Goal: Task Accomplishment & Management: Manage account settings

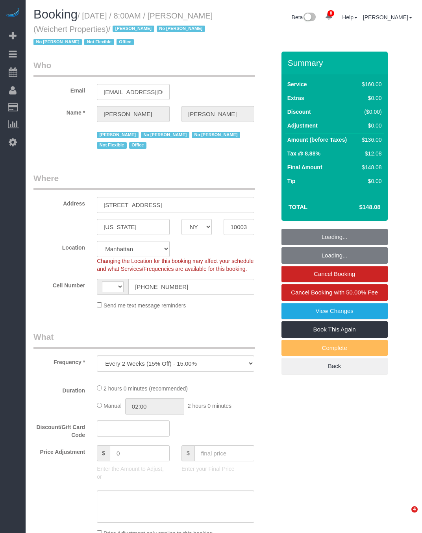
select select "NY"
select select "string:US"
select select "object:3888"
select select "spot1"
select select "number:89"
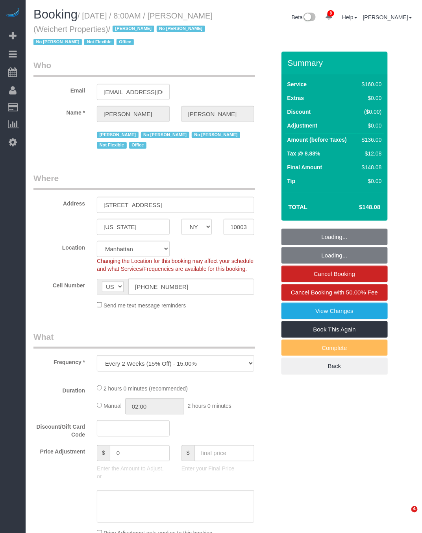
select select "number:90"
select select "number:15"
select select "number:7"
select select "number:21"
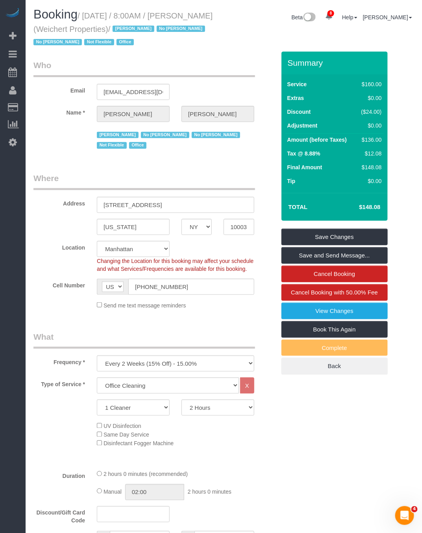
drag, startPoint x: 87, startPoint y: 15, endPoint x: 155, endPoint y: 32, distance: 70.3
click at [155, 32] on small "/ September 02, 2025 / 8:00AM / Jason Bauer (Weichert Properties) / Jacky Xu No…" at bounding box center [122, 28] width 179 height 35
copy small "September 02, 2025 / 8:00AM / Jason Bauer (Weichert Properties)"
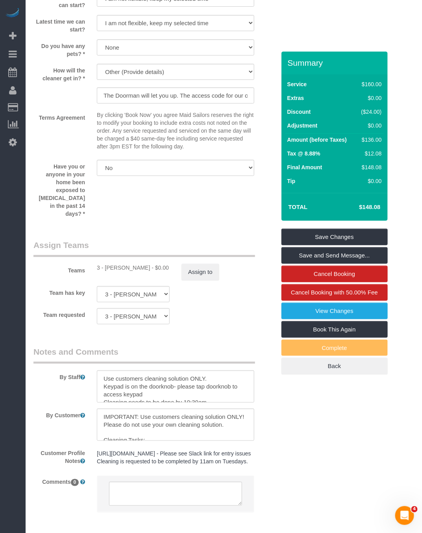
scroll to position [826, 0]
click at [176, 98] on input "The Doorman will let you up. The access code for our office is 1969#." at bounding box center [175, 95] width 157 height 16
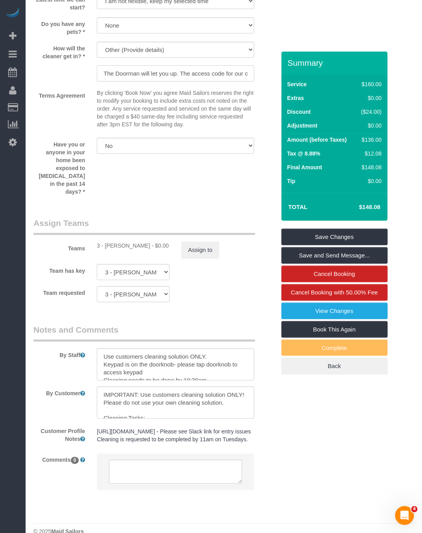
scroll to position [867, 0]
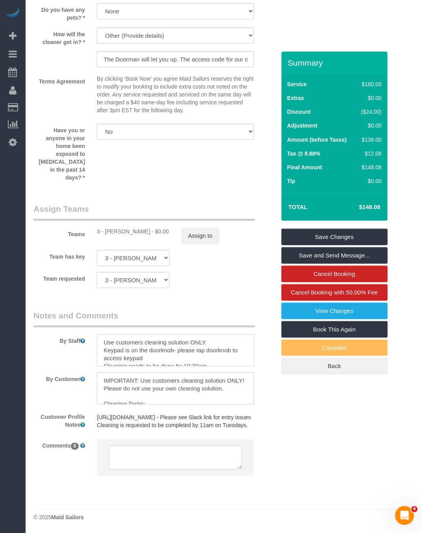
click at [143, 336] on textarea at bounding box center [175, 350] width 157 height 32
drag, startPoint x: 147, startPoint y: 385, endPoint x: 66, endPoint y: 358, distance: 84.7
click at [66, 358] on sui-booking-comments "By Staff By Customer Customer Profile Notes https://maidsailors.slack.com/archi…" at bounding box center [154, 397] width 242 height 174
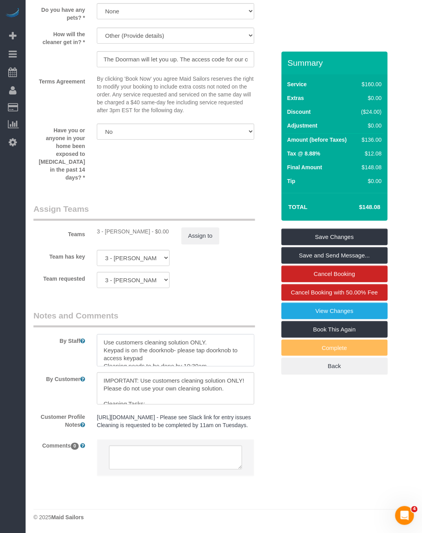
drag, startPoint x: 208, startPoint y: 353, endPoint x: 80, endPoint y: 319, distance: 132.5
click at [80, 319] on div "By Staff" at bounding box center [155, 338] width 254 height 57
click at [219, 52] on input "The Doorman will let you up. The access code for our office is 1969#." at bounding box center [175, 59] width 157 height 16
drag, startPoint x: 181, startPoint y: 55, endPoint x: 387, endPoint y: 78, distance: 207.5
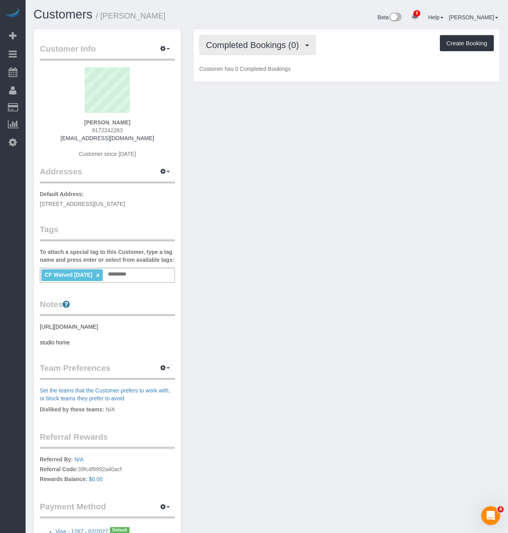
click at [246, 45] on span "Completed Bookings (0)" at bounding box center [254, 45] width 97 height 10
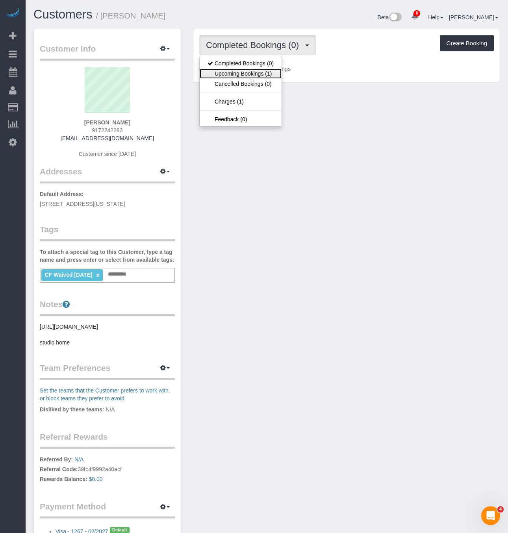
click at [261, 73] on link "Upcoming Bookings (1)" at bounding box center [240, 73] width 82 height 10
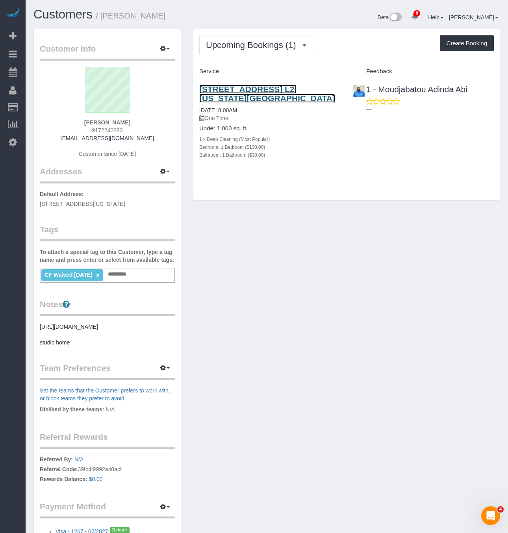
click at [251, 92] on link "116 Pinehurst Avenue, Apt. L2, New York, NY 10033" at bounding box center [267, 94] width 136 height 18
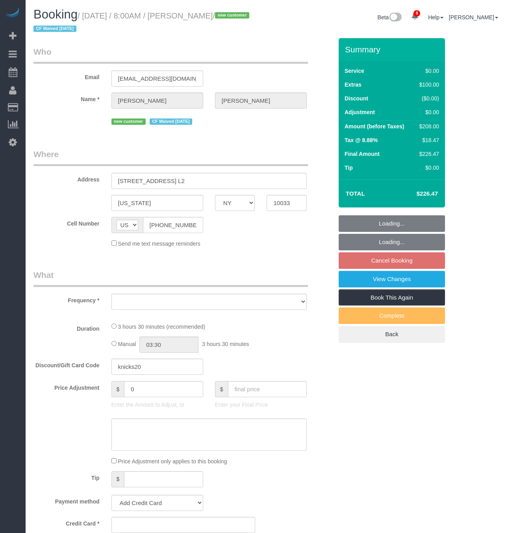
select select "NY"
select select "string:stripe-pm_1RwSZ34VGloSiKo7lxjxQ5IQ"
select select "number:58"
select select "number:73"
select select "number:15"
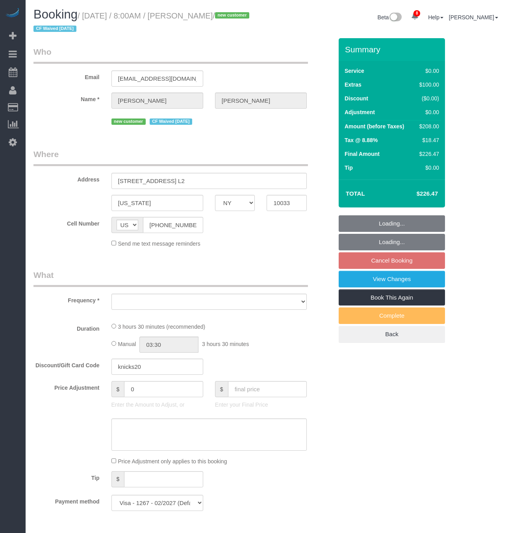
select select "number:5"
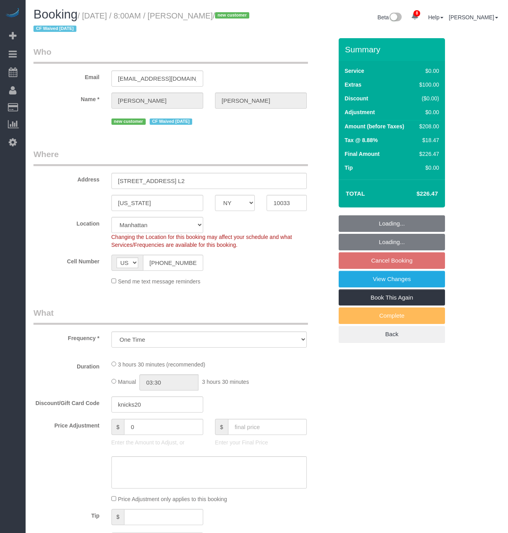
select select "object:843"
select select "spot1"
select select "1"
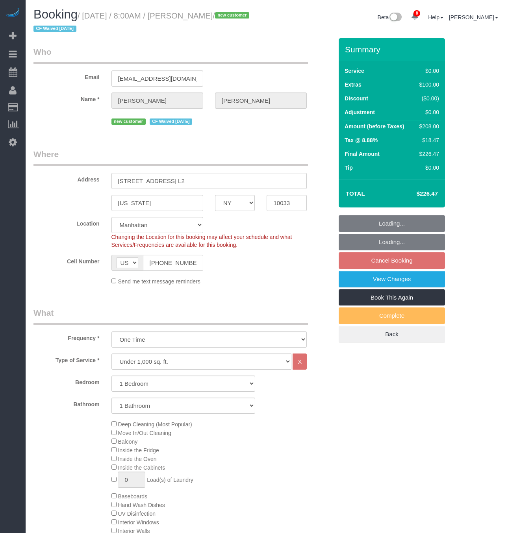
select select "object:1348"
select select "1"
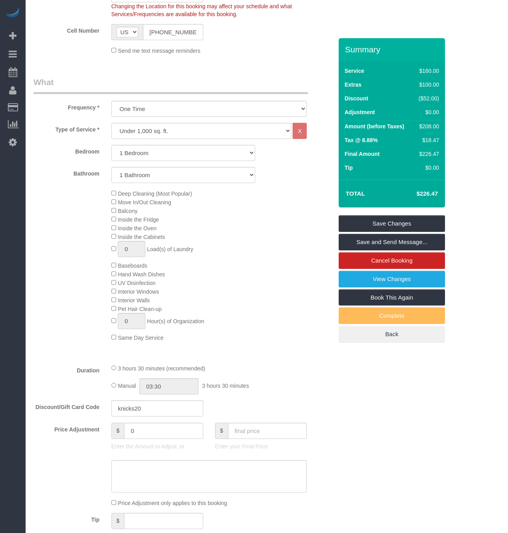
scroll to position [236, 0]
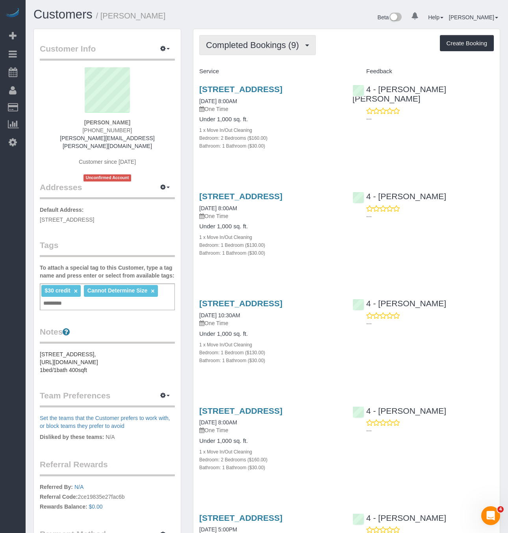
click at [240, 41] on span "Completed Bookings (9)" at bounding box center [254, 45] width 97 height 10
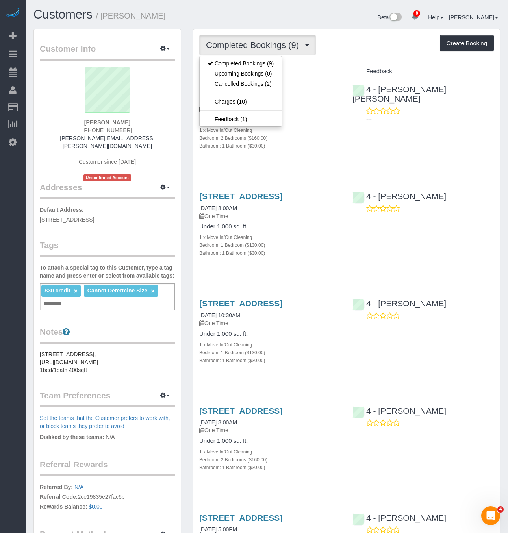
click at [354, 44] on div "Completed Bookings (9) Completed Bookings (9) Upcoming Bookings (0) Cancelled B…" at bounding box center [346, 45] width 294 height 20
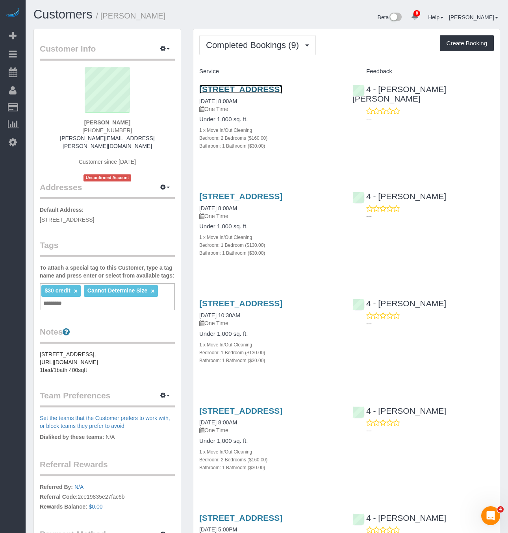
click at [282, 88] on link "451 West 4th Street, Apt. 1, Boston, MA 02127" at bounding box center [240, 89] width 83 height 9
click at [267, 199] on div "166 West 6th Street, Apt. 1, Boston, MA 02127 08/30/2025 8:00AM One Time Under …" at bounding box center [269, 228] width 153 height 87
click at [267, 201] on link "166 West 6th Street, Apt. 1, Boston, MA 02127" at bounding box center [240, 196] width 83 height 9
drag, startPoint x: 239, startPoint y: 219, endPoint x: 196, endPoint y: 208, distance: 43.9
click at [196, 208] on div "166 West 6th Street, Apt. 1, Boston, MA 02127 08/30/2025 8:00AM One Time Under …" at bounding box center [269, 228] width 153 height 87
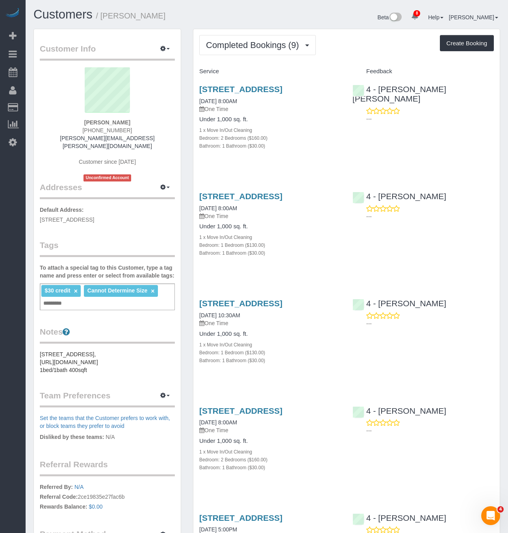
copy link "166 West 6th Street, Apt. 1, Boston, MA 02127"
drag, startPoint x: 246, startPoint y: 100, endPoint x: 190, endPoint y: 80, distance: 58.6
copy link "451 West 4th Street, Apt. 1, Boston, MA 02127"
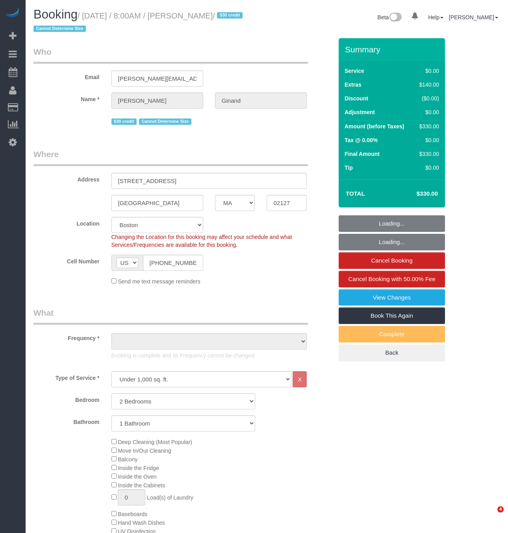
select select "MA"
select select "number:89"
select select "number:75"
select select "number:15"
select select "number:5"
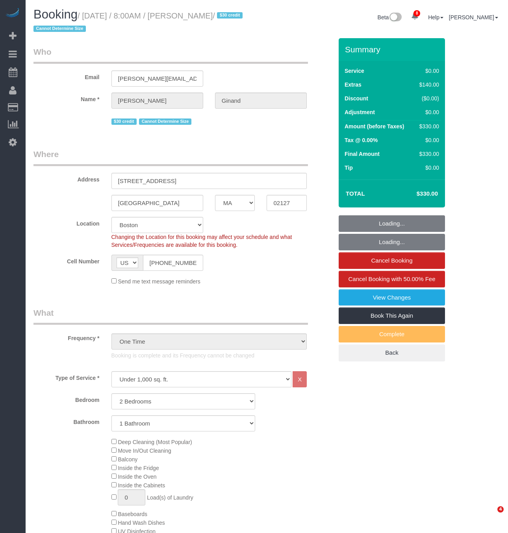
select select "object:1055"
select select "spot1"
select select "2"
select select "MA"
select select "string:stripe-pm_1Qmm5e4VGloSiKo7XHhNL1GA"
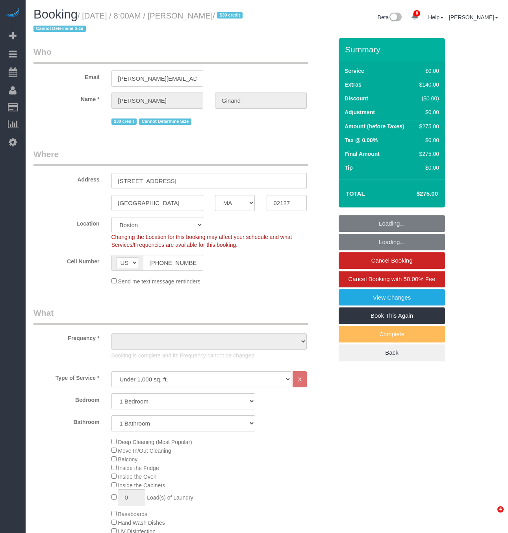
select select "number:89"
select select "number:90"
select select "number:15"
select select "number:5"
select select "object:1055"
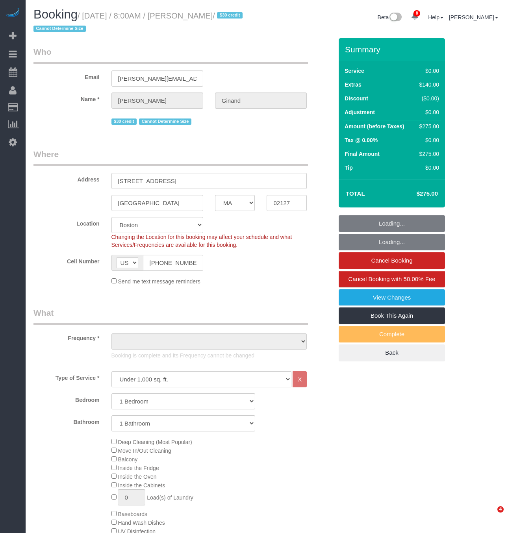
select select "spot1"
select select "1"
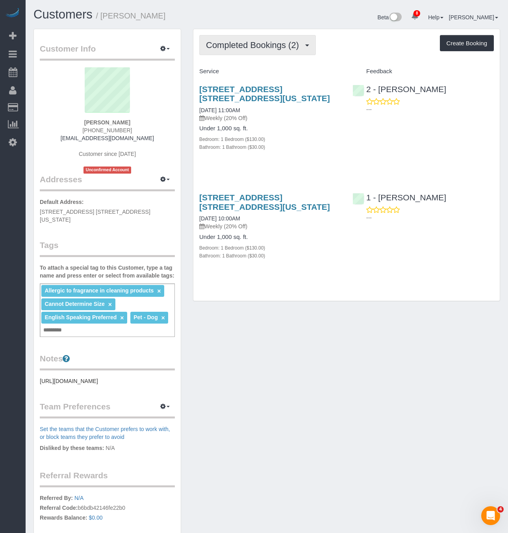
click at [260, 48] on span "Completed Bookings (2)" at bounding box center [254, 45] width 97 height 10
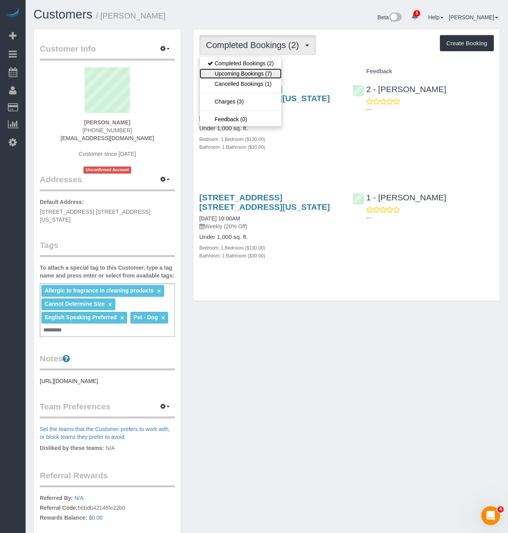
click at [261, 71] on link "Upcoming Bookings (7)" at bounding box center [240, 73] width 82 height 10
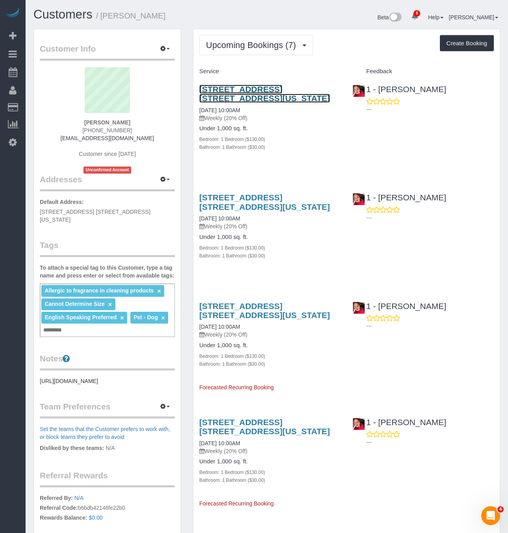
click at [254, 98] on link "7 East 85th Street, Apt. 6d, New York, NY 10028" at bounding box center [264, 94] width 131 height 18
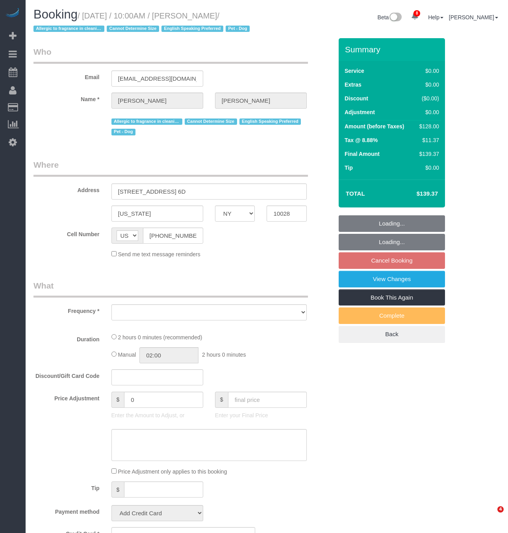
select select "NY"
select select "string:stripe-pm_1RuITc4VGloSiKo7L867WxHG"
select select "number:57"
select select "number:76"
select select "number:13"
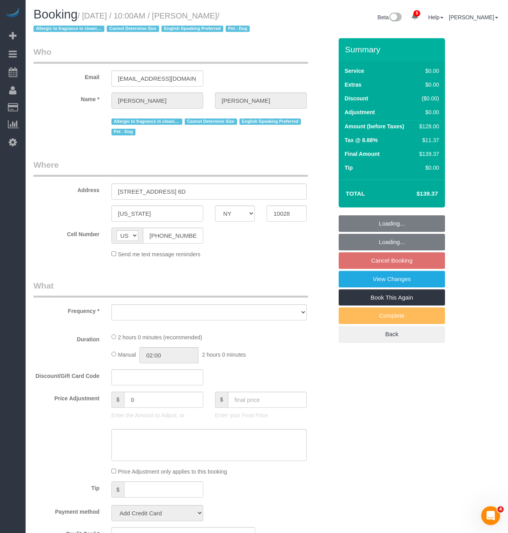
select select "number:5"
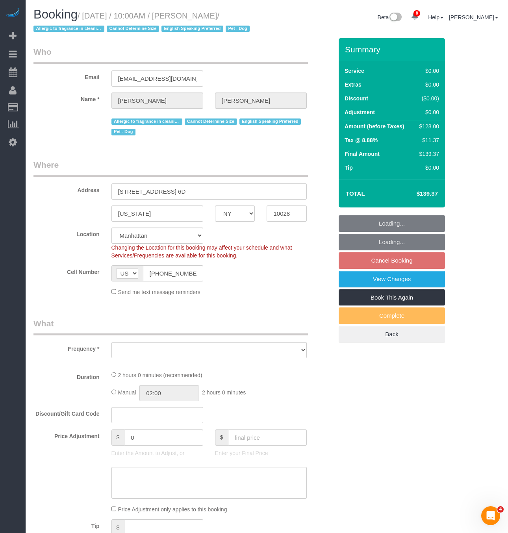
select select "object:855"
select select "spot3"
select select "object:1359"
select select "1"
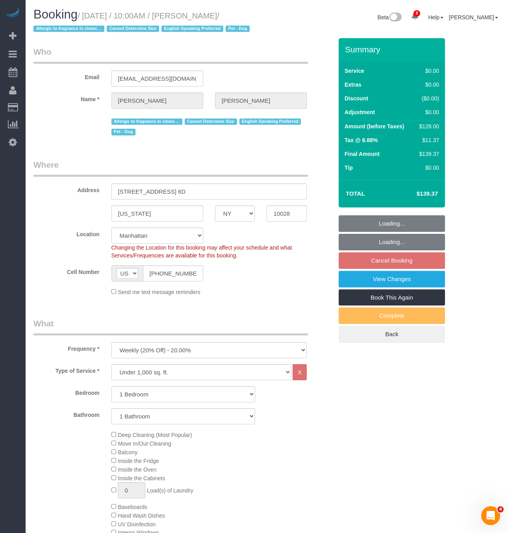
select select "1"
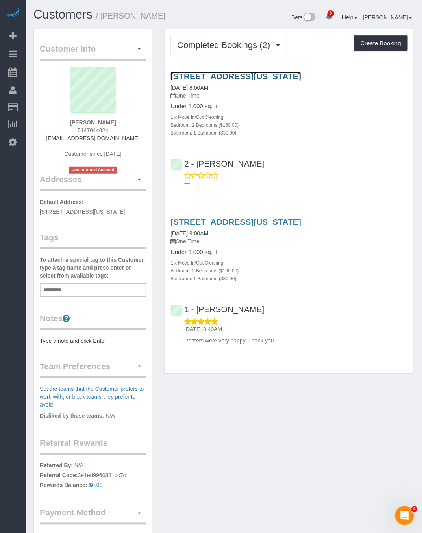
click at [221, 75] on link "[STREET_ADDRESS][US_STATE]" at bounding box center [235, 76] width 131 height 9
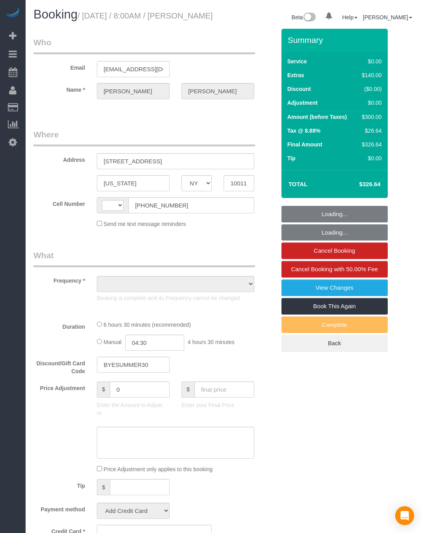
select select "NY"
select select "object:445"
select select "number:56"
select select "number:76"
select select "number:15"
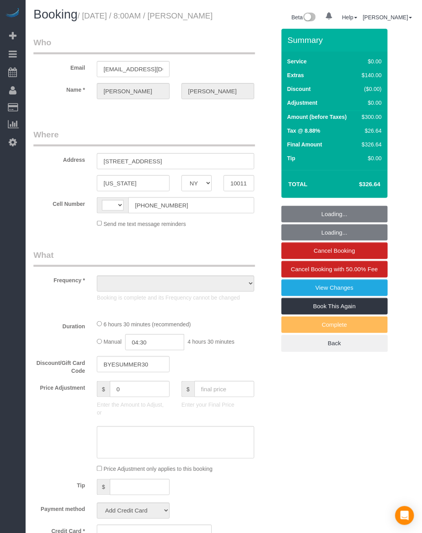
select select "number:7"
select select "string:US"
select select "string:stripe-pm_1LQzKG4VGloSiKo7xG3na7rl"
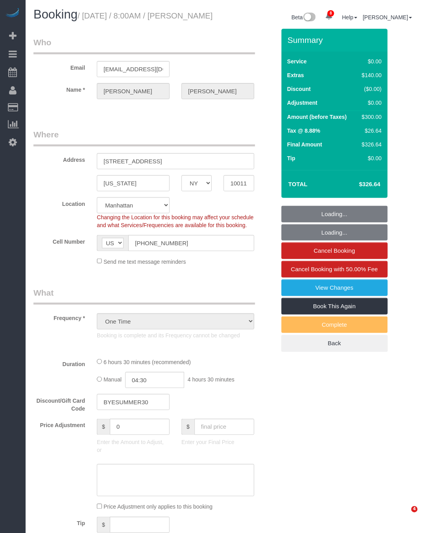
select select "2"
select select "spot1"
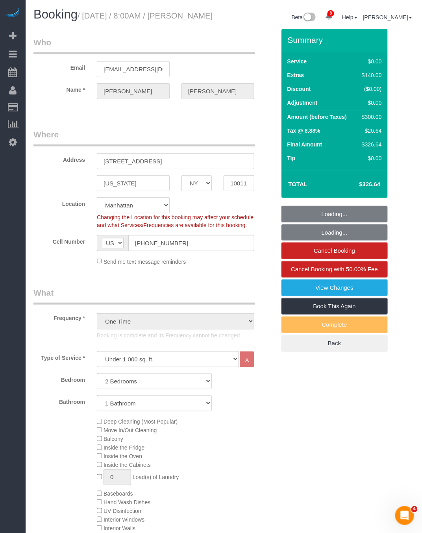
select select "object:1346"
select select "2"
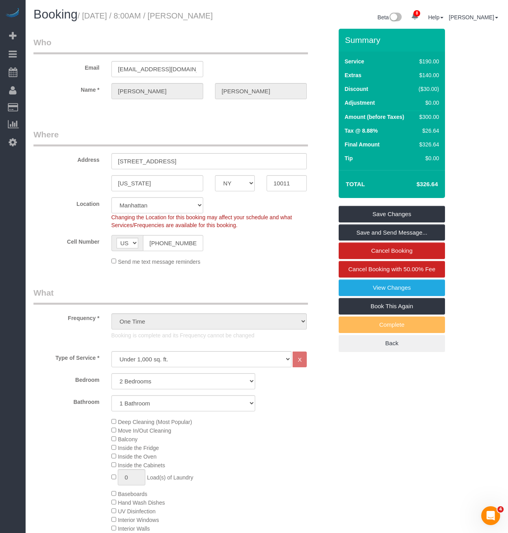
drag, startPoint x: 235, startPoint y: 14, endPoint x: 217, endPoint y: 14, distance: 17.7
click at [212, 15] on small "/ August 31, 2025 / 8:00AM / Noreen Abrams" at bounding box center [145, 15] width 135 height 9
drag, startPoint x: 242, startPoint y: 14, endPoint x: 84, endPoint y: 16, distance: 158.2
click at [84, 16] on h1 "Booking / August 31, 2025 / 8:00AM / Noreen Abrams" at bounding box center [146, 14] width 227 height 13
copy small "August 31, 2025 / 8:00AM / Noreen Abrams"
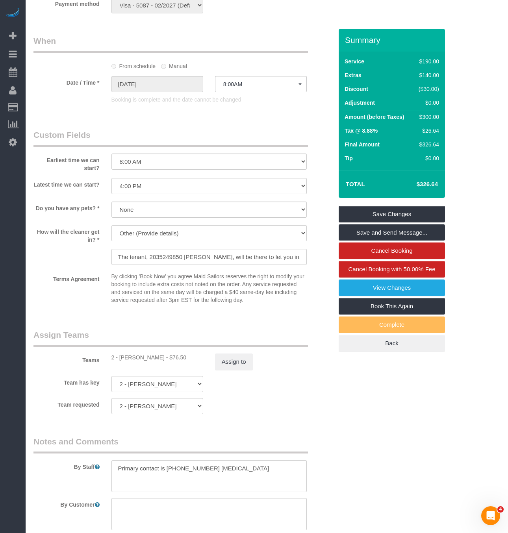
scroll to position [899, 0]
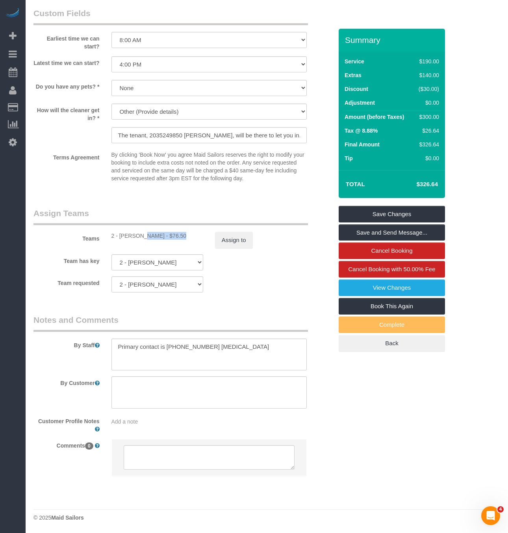
drag, startPoint x: 118, startPoint y: 234, endPoint x: 156, endPoint y: 234, distance: 37.8
click at [156, 234] on div "2 - Ana Rodriguez - $76.50" at bounding box center [157, 236] width 92 height 8
copy div "Ana Rodriguez"
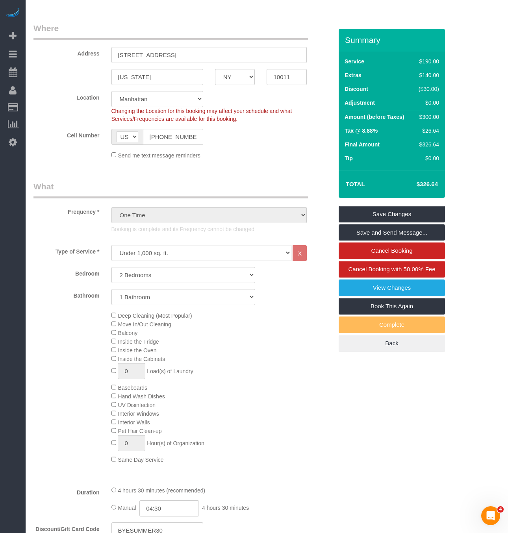
scroll to position [0, 0]
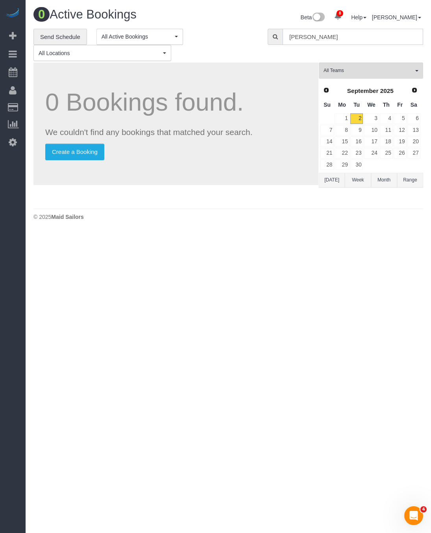
click at [345, 43] on input "noreen abrams" at bounding box center [352, 37] width 140 height 16
type input "noreen abrams"
click at [337, 38] on input "noreen abrams" at bounding box center [352, 37] width 140 height 16
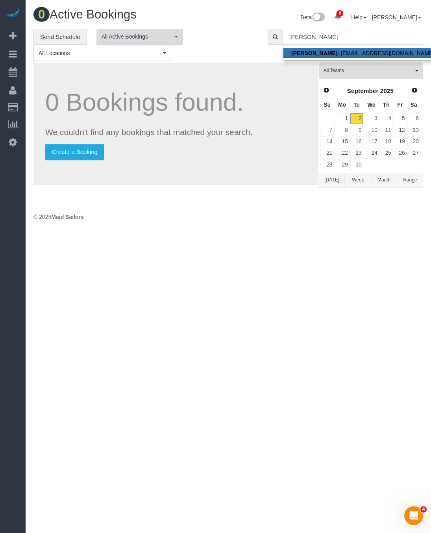
drag, startPoint x: 339, startPoint y: 37, endPoint x: 138, endPoint y: 31, distance: 200.3
click at [142, 31] on div "**********" at bounding box center [228, 45] width 401 height 33
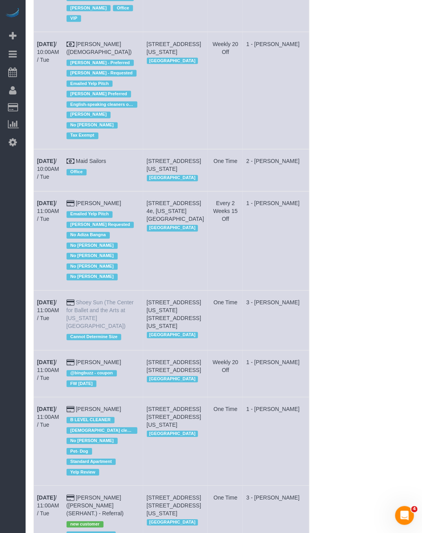
scroll to position [1180, 0]
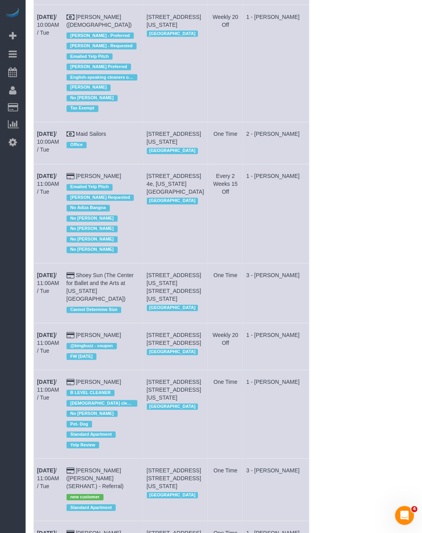
drag, startPoint x: 32, startPoint y: 419, endPoint x: 117, endPoint y: 425, distance: 85.2
click at [117, 425] on div "**********" at bounding box center [224, 279] width 392 height 2863
click at [54, 413] on td "Sep 2nd / 11:00AM / Tue" at bounding box center [49, 414] width 30 height 89
drag, startPoint x: 35, startPoint y: 420, endPoint x: 123, endPoint y: 428, distance: 88.1
click at [123, 428] on tr "Sep 2nd / 11:00AM / Tue Lisa Stein B LEVEL CLEANER Female cleaner only No Maria…" at bounding box center [171, 414] width 275 height 89
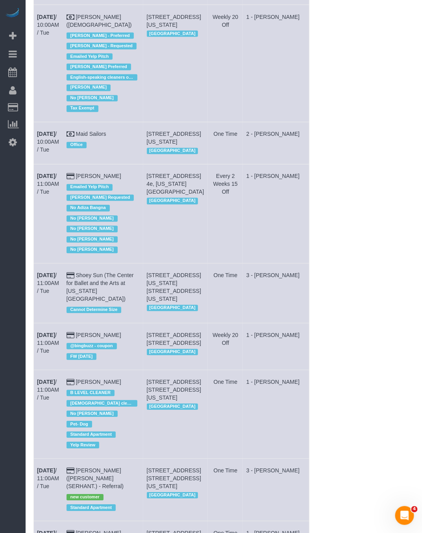
copy tr "Sep 2nd / 11:00AM / Tue Lisa Stein"
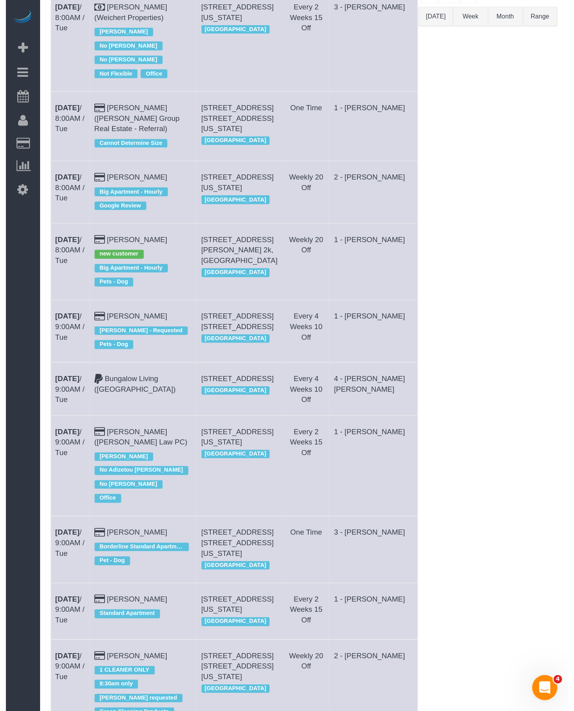
scroll to position [0, 0]
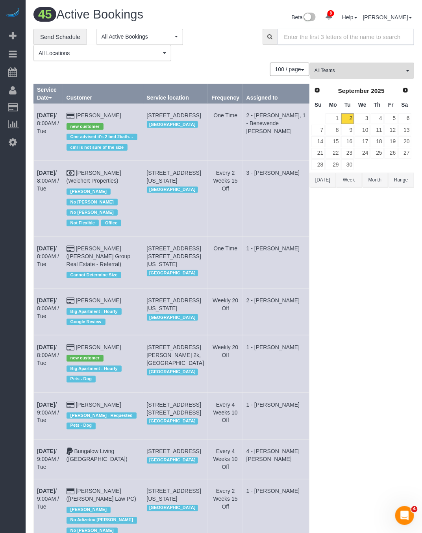
click at [317, 34] on input "text" at bounding box center [345, 37] width 137 height 16
paste input "Mary Morton"
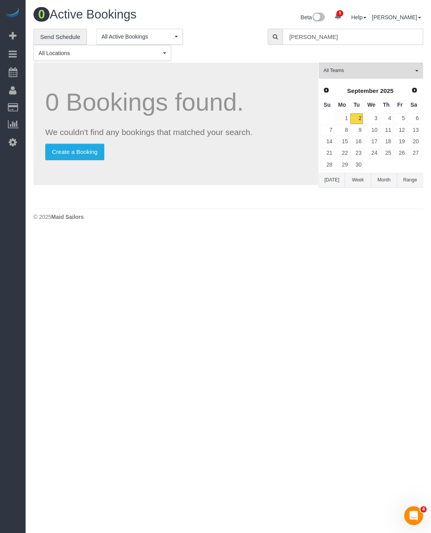
click at [332, 36] on input "Mary Morton" at bounding box center [352, 37] width 140 height 16
type input "Mary Morton"
click at [337, 38] on input "Mary Morton" at bounding box center [352, 37] width 140 height 16
drag, startPoint x: 337, startPoint y: 38, endPoint x: 206, endPoint y: 32, distance: 131.1
click at [207, 32] on div "**********" at bounding box center [228, 45] width 401 height 33
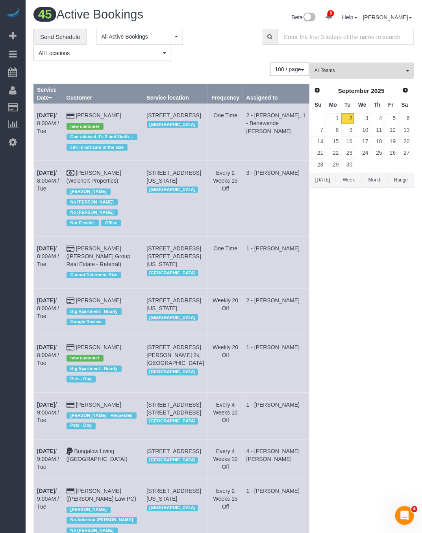
click at [305, 38] on input "text" at bounding box center [345, 37] width 137 height 16
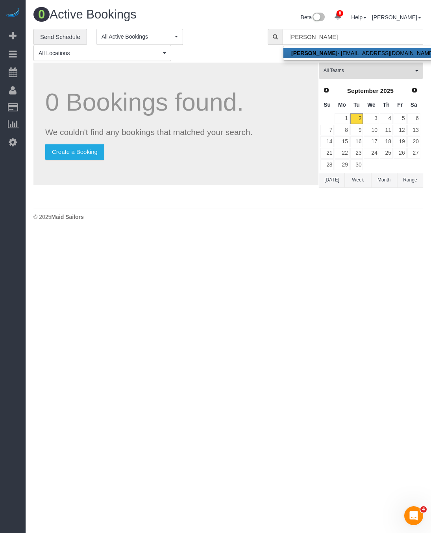
click at [309, 54] on strong "[PERSON_NAME]" at bounding box center [314, 53] width 46 height 6
type input "genera_burks@hotmail.com"
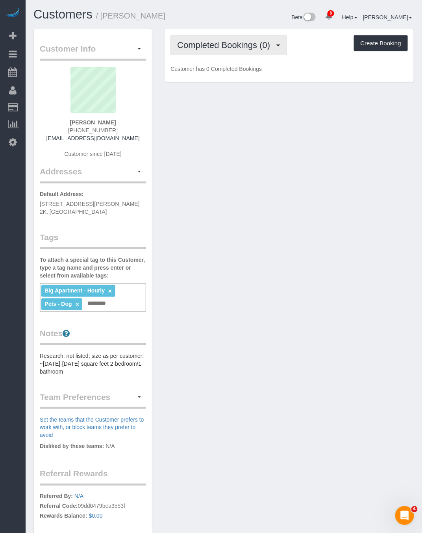
click at [229, 51] on button "Completed Bookings (0)" at bounding box center [228, 45] width 116 height 20
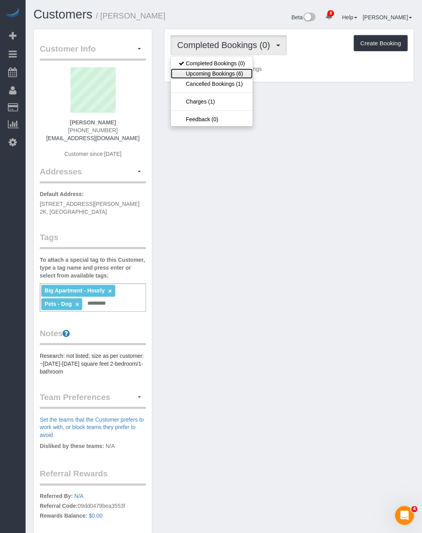
click at [236, 76] on link "Upcoming Bookings (6)" at bounding box center [212, 73] width 82 height 10
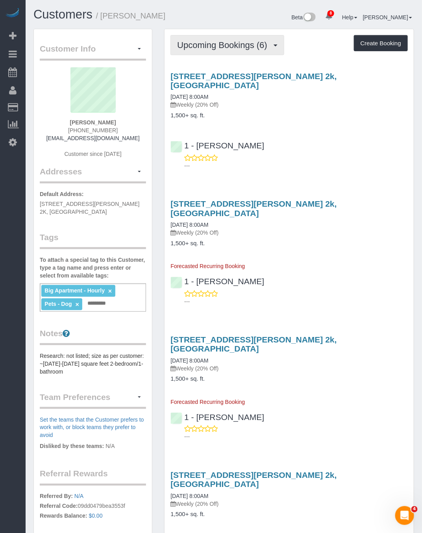
click at [233, 37] on button "Upcoming Bookings (6)" at bounding box center [227, 45] width 114 height 20
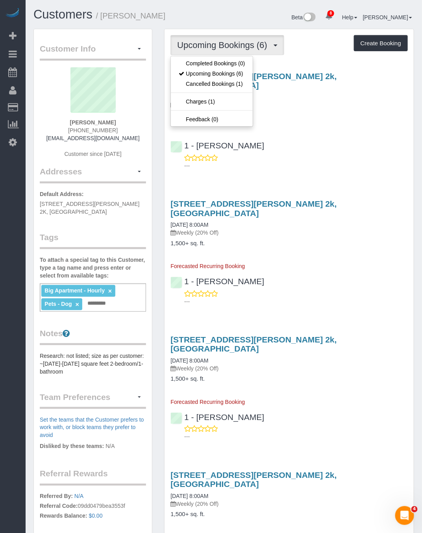
click at [337, 119] on div "197 Gordon Street, Apt. 2k, Staten Island, NY 10304 09/09/2025 8:00AM Weekly (2…" at bounding box center [288, 119] width 249 height 108
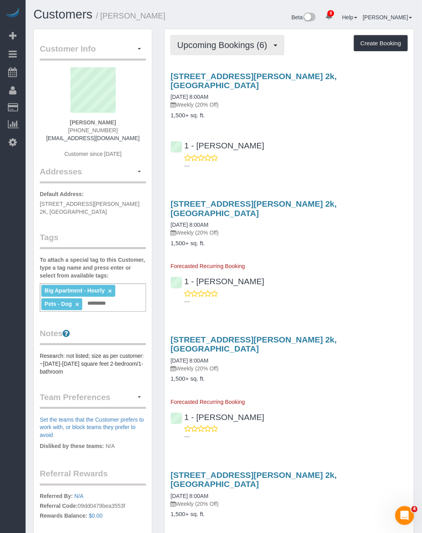
click at [253, 42] on span "Upcoming Bookings (6)" at bounding box center [224, 45] width 94 height 10
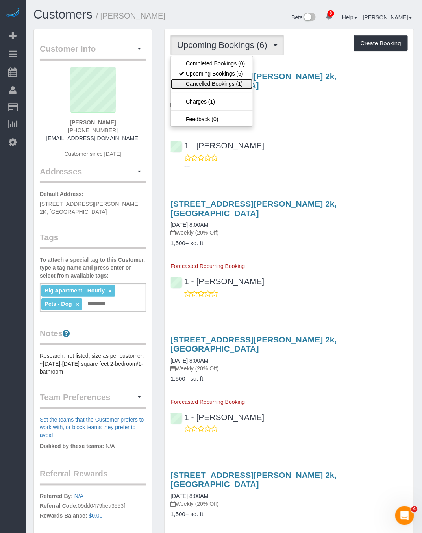
click at [221, 82] on link "Cancelled Bookings (1)" at bounding box center [212, 84] width 82 height 10
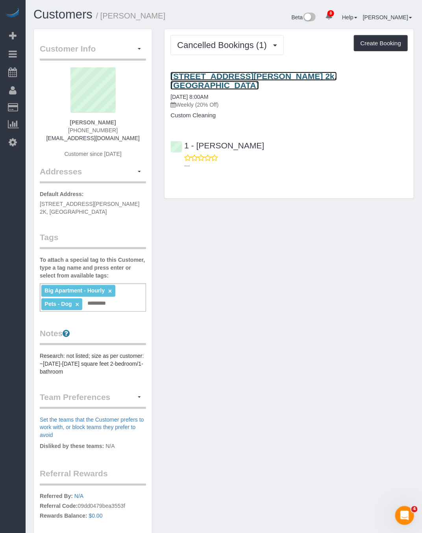
click at [217, 76] on link "197 Gordon Street, Apt. 2k, Staten Island, NY 10304" at bounding box center [253, 81] width 166 height 18
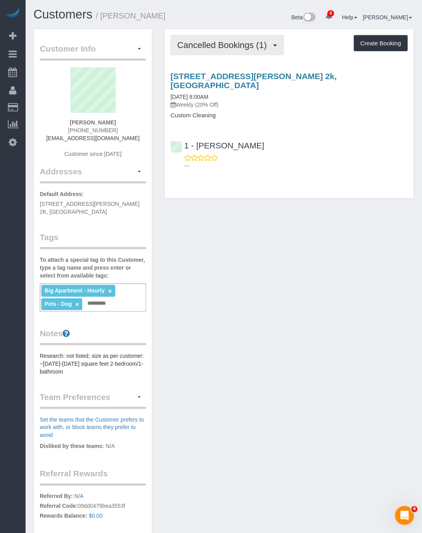
click at [220, 48] on span "Cancelled Bookings (1)" at bounding box center [223, 45] width 93 height 10
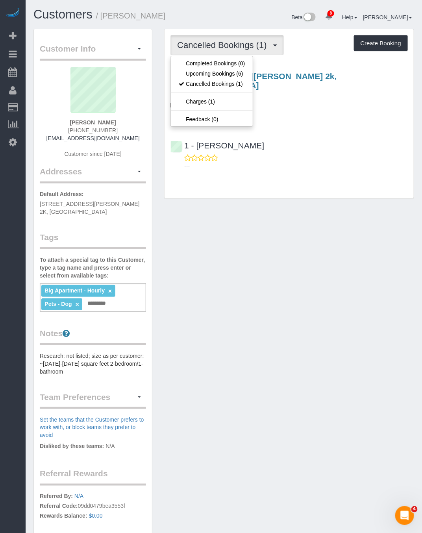
click at [323, 174] on div "Cancelled Bookings (1) Completed Bookings (0) Upcoming Bookings (6) Cancelled B…" at bounding box center [288, 114] width 249 height 170
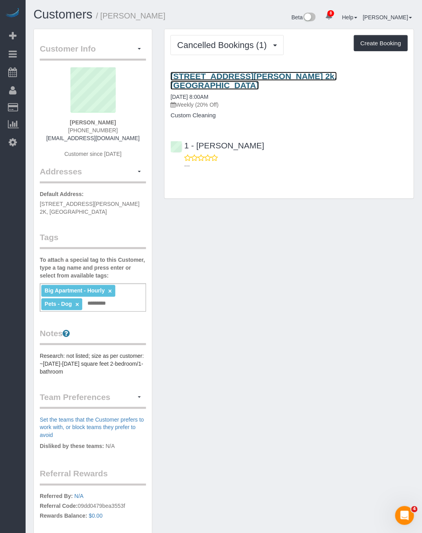
click at [214, 76] on link "197 Gordon Street, Apt. 2k, Staten Island, NY 10304" at bounding box center [253, 81] width 166 height 18
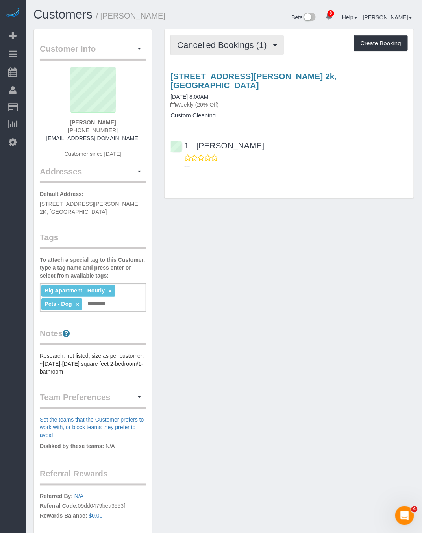
click at [230, 43] on span "Cancelled Bookings (1)" at bounding box center [223, 45] width 93 height 10
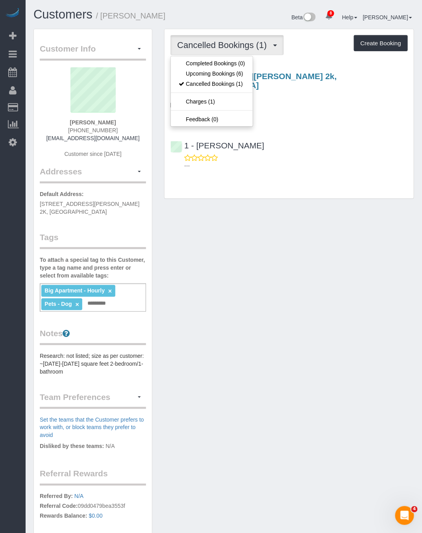
click at [321, 185] on div "Cancelled Bookings (1) Completed Bookings (0) Upcoming Bookings (6) Cancelled B…" at bounding box center [288, 114] width 249 height 170
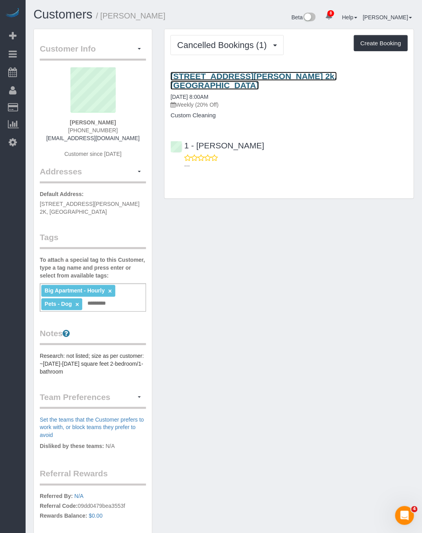
click at [227, 77] on link "197 Gordon Street, Apt. 2k, Staten Island, NY 10304" at bounding box center [253, 81] width 166 height 18
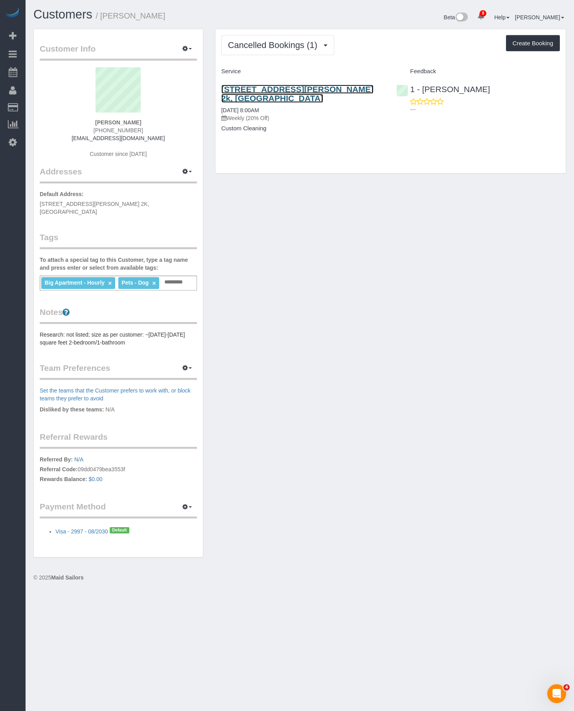
drag, startPoint x: 269, startPoint y: 85, endPoint x: 256, endPoint y: 94, distance: 15.9
click at [256, 94] on link "197 Gordon Street, Apt. 2k, Staten Island, NY 10304" at bounding box center [298, 94] width 152 height 18
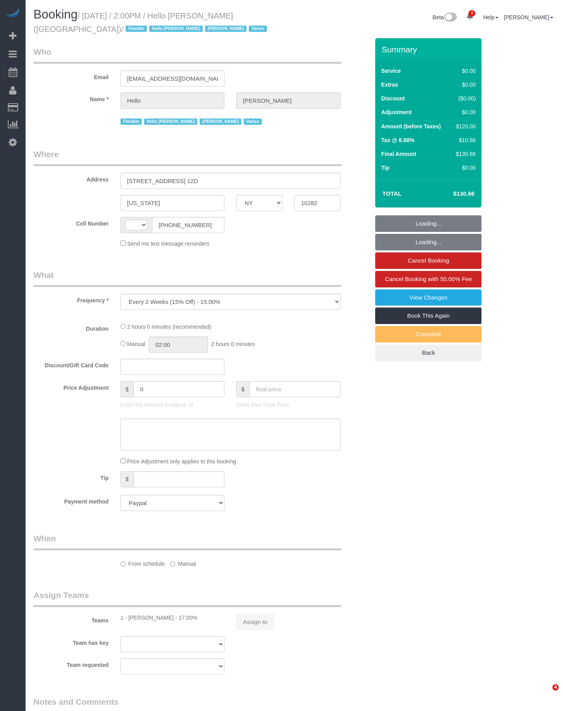
select select "NY"
select select "string:[GEOGRAPHIC_DATA]"
select select "1"
select select "number:89"
select select "number:90"
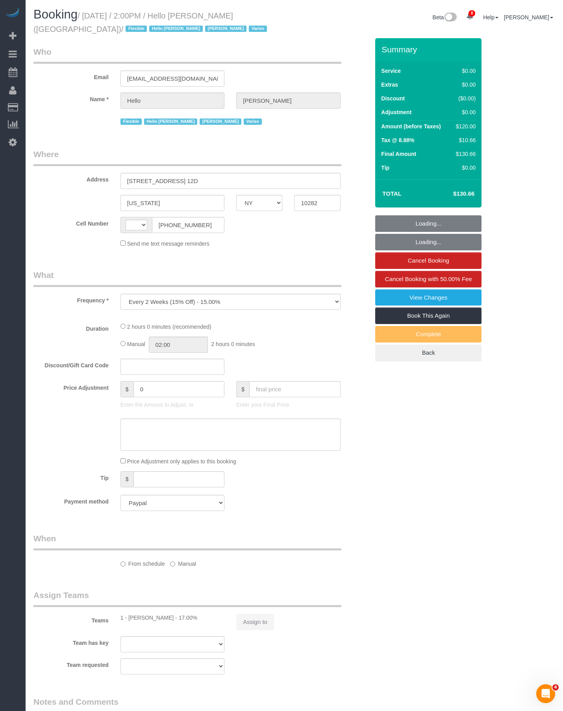
select select "number:15"
select select "number:6"
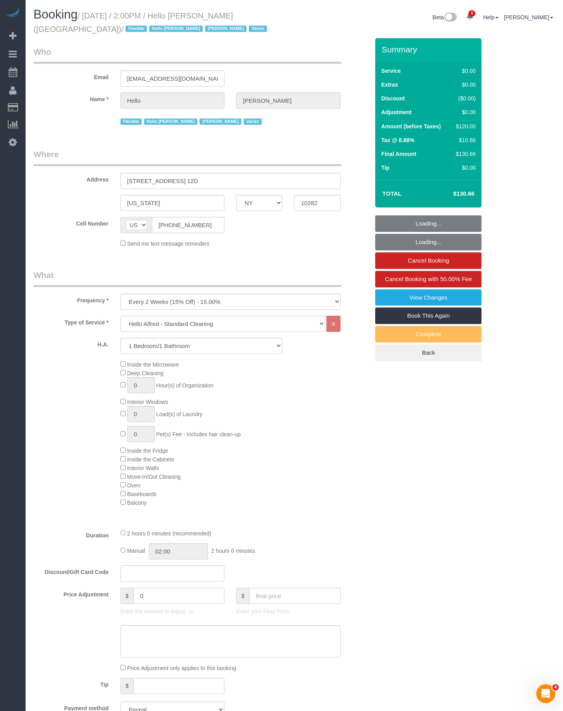
select select "spot1"
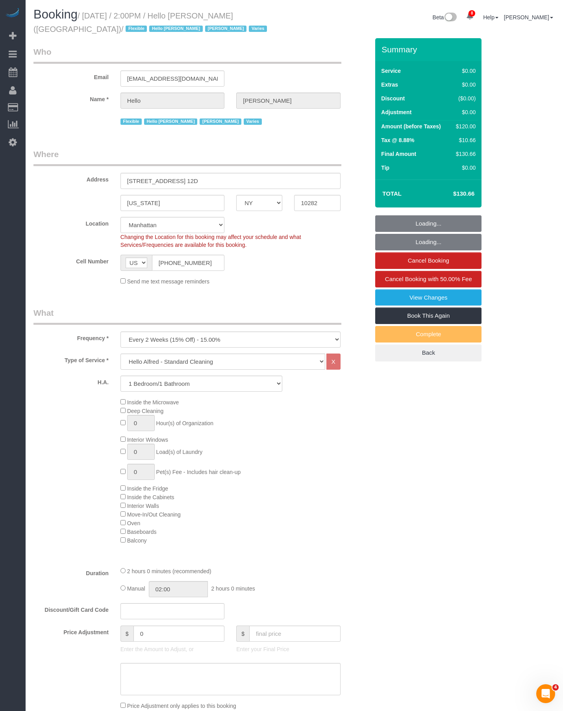
select select "spot46"
select select "object:2585"
select select "1"
drag, startPoint x: 84, startPoint y: 13, endPoint x: 284, endPoint y: 16, distance: 199.9
click at [284, 16] on h1 "Booking / September 02, 2025 / 2:00PM / Hello Alfred (NYC) / Flexible Hello Alf…" at bounding box center [160, 21] width 255 height 27
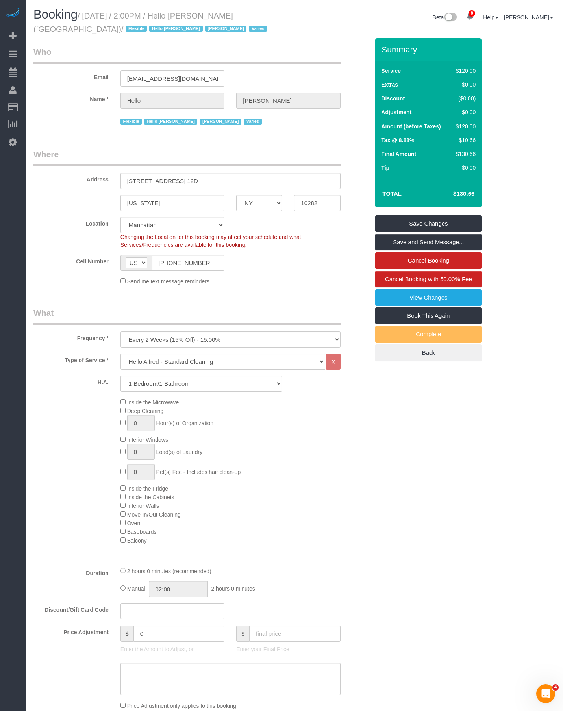
click at [223, 46] on legend "Who" at bounding box center [187, 55] width 308 height 18
drag, startPoint x: 86, startPoint y: 12, endPoint x: 262, endPoint y: 20, distance: 176.5
click at [262, 20] on h1 "Booking / September 02, 2025 / 2:00PM / Hello Alfred (NYC) / Flexible Hello Alf…" at bounding box center [160, 21] width 255 height 27
copy small "September 02, 2025 / 2:00PM / Hello Alfred (NYC)"
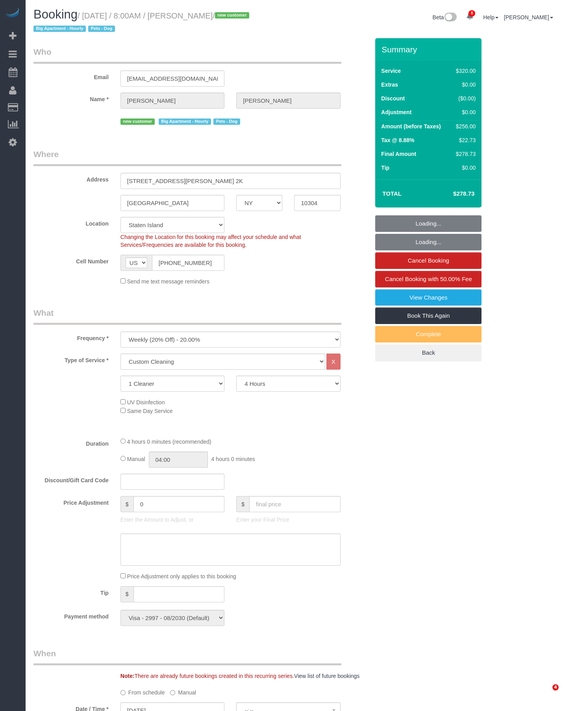
select select "NY"
select select "240"
select select "number:56"
select select "number:79"
select select "number:13"
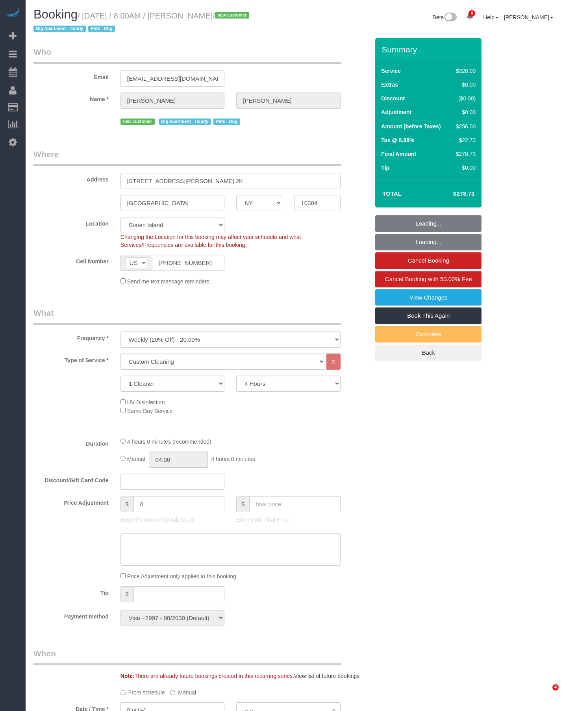
select select "number:5"
select select "object:1020"
select select "spot48"
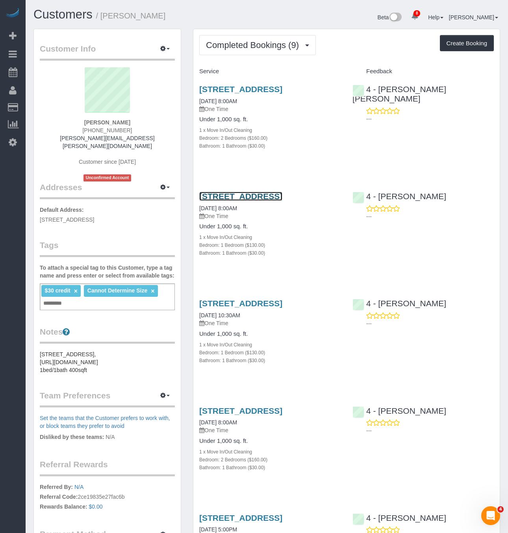
click at [253, 201] on link "[STREET_ADDRESS]" at bounding box center [240, 196] width 83 height 9
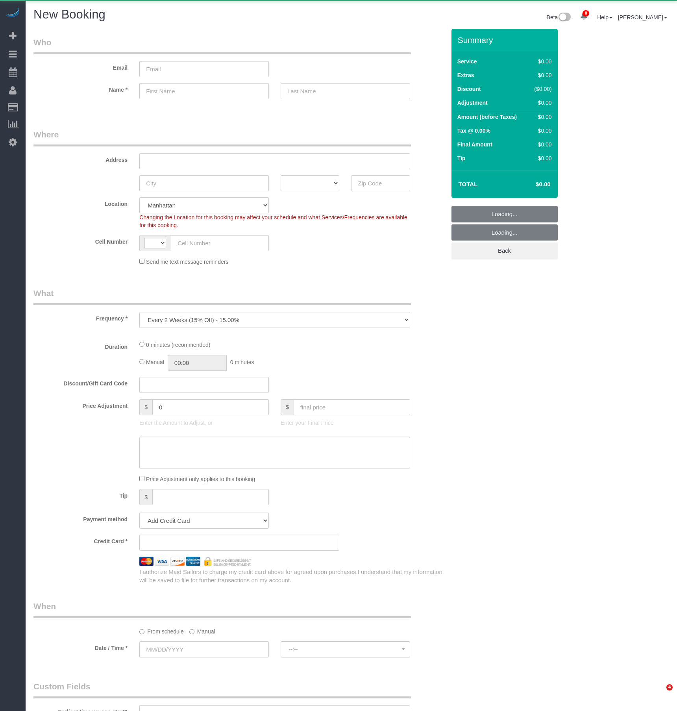
select select "number:89"
select select "number:90"
select select "string:[GEOGRAPHIC_DATA]"
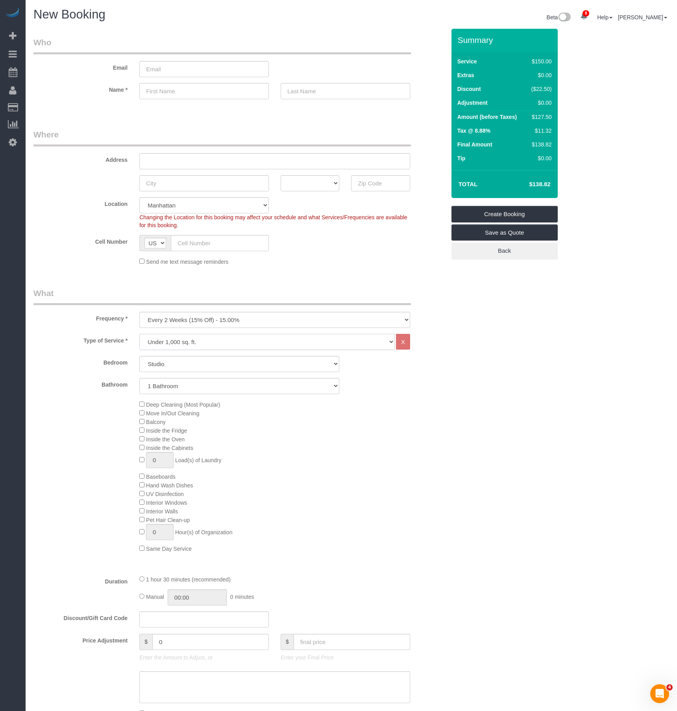
click at [220, 336] on select "Under 1,000 sq. ft. 1,001 - 1,500 sq. ft. 1,500+ sq. ft. Custom Cleaning Office…" at bounding box center [266, 342] width 255 height 16
click at [139, 334] on select "Under 1,000 sq. ft. 1,001 - 1,500 sq. ft. 1,500+ sq. ft. Custom Cleaning Office…" at bounding box center [266, 342] width 255 height 16
click at [228, 340] on select "Under 1,000 sq. ft. 1,001 - 1,500 sq. ft. 1,500+ sq. ft. Custom Cleaning Office…" at bounding box center [266, 342] width 255 height 16
click at [386, 386] on div "Bathroom 1 Bathroom 2 Bathrooms" at bounding box center [240, 386] width 424 height 16
click at [240, 356] on select "Studio 1 Bedroom 2 Bedrooms 3 Bedrooms" at bounding box center [239, 364] width 200 height 16
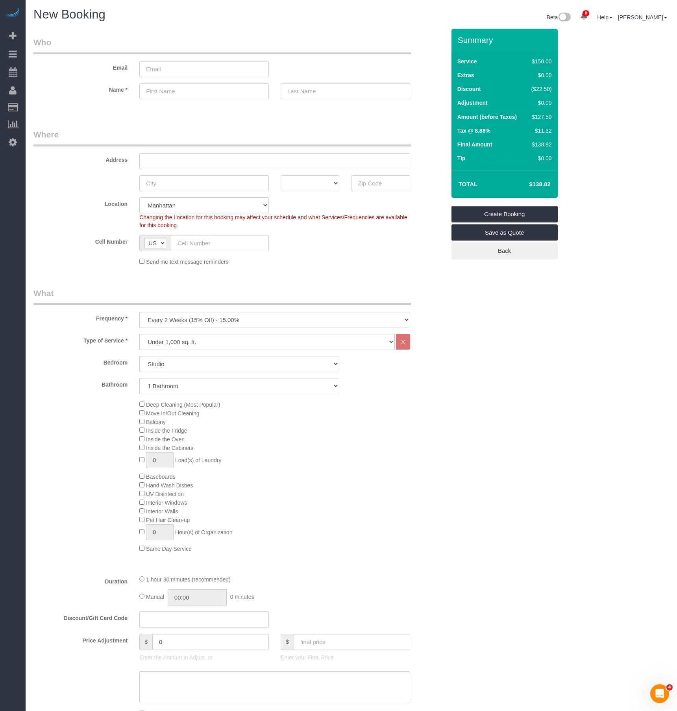
click at [448, 388] on div "Bathroom 1 Bathroom 2 Bathrooms" at bounding box center [240, 386] width 424 height 16
click at [141, 445] on div "Deep Cleaning (Most Popular) Move In/Out Cleaning Balcony Inside the Fridge Ins…" at bounding box center [291, 476] width 317 height 153
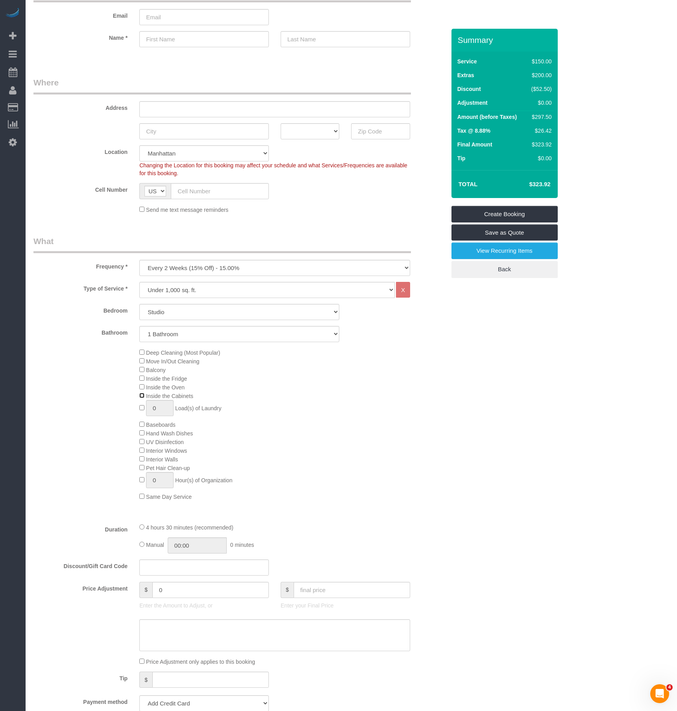
scroll to position [79, 0]
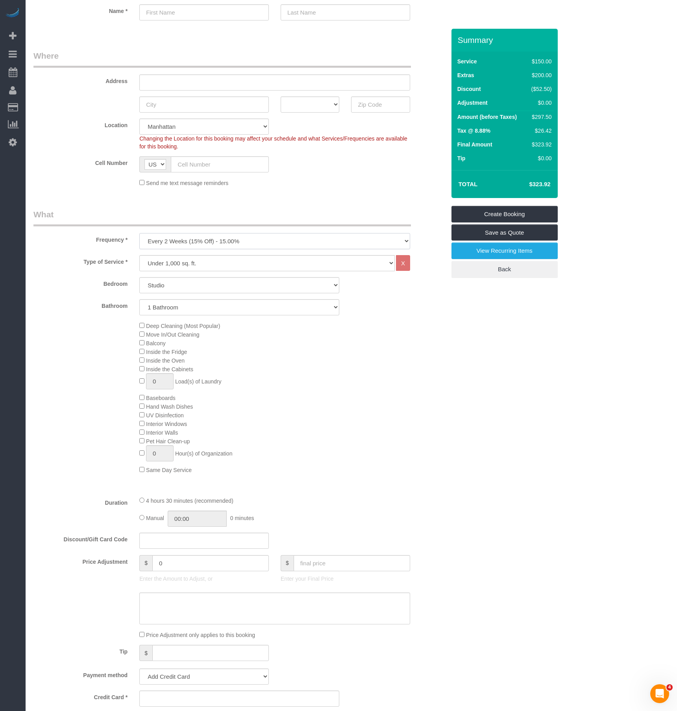
click at [223, 234] on select "One Time Weekly (20% Off) - 20.00% Every 2 Weeks (15% Off) - 15.00% Every 4 Wee…" at bounding box center [274, 241] width 271 height 16
select select "object:2537"
click at [139, 233] on select "One Time Weekly (20% Off) - 20.00% Every 2 Weeks (15% Off) - 15.00% Every 4 Wee…" at bounding box center [274, 241] width 271 height 16
click at [196, 260] on select "Under 1,000 sq. ft. 1,001 - 1,500 sq. ft. 1,500+ sq. ft. Custom Cleaning Office…" at bounding box center [266, 263] width 255 height 16
select select "213"
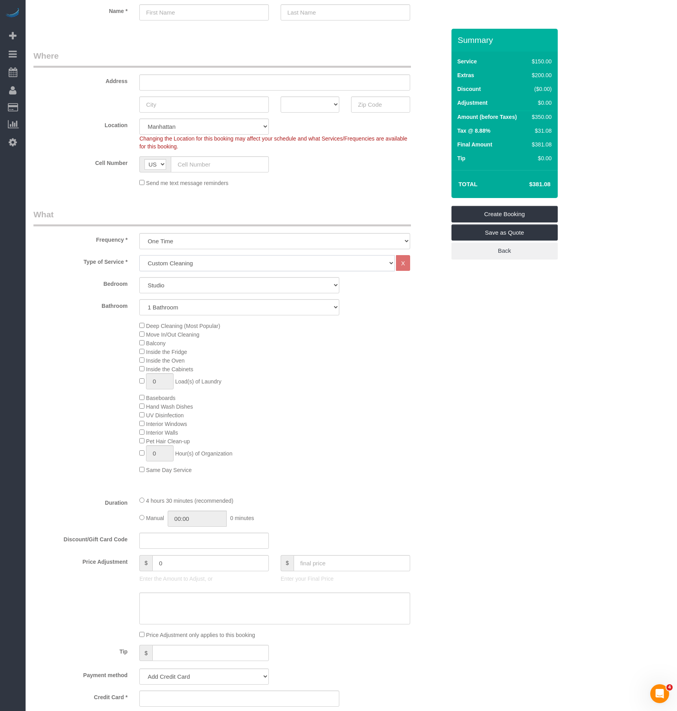
click at [139, 255] on select "Under 1,000 sq. ft. 1,001 - 1,500 sq. ft. 1,500+ sq. ft. Custom Cleaning Office…" at bounding box center [266, 263] width 255 height 16
select select "1"
select select "120"
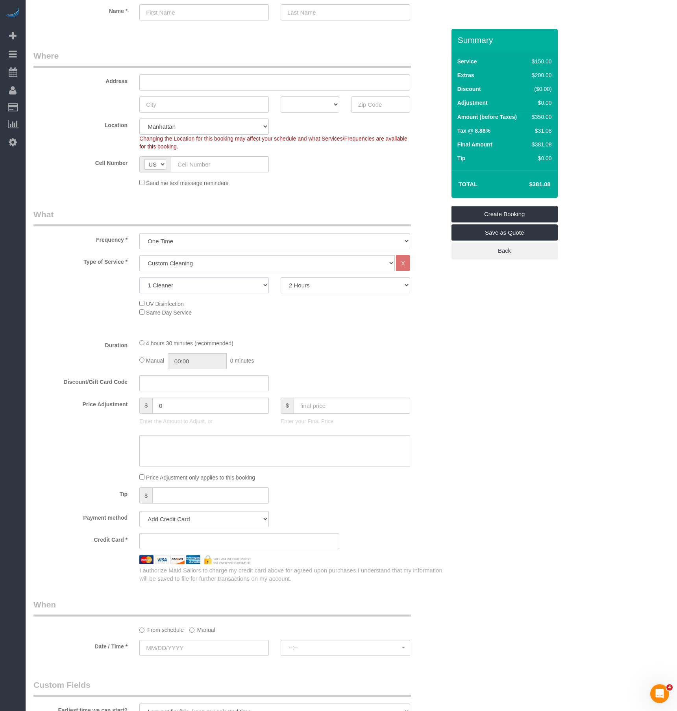
click at [198, 289] on select "1 Cleaner 2 Cleaners 3 Cleaners 4 Cleaners 5 Cleaners" at bounding box center [203, 285] width 129 height 16
select select "5"
click at [139, 277] on select "1 Cleaner 2 Cleaners 3 Cleaners 4 Cleaners 5 Cleaners" at bounding box center [203, 285] width 129 height 16
click at [338, 285] on select "2 Hours 2.5 Hours 3 Hours 3.5 Hours 4 Hours 4.5 Hours 5 Hours 5.5 Hours 6 Hours…" at bounding box center [345, 285] width 129 height 16
select select "420"
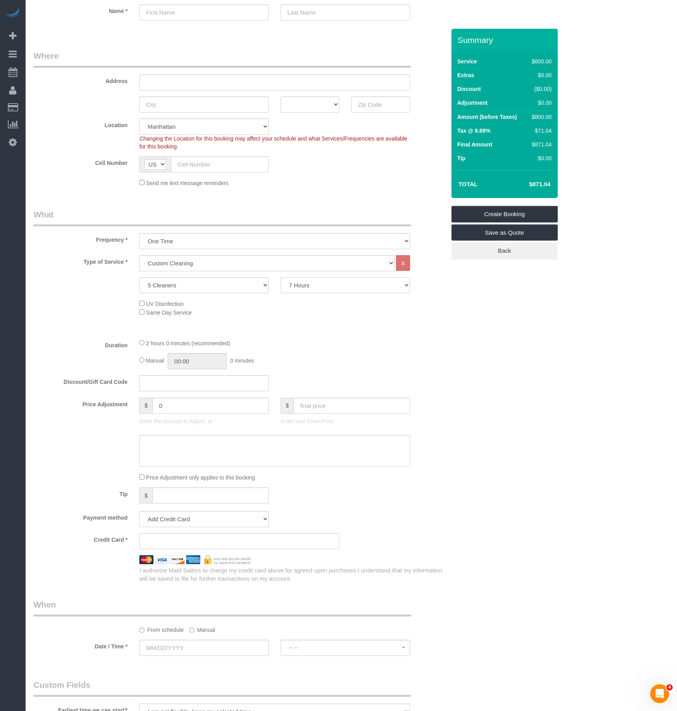
click at [281, 277] on select "2 Hours 2.5 Hours 3 Hours 3.5 Hours 4 Hours 4.5 Hours 5 Hours 5.5 Hours 6 Hours…" at bounding box center [345, 285] width 129 height 16
click at [292, 302] on div "UV Disinfection Same Day Service" at bounding box center [291, 307] width 317 height 17
click at [224, 290] on select "1 Cleaner 2 Cleaners 3 Cleaners 4 Cleaners 5 Cleaners" at bounding box center [203, 285] width 129 height 16
click at [349, 327] on div "Type of Service * Under 1,000 sq. ft. 1,001 - 1,500 sq. ft. 1,500+ sq. ft. Cust…" at bounding box center [239, 293] width 412 height 77
drag, startPoint x: 317, startPoint y: 287, endPoint x: 317, endPoint y: 293, distance: 5.5
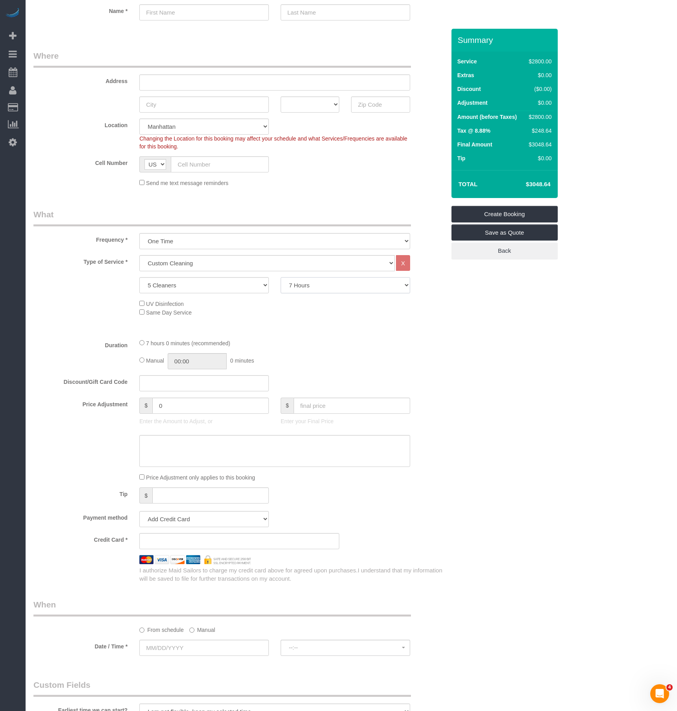
click at [317, 293] on select "2 Hours 2.5 Hours 3 Hours 3.5 Hours 4 Hours 4.5 Hours 5 Hours 5.5 Hours 6 Hours…" at bounding box center [345, 285] width 129 height 16
click at [527, 356] on div "Who Email Name * Where Address AK AL AR AZ CA CO CT DC DE FL GA HI IA ID IL IN …" at bounding box center [350, 509] width 635 height 1119
click at [199, 286] on select "1 Cleaner 2 Cleaners 3 Cleaners 4 Cleaners 5 Cleaners" at bounding box center [203, 285] width 129 height 16
click at [343, 327] on div "Type of Service * Under 1,000 sq. ft. 1,001 - 1,500 sq. ft. 1,500+ sq. ft. Cust…" at bounding box center [239, 293] width 412 height 77
click at [319, 292] on select "2 Hours 2.5 Hours 3 Hours 3.5 Hours 4 Hours 4.5 Hours 5 Hours 5.5 Hours 6 Hours…" at bounding box center [345, 285] width 129 height 16
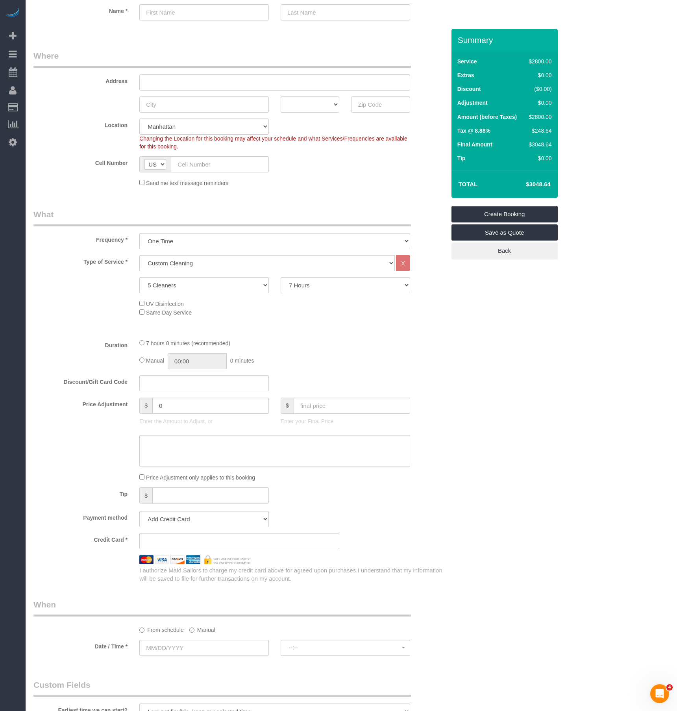
click at [462, 308] on div "Who Email Name * Where Address AK AL AR AZ CA CO CT DC DE FL GA HI IA ID IL IN …" at bounding box center [350, 509] width 635 height 1119
click at [215, 262] on select "Under 1,000 sq. ft. 1,001 - 1,500 sq. ft. 1,500+ sq. ft. Custom Cleaning Office…" at bounding box center [266, 263] width 255 height 16
click at [219, 238] on select "One Time Weekly (20% Off) - 20.00% Every 2 Weeks (15% Off) - 15.00% Every 4 Wee…" at bounding box center [274, 241] width 271 height 16
click at [245, 222] on legend "What" at bounding box center [221, 218] width 377 height 18
click at [194, 266] on select "Under 1,000 sq. ft. 1,001 - 1,500 sq. ft. 1,500+ sq. ft. Custom Cleaning Office…" at bounding box center [266, 263] width 255 height 16
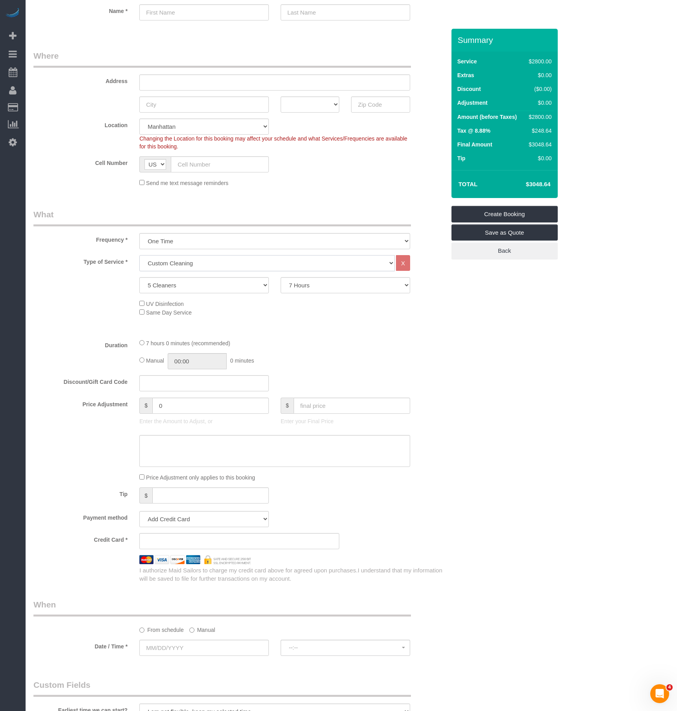
select select "216"
click at [139, 255] on select "Under 1,000 sq. ft. 1,001 - 1,500 sq. ft. 1,500+ sq. ft. Custom Cleaning Office…" at bounding box center [266, 263] width 255 height 16
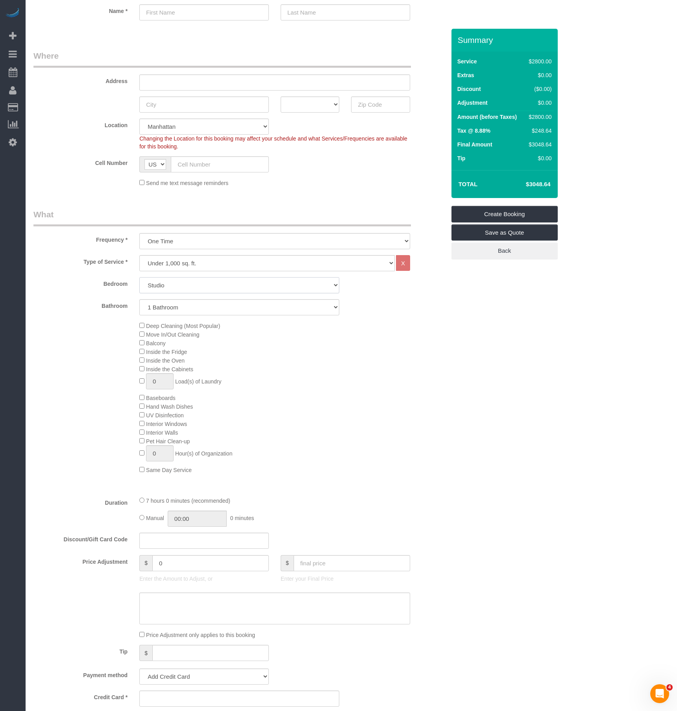
click at [193, 286] on select "Studio 1 Bedroom 2 Bedrooms 3 Bedrooms" at bounding box center [239, 285] width 200 height 16
select select "1"
click at [139, 277] on select "Studio 1 Bedroom 2 Bedrooms 3 Bedrooms" at bounding box center [239, 285] width 200 height 16
click at [138, 346] on div "Deep Cleaning (Most Popular) Move In/Out Cleaning Balcony Inside the Fridge Ins…" at bounding box center [291, 397] width 317 height 153
click at [396, 372] on div "Deep Cleaning (Most Popular) Move In/Out Cleaning Balcony Inside the Fridge Ins…" at bounding box center [291, 397] width 317 height 153
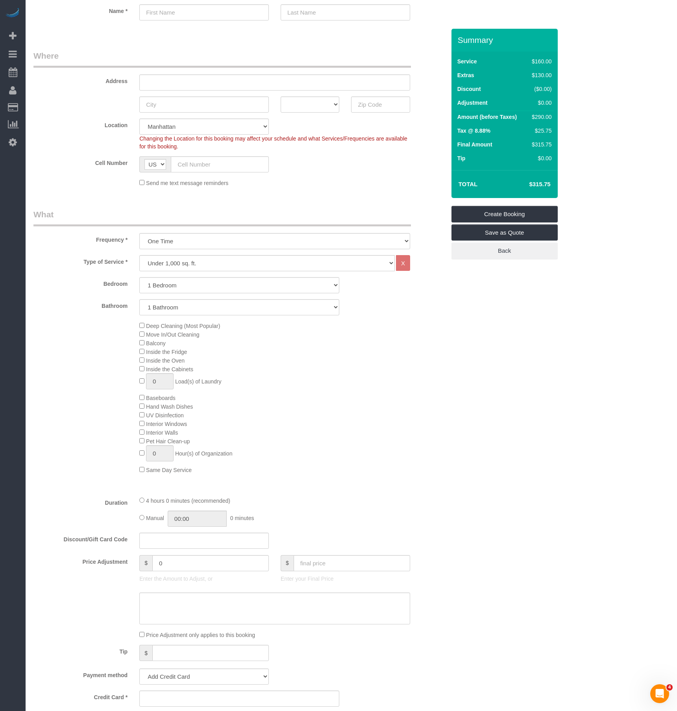
click at [138, 373] on div "Deep Cleaning (Most Popular) Move In/Out Cleaning Balcony Inside the Fridge Ins…" at bounding box center [291, 397] width 317 height 153
click at [140, 377] on div "Deep Cleaning (Most Popular) Move In/Out Cleaning Balcony Inside the Fridge Ins…" at bounding box center [291, 397] width 317 height 153
click at [142, 376] on div "Deep Cleaning (Most Popular) Move In/Out Cleaning Balcony Inside the Fridge Ins…" at bounding box center [291, 397] width 317 height 153
click at [341, 419] on div "Deep Cleaning (Most Popular) Move In/Out Cleaning Balcony Inside the Fridge Ins…" at bounding box center [291, 397] width 317 height 153
click at [136, 400] on div "Deep Cleaning (Most Popular) Move In/Out Cleaning Balcony Inside the Fridge Ins…" at bounding box center [291, 397] width 317 height 153
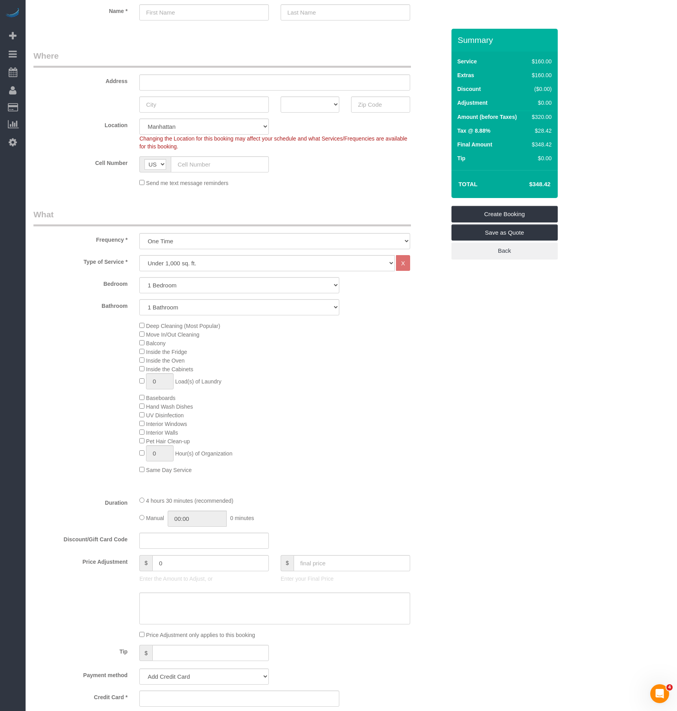
click at [138, 402] on div "Deep Cleaning (Most Popular) Move In/Out Cleaning Balcony Inside the Fridge Ins…" at bounding box center [291, 397] width 317 height 153
click at [144, 436] on span "Interior Walls" at bounding box center [158, 432] width 39 height 6
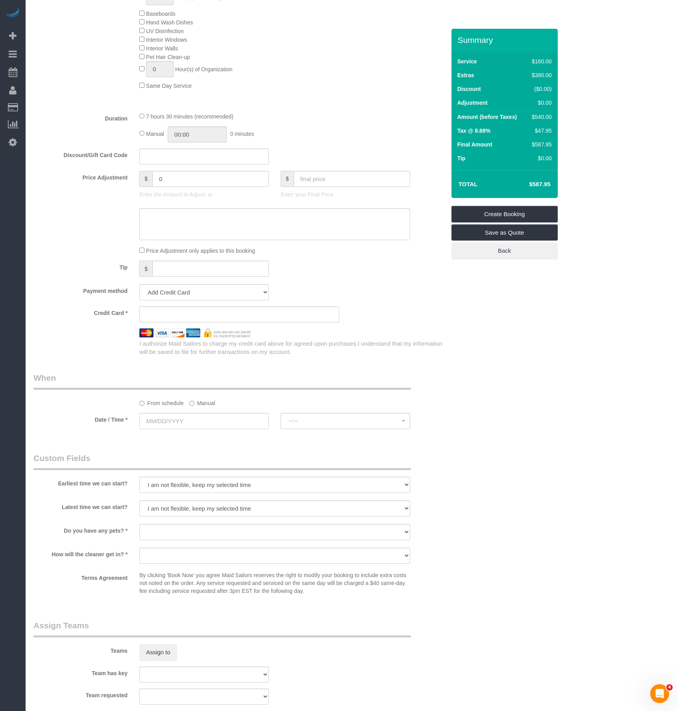
scroll to position [472, 0]
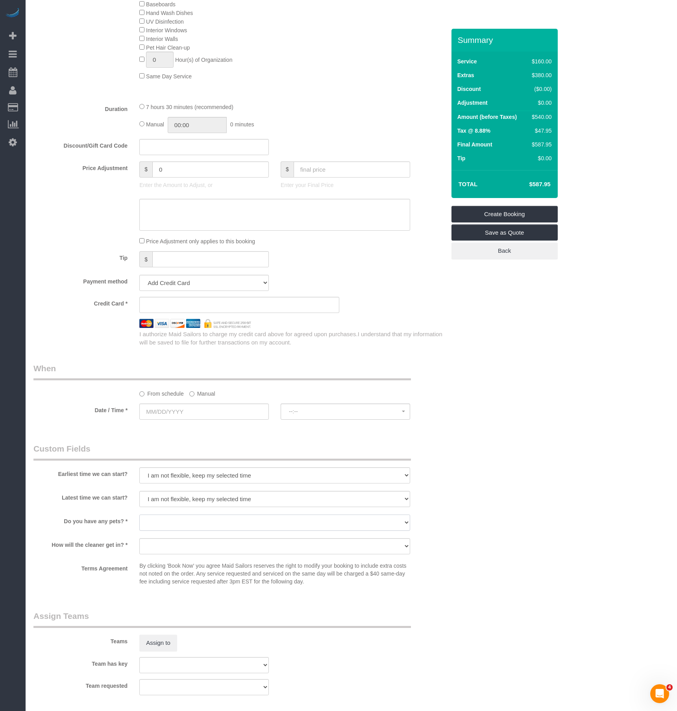
click at [189, 528] on select "Dog Cat None" at bounding box center [274, 522] width 271 height 16
select select "number:13"
click at [139, 521] on select "Dog Cat None" at bounding box center [274, 522] width 271 height 16
click at [209, 549] on select "We'll let you in. Doorman/Front Desk has the key. Other (Provide details)" at bounding box center [274, 546] width 271 height 16
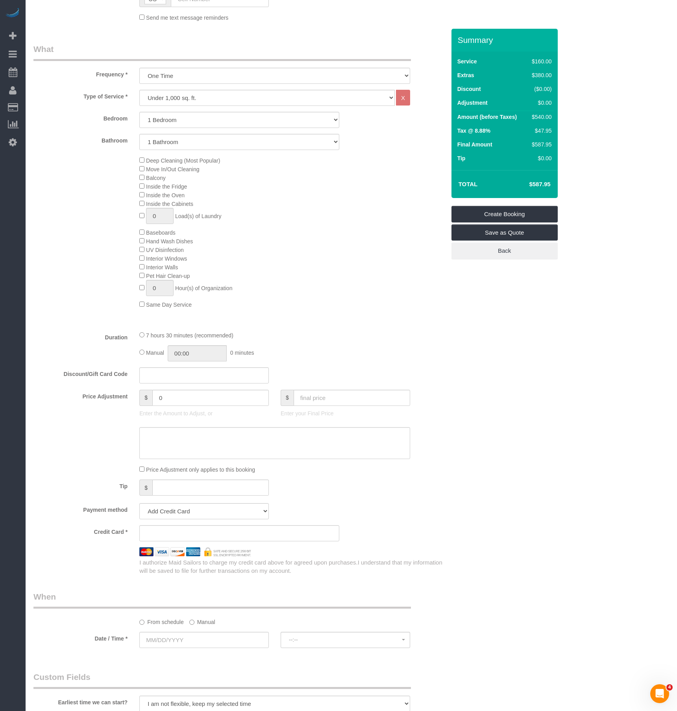
scroll to position [236, 0]
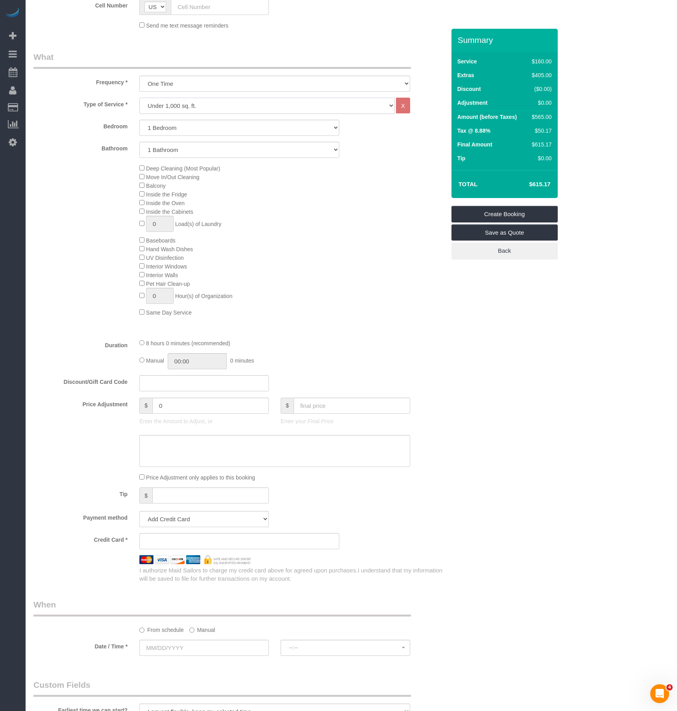
click at [208, 107] on select "Under 1,000 sq. ft. 1,001 - 1,500 sq. ft. 1,500+ sq. ft. Custom Cleaning Office…" at bounding box center [266, 106] width 255 height 16
select select "213"
click at [139, 98] on select "Under 1,000 sq. ft. 1,001 - 1,500 sq. ft. 1,500+ sq. ft. Custom Cleaning Office…" at bounding box center [266, 106] width 255 height 16
select select "1"
select select "120"
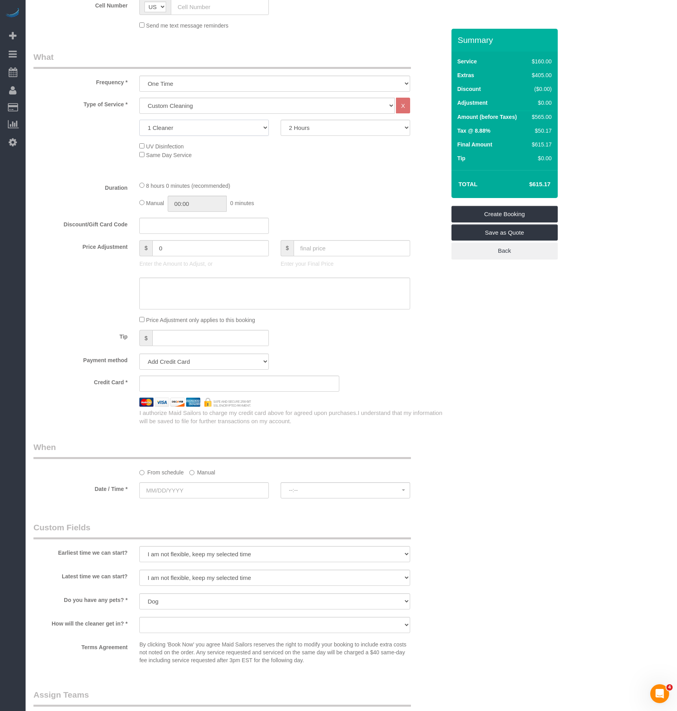
click at [203, 132] on select "1 Cleaner 2 Cleaners 3 Cleaners 4 Cleaners 5 Cleaners" at bounding box center [203, 128] width 129 height 16
click at [139, 120] on select "1 Cleaner 2 Cleaners 3 Cleaners 4 Cleaners 5 Cleaners" at bounding box center [203, 128] width 129 height 16
click at [227, 123] on select "1 Cleaner 2 Cleaners 3 Cleaners 4 Cleaners 5 Cleaners" at bounding box center [203, 128] width 129 height 16
click at [220, 130] on select "1 Cleaner 2 Cleaners 3 Cleaners 4 Cleaners 5 Cleaners" at bounding box center [203, 128] width 129 height 16
click at [266, 127] on select "1 Cleaner 2 Cleaners 3 Cleaners 4 Cleaners 5 Cleaners" at bounding box center [203, 128] width 129 height 16
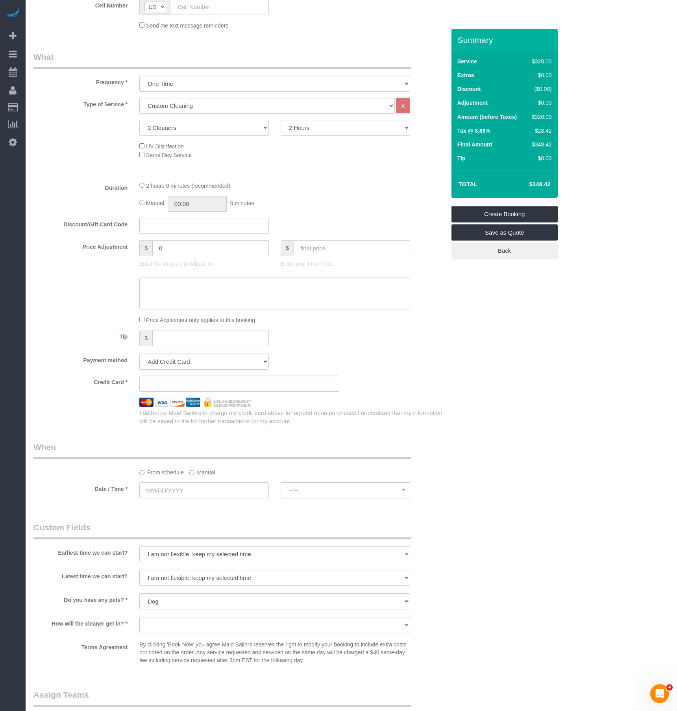
select select "3"
click at [139, 120] on select "1 Cleaner 2 Cleaners 3 Cleaners 4 Cleaners 5 Cleaners" at bounding box center [203, 128] width 129 height 16
click at [309, 133] on select "2 Hours 2.5 Hours 3 Hours 3.5 Hours 4 Hours 4.5 Hours 5 Hours 5.5 Hours 6 Hours…" at bounding box center [345, 128] width 129 height 16
select select "240"
click at [281, 120] on select "2 Hours 2.5 Hours 3 Hours 3.5 Hours 4 Hours 4.5 Hours 5 Hours 5.5 Hours 6 Hours…" at bounding box center [345, 128] width 129 height 16
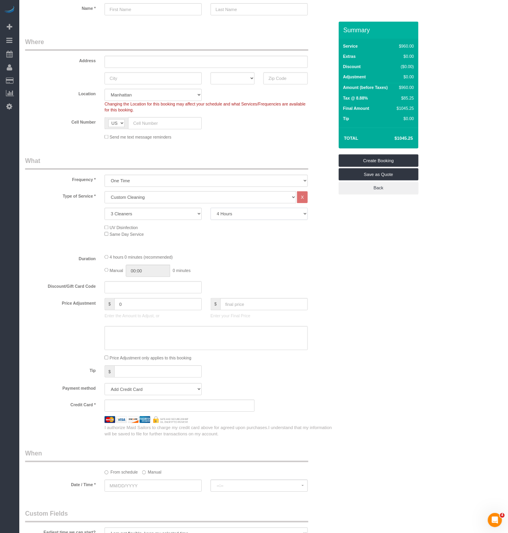
scroll to position [0, 0]
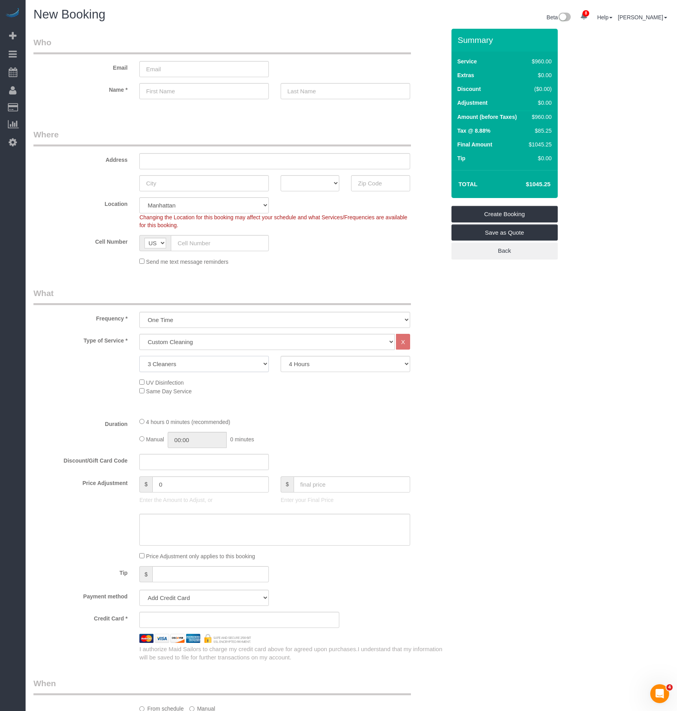
click at [254, 365] on select "1 Cleaner 2 Cleaners 3 Cleaners 4 Cleaners 5 Cleaners" at bounding box center [203, 364] width 129 height 16
select select "4"
click at [139, 356] on select "1 Cleaner 2 Cleaners 3 Cleaners 4 Cleaners 5 Cleaners" at bounding box center [203, 364] width 129 height 16
click at [353, 371] on select "2 Hours 2.5 Hours 3 Hours 3.5 Hours 4 Hours 4.5 Hours 5 Hours 5.5 Hours 6 Hours…" at bounding box center [345, 364] width 129 height 16
click at [411, 375] on div "Type of Service * Under 1,000 sq. ft. 1,001 - 1,500 sq. ft. 1,500+ sq. ft. Cust…" at bounding box center [239, 372] width 412 height 77
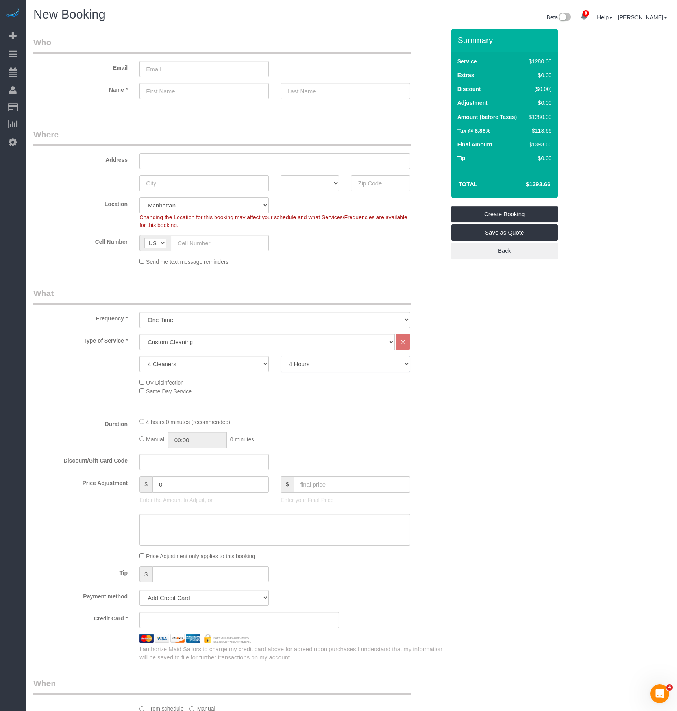
click at [314, 369] on select "2 Hours 2.5 Hours 3 Hours 3.5 Hours 4 Hours 4.5 Hours 5 Hours 5.5 Hours 6 Hours…" at bounding box center [345, 364] width 129 height 16
select select "420"
click at [281, 356] on select "2 Hours 2.5 Hours 3 Hours 3.5 Hours 4 Hours 4.5 Hours 5 Hours 5.5 Hours 6 Hours…" at bounding box center [345, 364] width 129 height 16
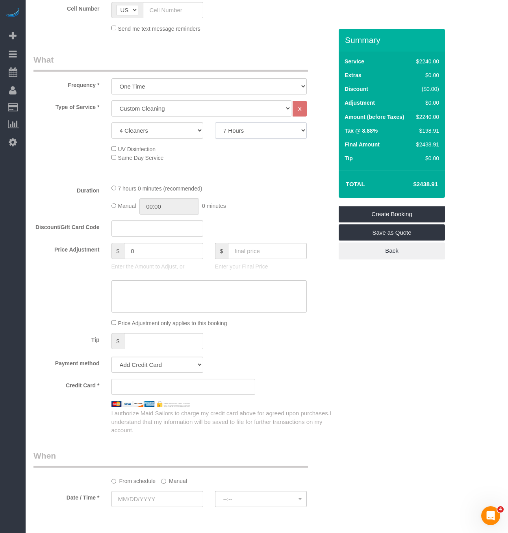
scroll to position [236, 0]
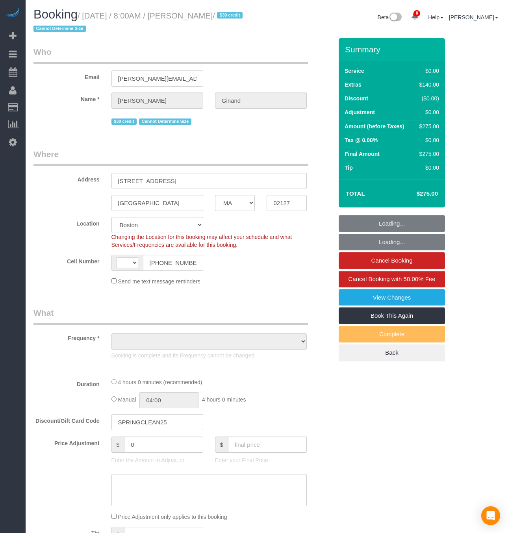
select select "MA"
select select "string:US"
select select "object:707"
select select "string:stripe-pm_1Qmm5e4VGloSiKo7XHhNL1GA"
select select "spot1"
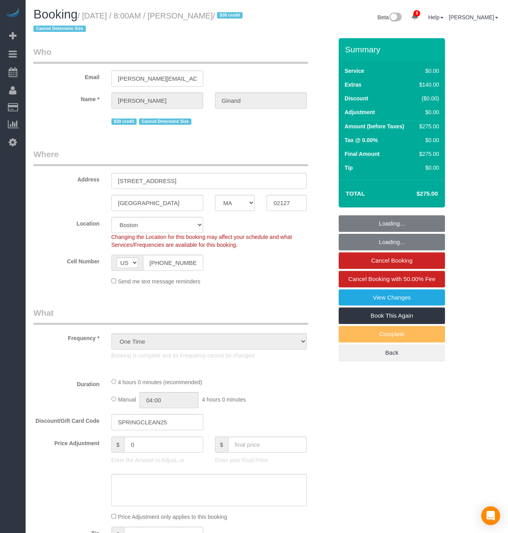
select select "number:89"
select select "number:90"
select select "number:15"
select select "number:5"
select select "object:1019"
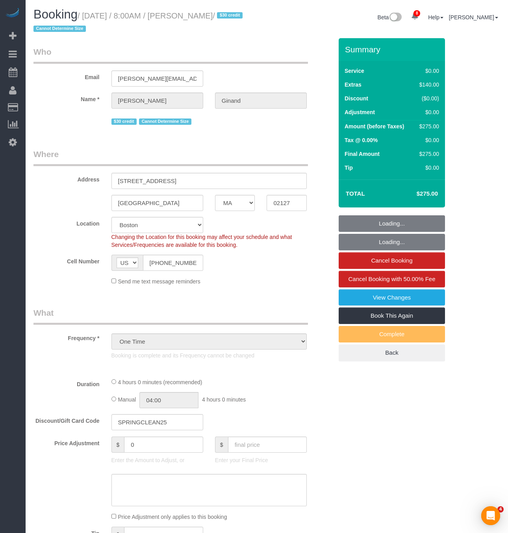
select select "1"
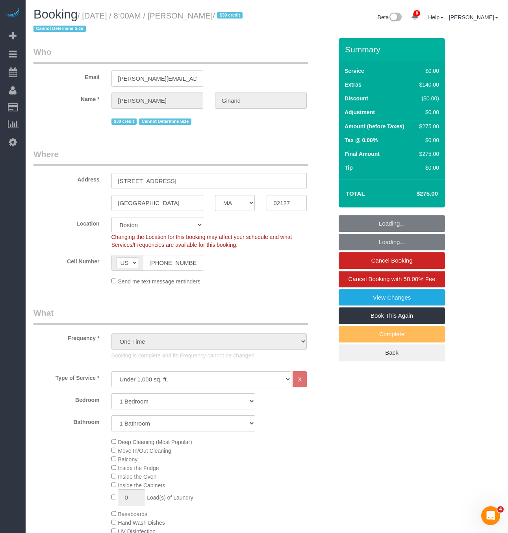
select select "1"
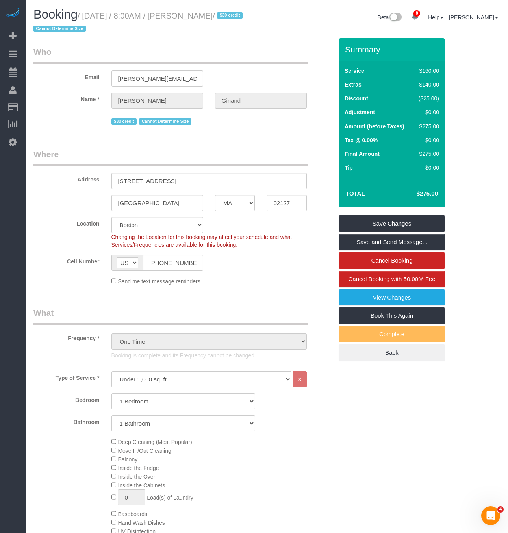
drag, startPoint x: 228, startPoint y: 14, endPoint x: 85, endPoint y: 12, distance: 143.2
click at [85, 12] on small "/ August 30, 2025 / 8:00AM / Ryan Ginand / $30 credit Cannot Determine Size" at bounding box center [138, 22] width 211 height 22
copy small "August 30, 2025 / 8:00AM / Ryan Ginand"
click at [274, 49] on legend "Who" at bounding box center [170, 55] width 274 height 18
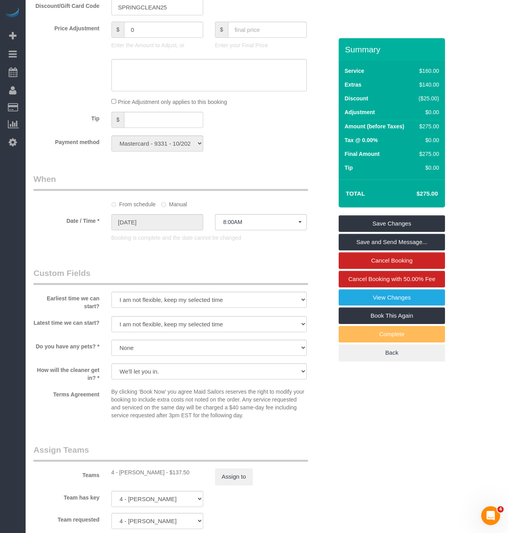
scroll to position [826, 0]
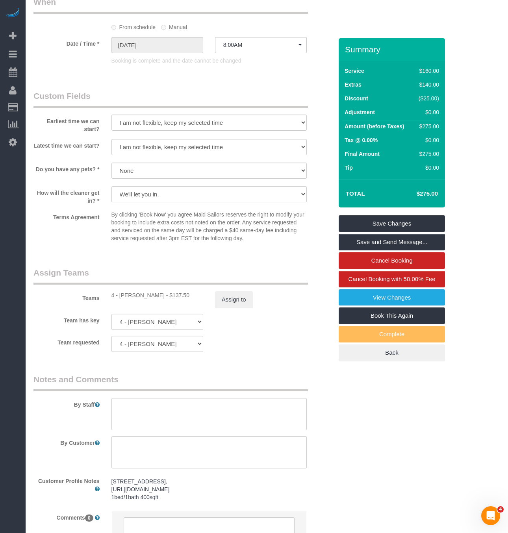
drag, startPoint x: 120, startPoint y: 302, endPoint x: 170, endPoint y: 304, distance: 50.8
click at [174, 299] on div "4 - Daniela Ferreira Alves - $137.50" at bounding box center [157, 295] width 92 height 8
copy div "Daniela Ferreira Alves"
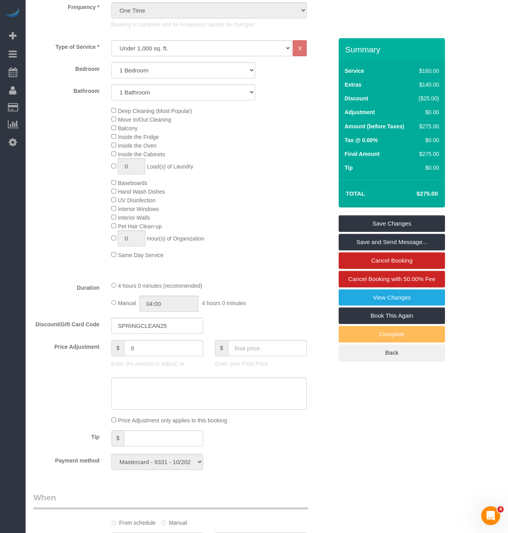
scroll to position [472, 0]
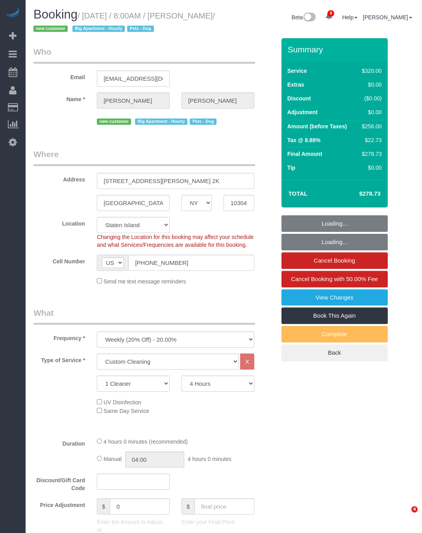
select select "NY"
select select "240"
select select "number:56"
select select "number:79"
select select "number:13"
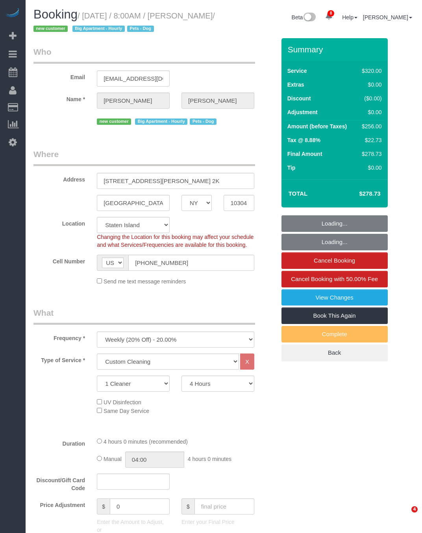
select select "number:5"
select select "object:1020"
select select "spot1"
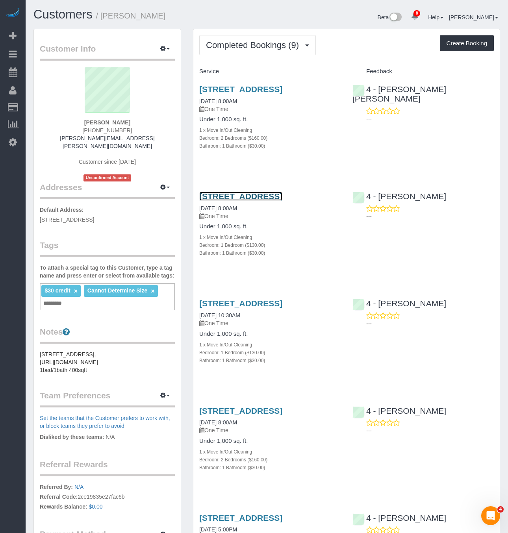
click at [254, 201] on link "[STREET_ADDRESS]" at bounding box center [240, 196] width 83 height 9
copy link "[STREET_ADDRESS]"
drag, startPoint x: 245, startPoint y: 214, endPoint x: 199, endPoint y: 205, distance: 46.2
click at [199, 201] on h3 "[STREET_ADDRESS]" at bounding box center [269, 196] width 141 height 9
copy link "[STREET_ADDRESS]"
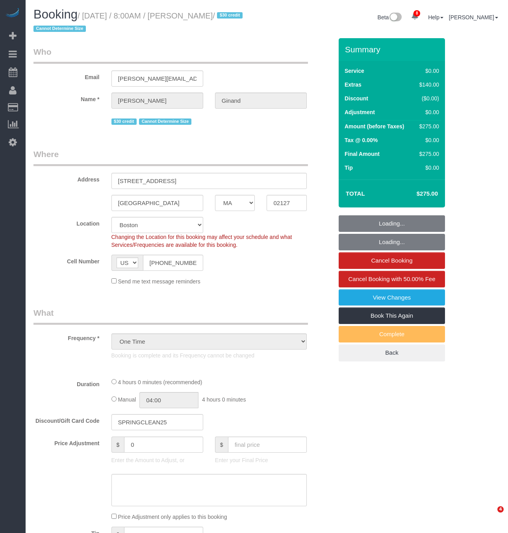
select select "MA"
select select "object:959"
select select "string:stripe-pm_1Qmm5e4VGloSiKo7XHhNL1GA"
select select "1"
select select "number:89"
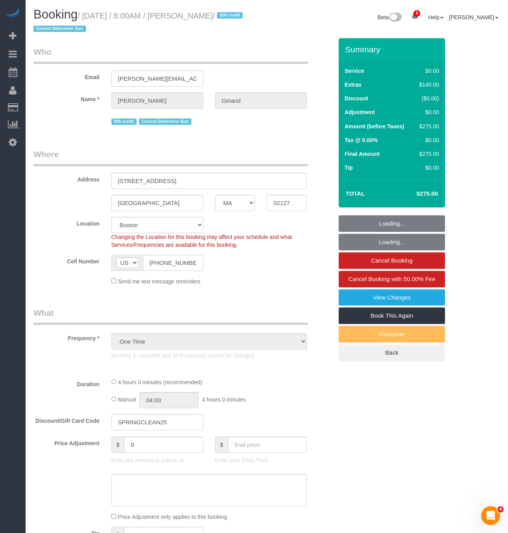
select select "number:90"
select select "number:15"
select select "number:5"
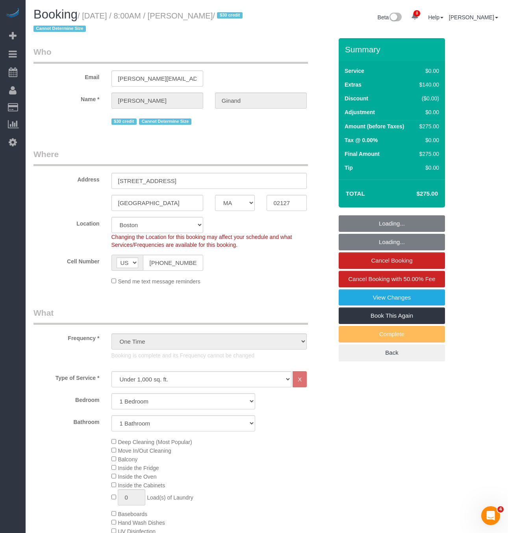
select select "spot1"
select select "1"
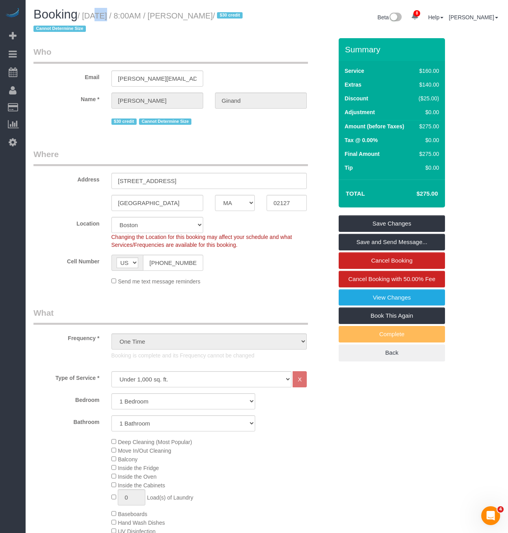
drag, startPoint x: 83, startPoint y: 15, endPoint x: 96, endPoint y: 15, distance: 13.4
click at [96, 15] on small "/ August 30, 2025 / 8:00AM / Ryan Ginand / $30 credit Cannot Determine Size" at bounding box center [138, 22] width 211 height 22
click at [84, 15] on small "/ August 30, 2025 / 8:00AM / Ryan Ginand / $30 credit Cannot Determine Size" at bounding box center [138, 22] width 211 height 22
click at [85, 13] on small "/ August 30, 2025 / 8:00AM / Ryan Ginand / $30 credit Cannot Determine Size" at bounding box center [138, 22] width 211 height 22
click at [87, 15] on small "/ August 30, 2025 / 8:00AM / Ryan Ginand / $30 credit Cannot Determine Size" at bounding box center [138, 22] width 211 height 22
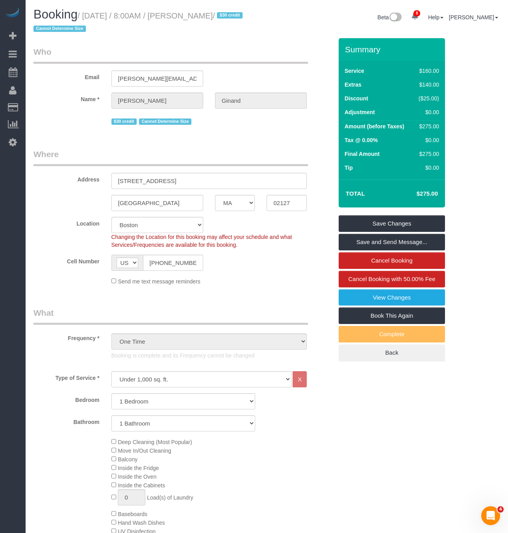
drag, startPoint x: 85, startPoint y: 15, endPoint x: 227, endPoint y: 18, distance: 141.3
click at [227, 18] on small "/ August 30, 2025 / 8:00AM / Ryan Ginand / $30 credit Cannot Determine Size" at bounding box center [138, 22] width 211 height 22
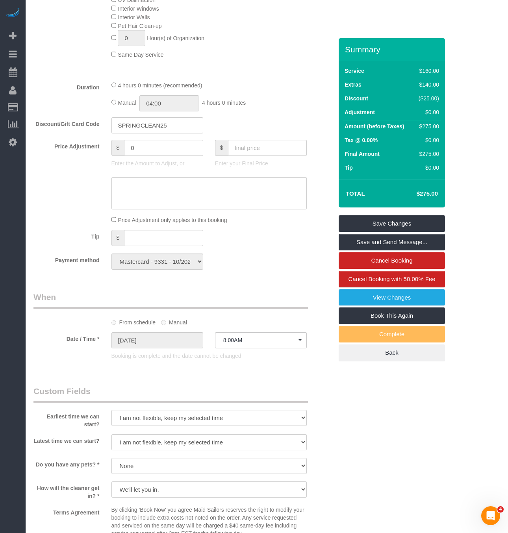
scroll to position [472, 0]
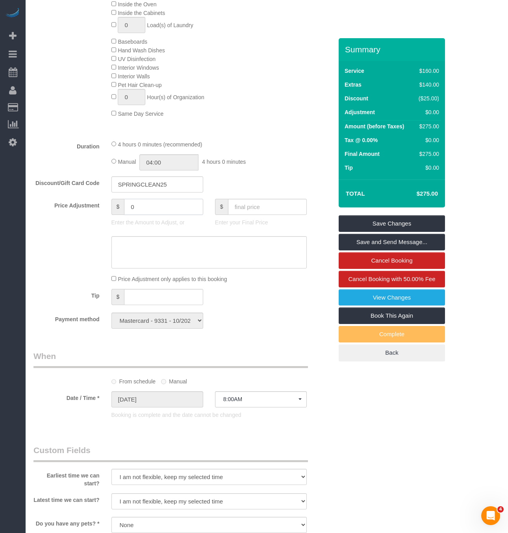
click at [150, 215] on input "0" at bounding box center [163, 207] width 79 height 16
type input "-25"
click at [246, 306] on div "Tip $" at bounding box center [183, 298] width 311 height 18
click at [194, 251] on textarea at bounding box center [209, 252] width 196 height 32
type textarea "C"
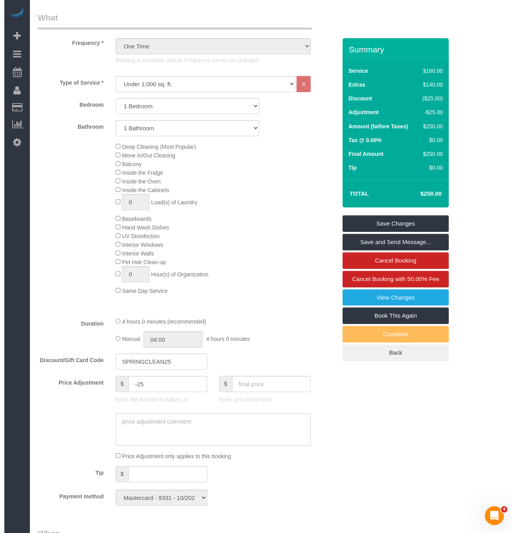
scroll to position [590, 0]
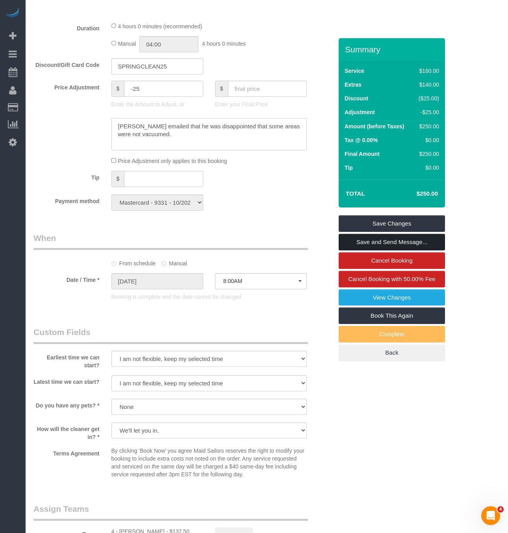
type textarea "Ryan emailed that he was disappointed that some areas were not vacuumed."
click at [394, 242] on link "Save and Send Message..." at bounding box center [391, 242] width 106 height 17
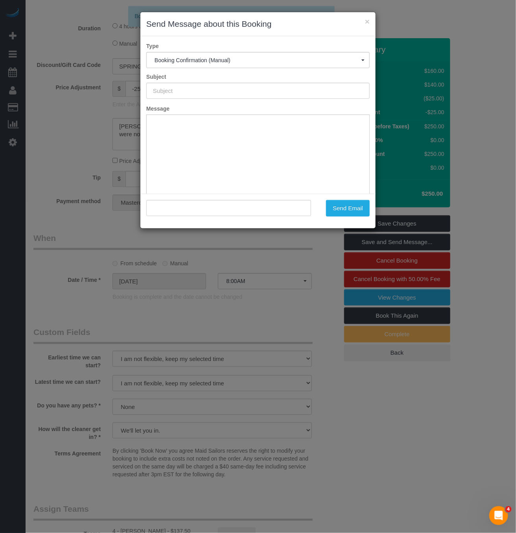
type input "Cleaning Confirmed for 08/30/2025 at 8:00am"
type input ""Ryan Ginand" <ryan.ginand@gmail.com>"
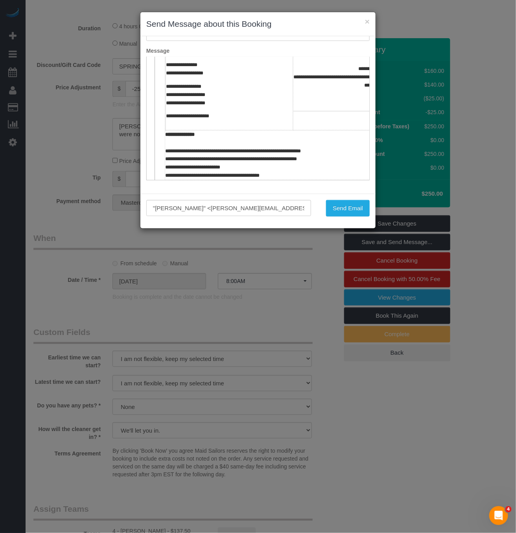
scroll to position [390, 0]
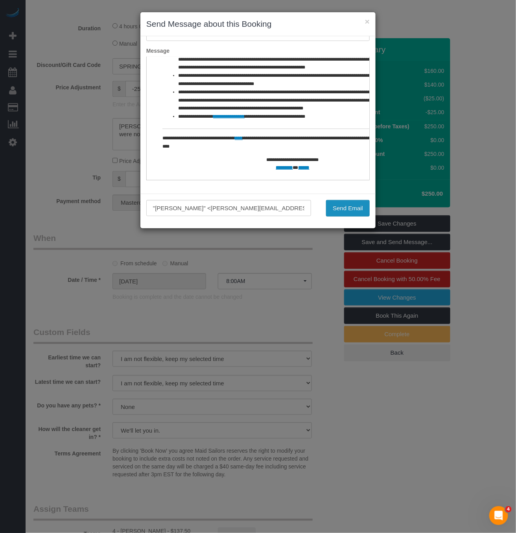
click at [338, 209] on button "Send Email" at bounding box center [348, 208] width 44 height 17
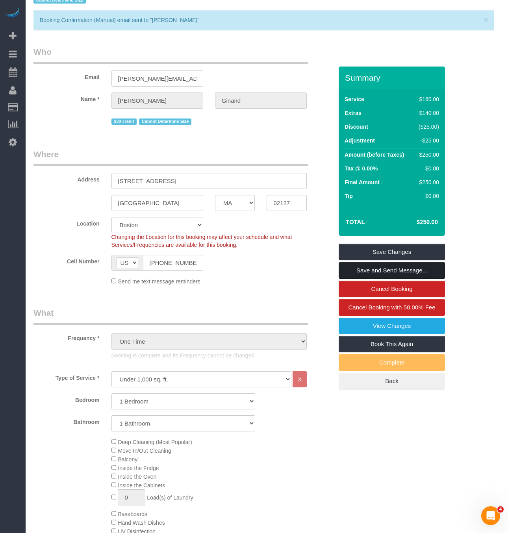
scroll to position [0, 0]
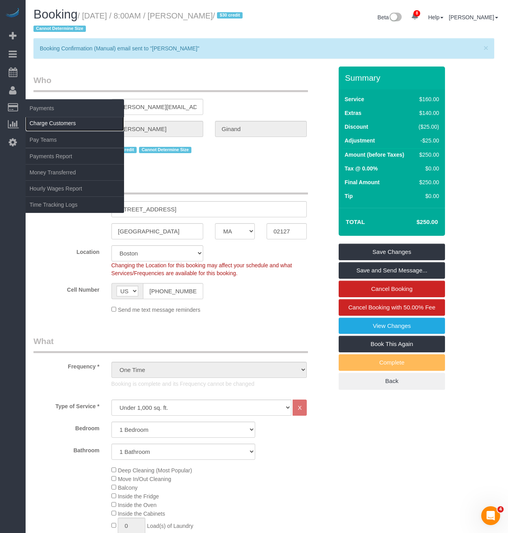
click at [46, 127] on link "Charge Customers" at bounding box center [75, 123] width 98 height 16
select select
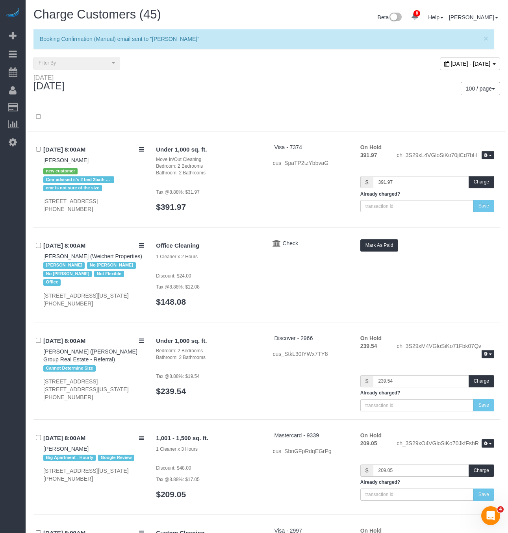
click at [450, 63] on span "September 02, 2025 - September 02, 2025" at bounding box center [470, 64] width 40 height 6
type input "**********"
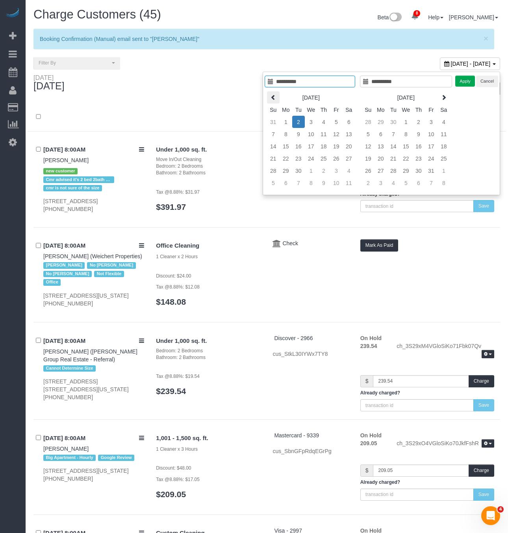
click at [270, 97] on icon at bounding box center [273, 97] width 6 height 6
type input "**********"
click at [346, 171] on td "30" at bounding box center [348, 170] width 13 height 12
type input "**********"
click at [346, 171] on td "30" at bounding box center [348, 170] width 13 height 12
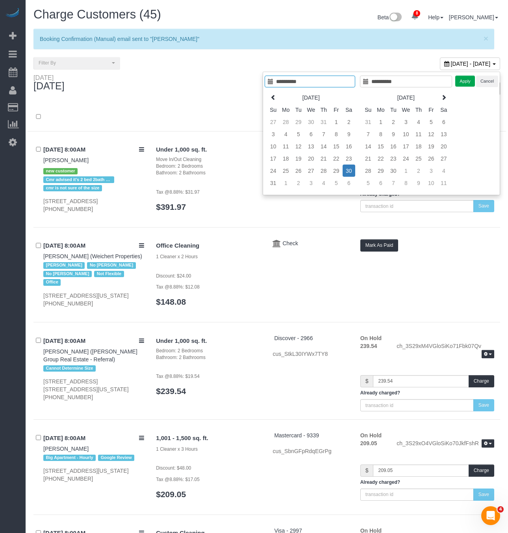
type input "**********"
click at [465, 84] on button "Apply" at bounding box center [465, 81] width 20 height 11
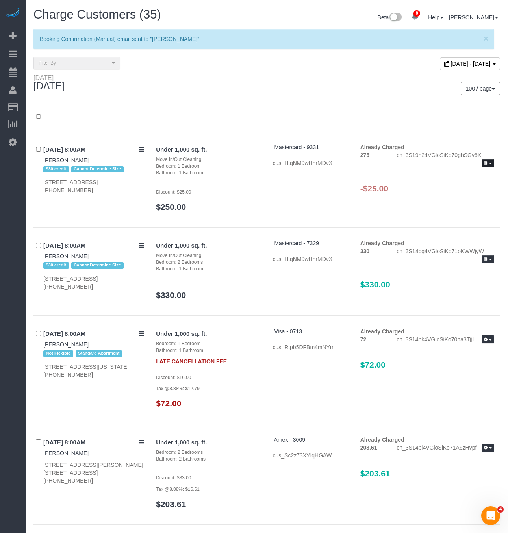
click at [486, 162] on icon "button" at bounding box center [486, 163] width 4 height 4
click at [445, 176] on link "Refund" at bounding box center [462, 176] width 62 height 10
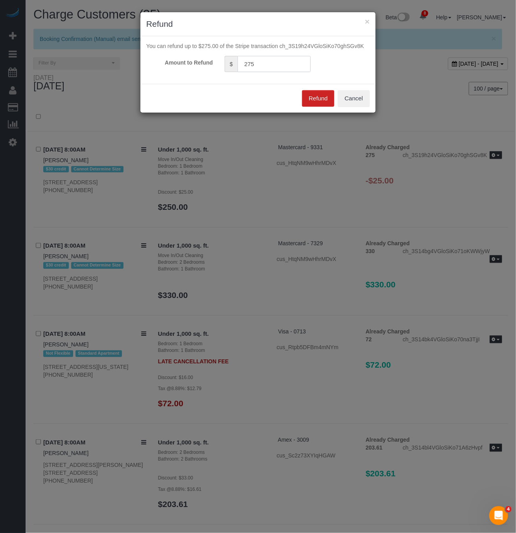
drag, startPoint x: 260, startPoint y: 66, endPoint x: 197, endPoint y: 60, distance: 62.9
click at [197, 60] on div "Amount to Refund $ 275" at bounding box center [257, 64] width 235 height 16
type input "25"
click at [317, 98] on button "Refund" at bounding box center [318, 98] width 32 height 17
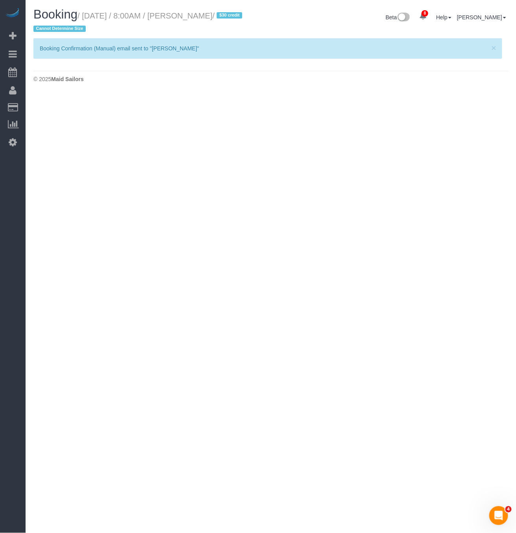
select select "MA"
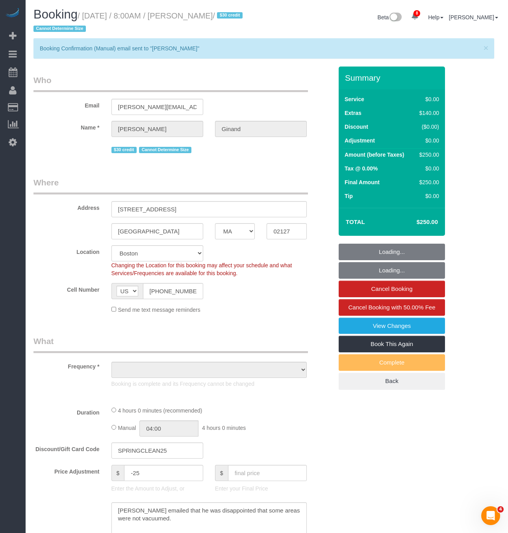
select select "string:stripe-pm_1Qmm5e4VGloSiKo7XHhNL1GA"
select select "object:5076"
select select "spot14"
select select "1"
select select "number:89"
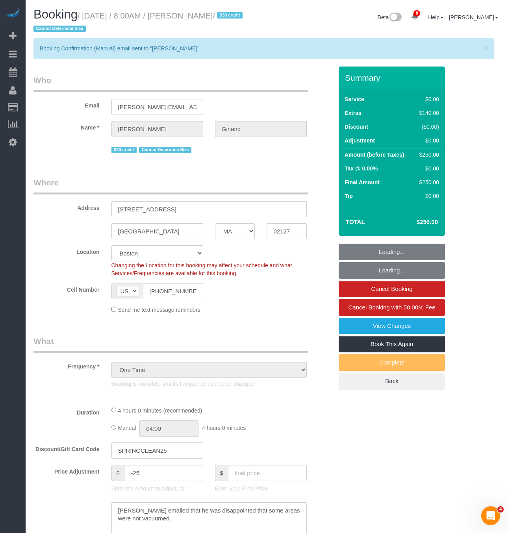
select select "number:90"
select select "number:15"
select select "number:5"
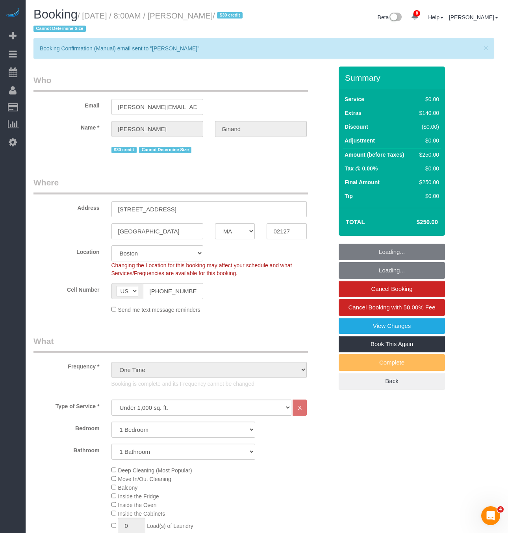
select select "object:5388"
select select "1"
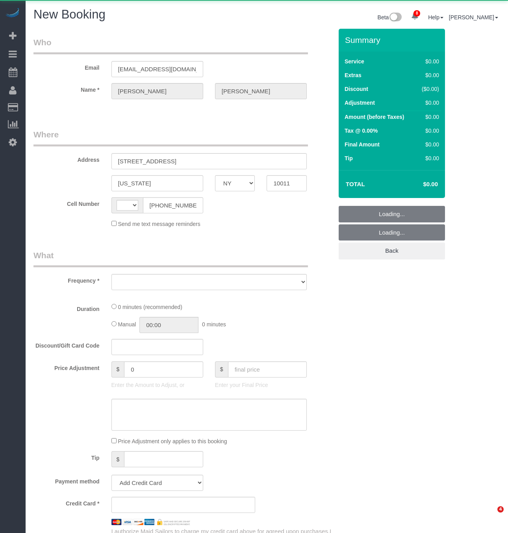
select select "NY"
select select "string:[GEOGRAPHIC_DATA]"
select select "number:89"
select select "number:90"
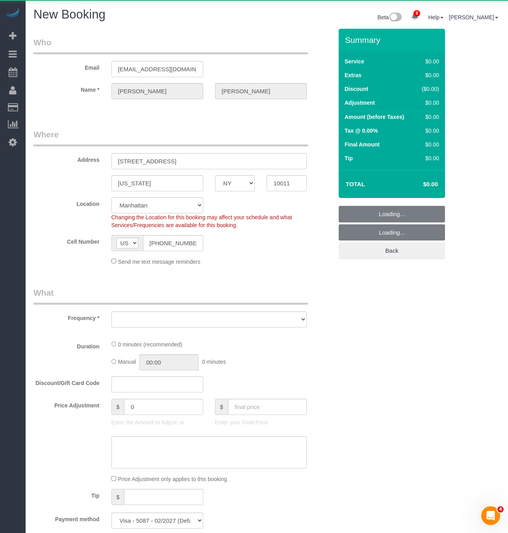
select select "string:stripe-pm_1LQzKG4VGloSiKo7xG3na7rl"
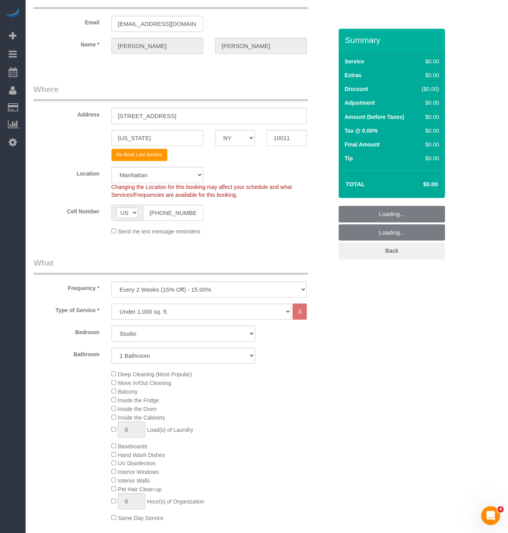
scroll to position [59, 0]
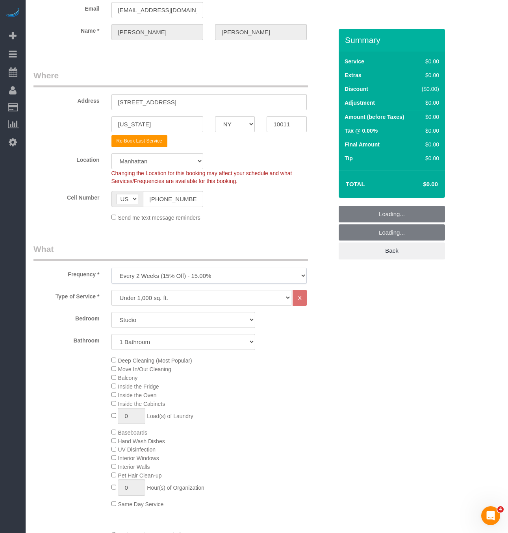
click at [193, 275] on select "One Time Weekly (20% Off) - 20.00% Every 2 Weeks (15% Off) - 15.00% Every 4 Wee…" at bounding box center [209, 276] width 196 height 16
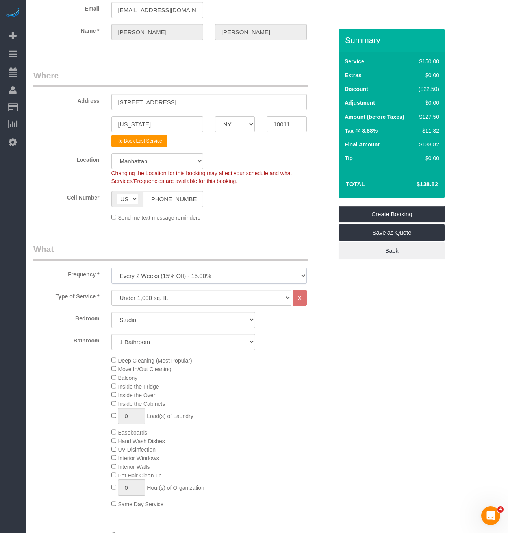
select select "object:1779"
click at [111, 268] on select "One Time Weekly (20% Off) - 20.00% Every 2 Weeks (15% Off) - 15.00% Every 4 Wee…" at bounding box center [209, 276] width 196 height 16
click at [177, 293] on select "Under 1,000 sq. ft. 1,001 - 1,500 sq. ft. 1,500+ sq. ft. Custom Cleaning Office…" at bounding box center [201, 298] width 180 height 16
select select "37"
click at [111, 290] on select "Under 1,000 sq. ft. 1,001 - 1,500 sq. ft. 1,500+ sq. ft. Custom Cleaning Office…" at bounding box center [201, 298] width 180 height 16
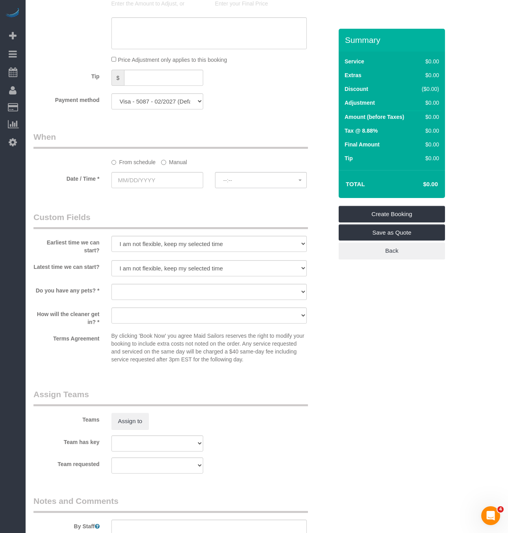
scroll to position [531, 0]
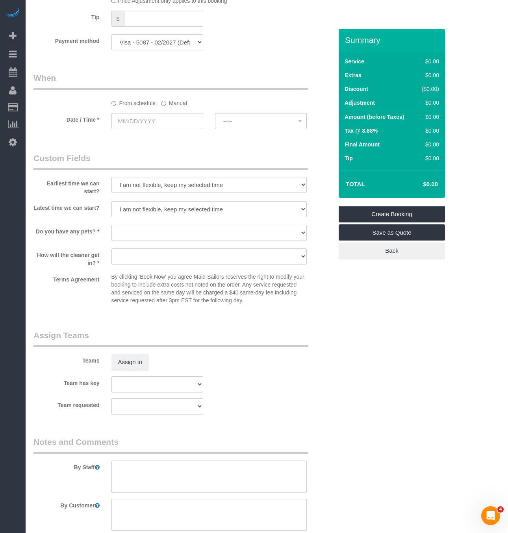
click at [196, 235] on select "Dog Cat None" at bounding box center [209, 233] width 196 height 16
select select "number:15"
click at [111, 227] on select "Dog Cat None" at bounding box center [209, 233] width 196 height 16
click at [163, 262] on select "We'll let you in. Doorman/Front Desk has the key. Other (Provide details)" at bounding box center [209, 256] width 196 height 16
select select "number:5"
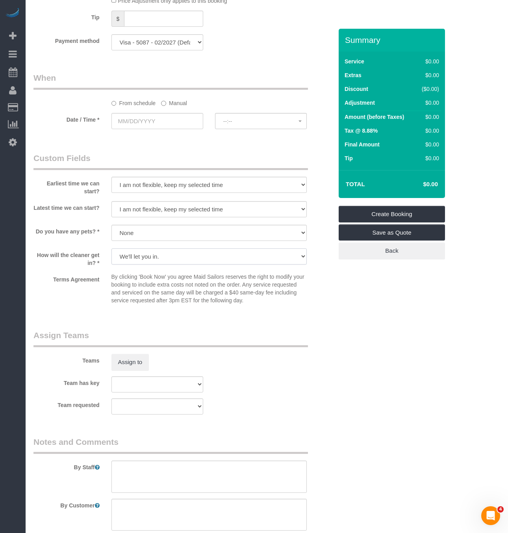
click at [111, 250] on select "We'll let you in. Doorman/Front Desk has the key. Other (Provide details)" at bounding box center [209, 256] width 196 height 16
click at [290, 288] on p "By clicking 'Book Now' you agree Maid Sailors reserves the right to modify your…" at bounding box center [209, 288] width 196 height 31
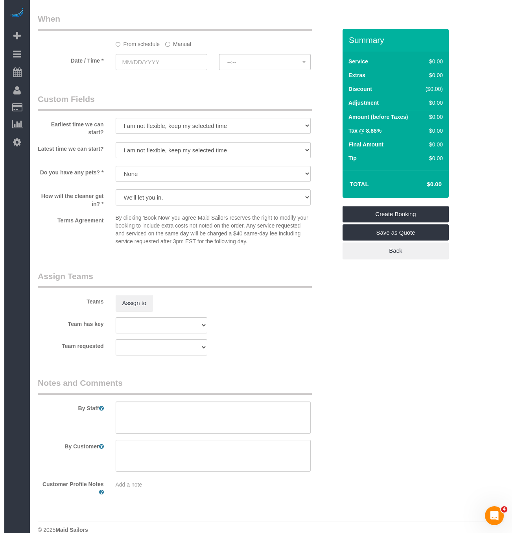
scroll to position [605, 0]
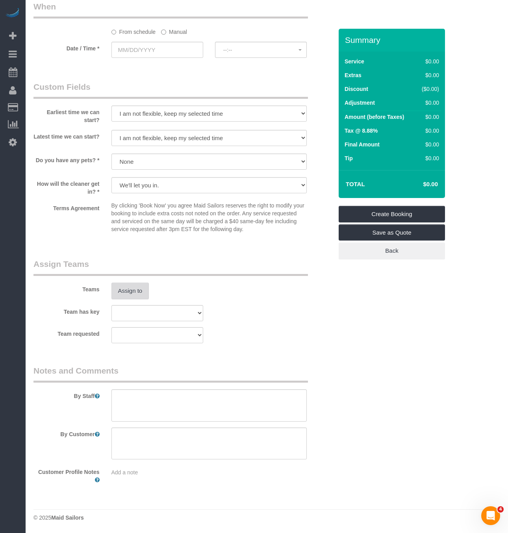
click at [128, 290] on button "Assign to" at bounding box center [130, 290] width 38 height 17
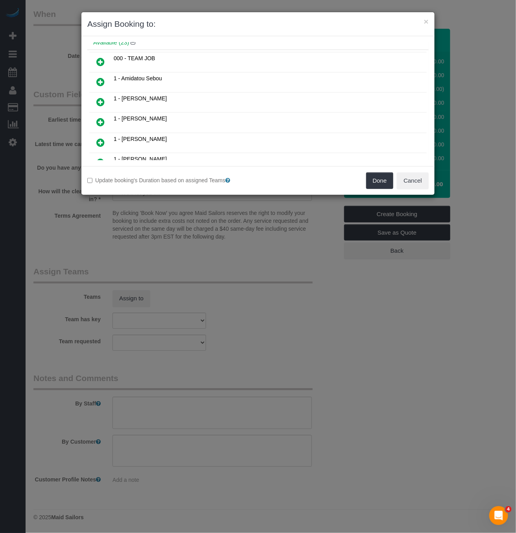
scroll to position [59, 0]
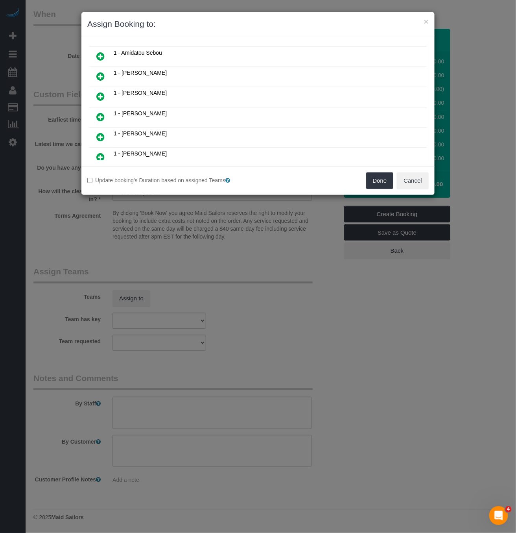
click at [100, 138] on icon at bounding box center [100, 136] width 8 height 9
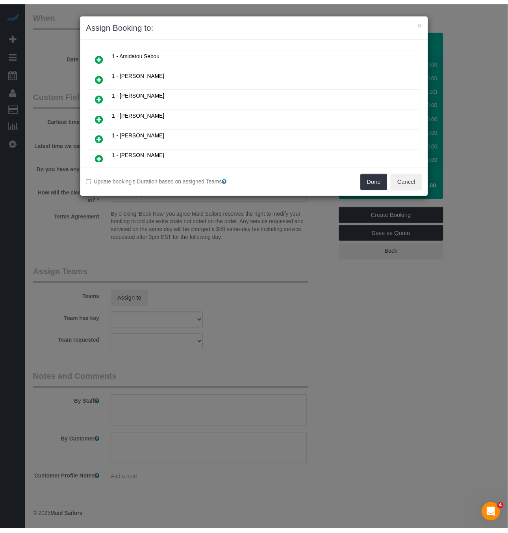
scroll to position [78, 0]
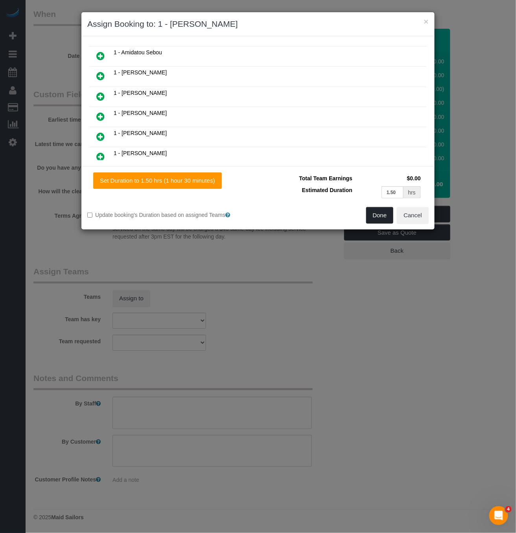
click at [382, 216] on button "Done" at bounding box center [380, 215] width 28 height 17
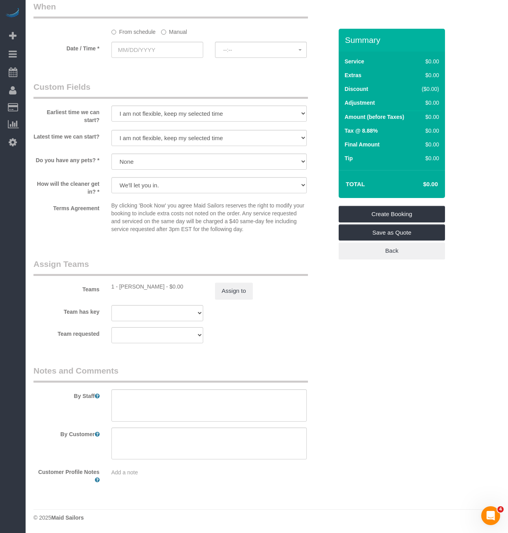
click at [280, 325] on sui-booking-teams "Teams 1 - John Harris - $0.00 Assign to Team has key 000- Donna Mercado 000 - P…" at bounding box center [182, 300] width 299 height 85
click at [269, 413] on textarea at bounding box center [209, 405] width 196 height 32
drag, startPoint x: 164, startPoint y: 410, endPoint x: 91, endPoint y: 388, distance: 76.8
click at [91, 388] on div "By Staff" at bounding box center [183, 393] width 311 height 57
type textarea "RECLEAN - window sills, proper mopping of the corners and wiping surfaces, cob …"
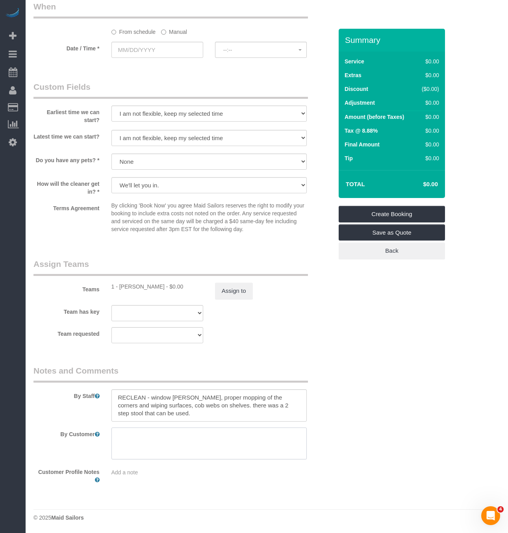
click at [149, 436] on textarea at bounding box center [209, 443] width 196 height 32
paste textarea "RECLEAN - window sills, proper mopping of the corners and wiping surfaces, cob …"
type textarea "RECLEAN - window sills, proper mopping of the corners and wiping surfaces, cob …"
drag, startPoint x: 148, startPoint y: 414, endPoint x: 13, endPoint y: 342, distance: 152.3
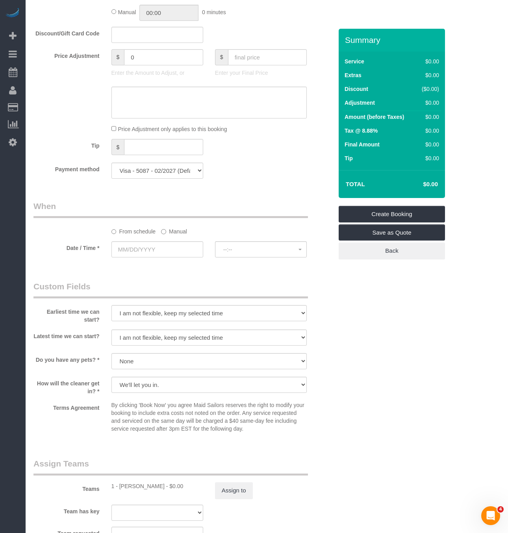
scroll to position [413, 0]
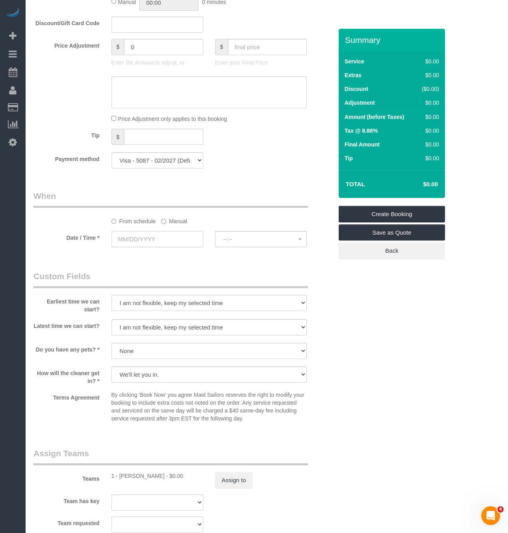
click at [157, 241] on input "text" at bounding box center [157, 239] width 92 height 16
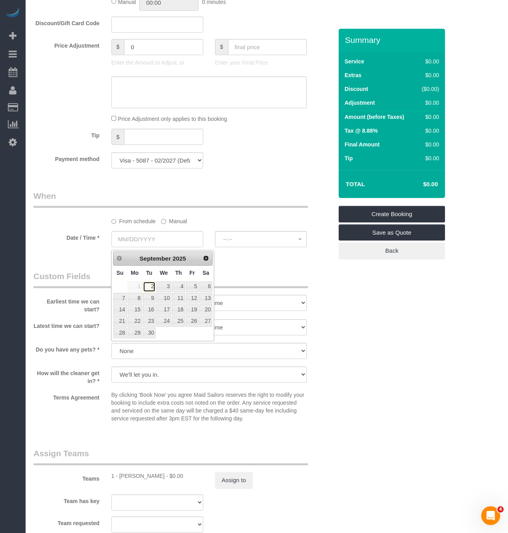
click at [148, 288] on link "2" at bounding box center [149, 286] width 13 height 11
type input "09/02/2025"
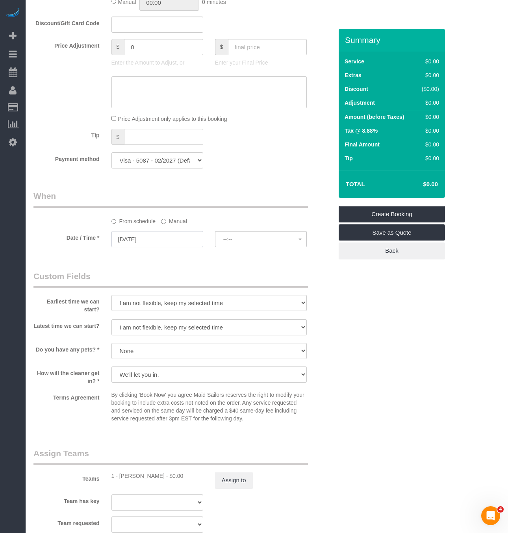
click at [161, 239] on input "09/02/2025" at bounding box center [157, 239] width 92 height 16
select select "spot1"
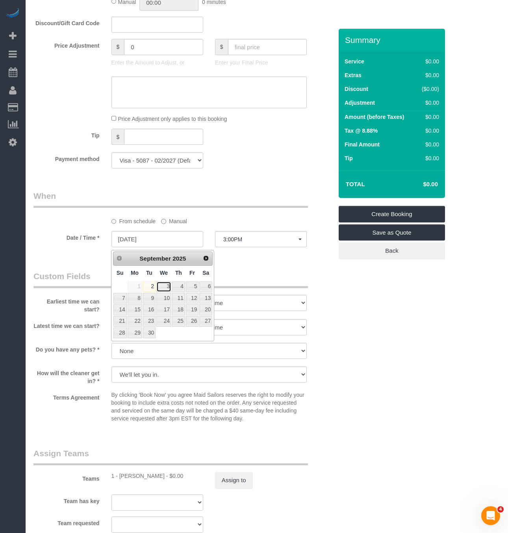
click at [164, 286] on link "3" at bounding box center [163, 286] width 15 height 11
type input "09/03/2025"
select select "spot6"
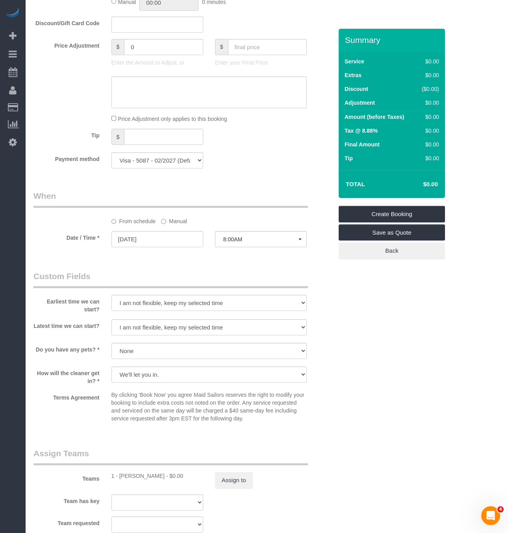
click at [275, 249] on div at bounding box center [261, 247] width 92 height 3
click at [353, 280] on div "Who Email abramsfamily@sympatico.ca Name * Noreen Abrams Where Address 135 West…" at bounding box center [266, 155] width 466 height 1079
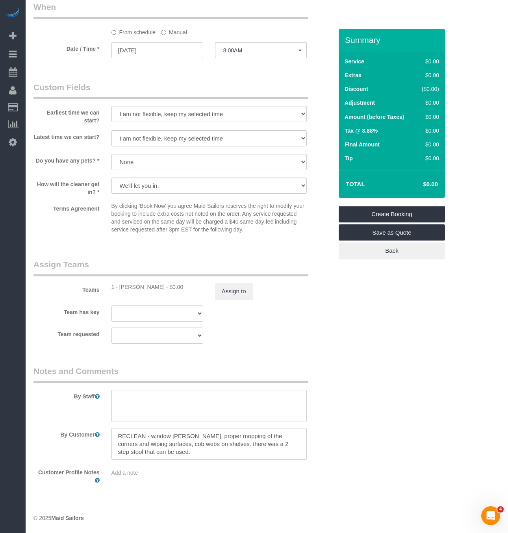
scroll to position [605, 0]
click at [201, 394] on textarea at bounding box center [209, 405] width 196 height 32
click at [152, 395] on textarea at bounding box center [209, 405] width 196 height 32
paste textarea "+12035249850 Nikita Jaaswal"
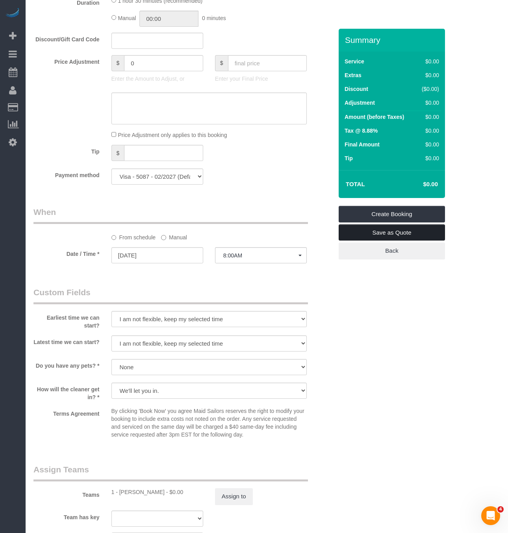
scroll to position [369, 0]
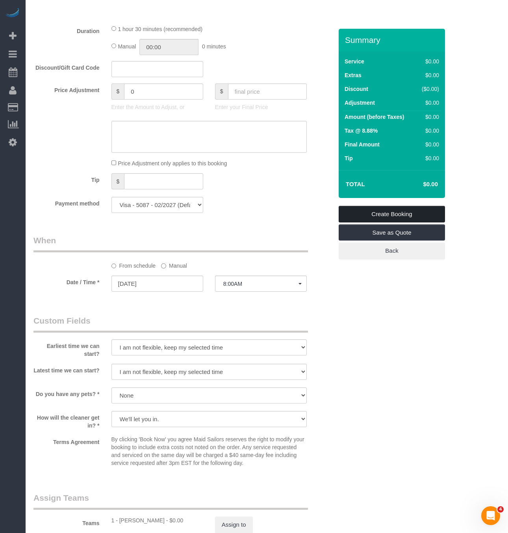
type textarea "+12035249850 Nikita Jaaswal will let you in."
click at [398, 214] on link "Create Booking" at bounding box center [391, 214] width 106 height 17
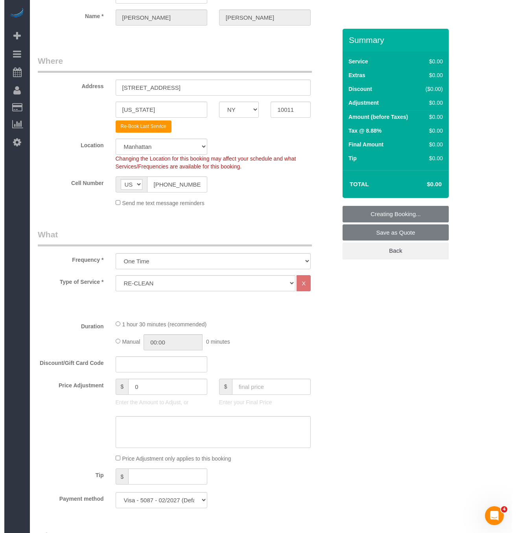
scroll to position [0, 0]
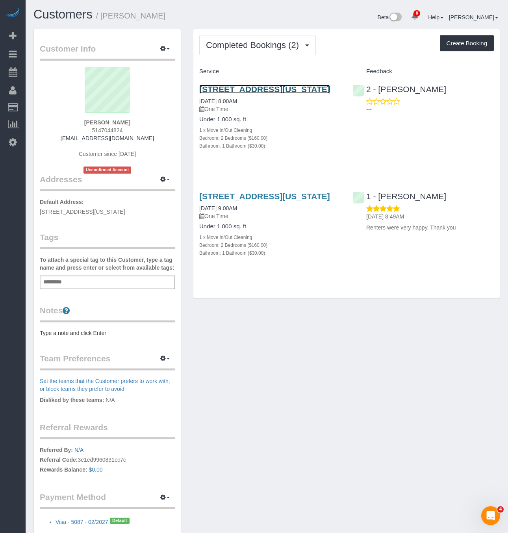
click at [234, 92] on link "[STREET_ADDRESS][US_STATE]" at bounding box center [264, 89] width 131 height 9
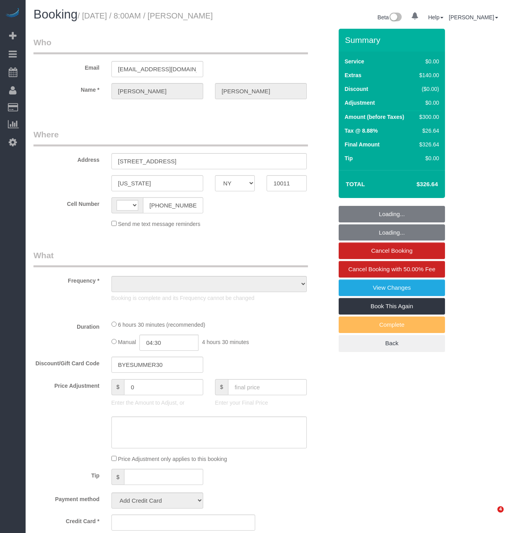
select select "NY"
select select "object:445"
select select "number:56"
select select "number:76"
select select "number:15"
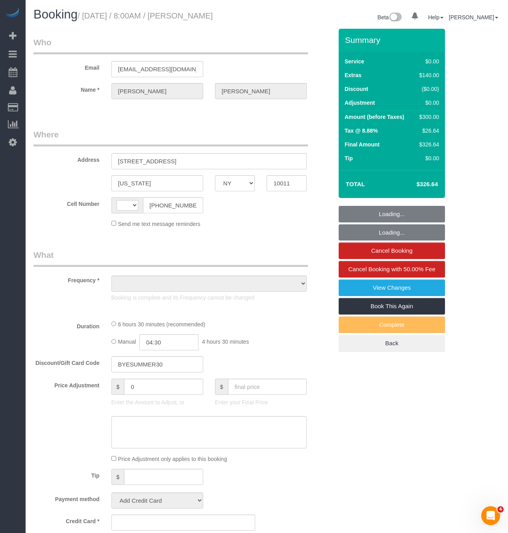
select select "number:7"
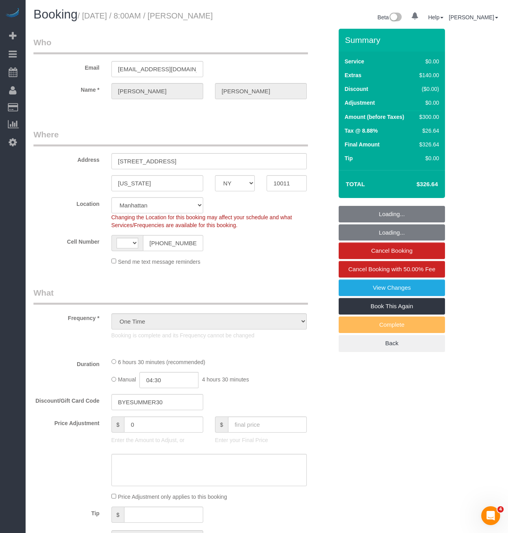
select select "object:596"
select select "string:stripe-pm_1LQzKG4VGloSiKo7xG3na7rl"
select select "string:[GEOGRAPHIC_DATA]"
select select "2"
select select "spot1"
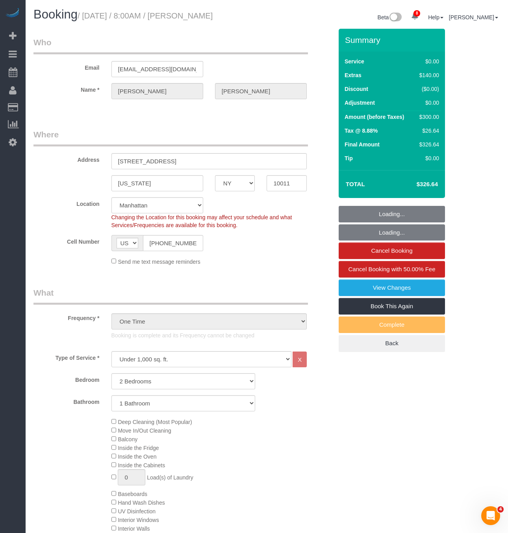
select select "2"
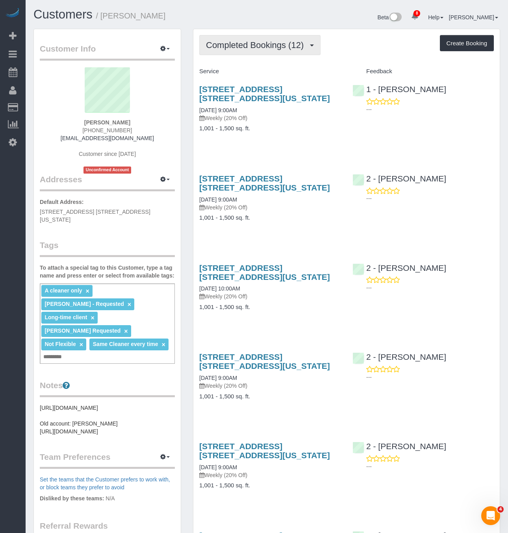
click at [266, 52] on button "Completed Bookings (12)" at bounding box center [259, 45] width 121 height 20
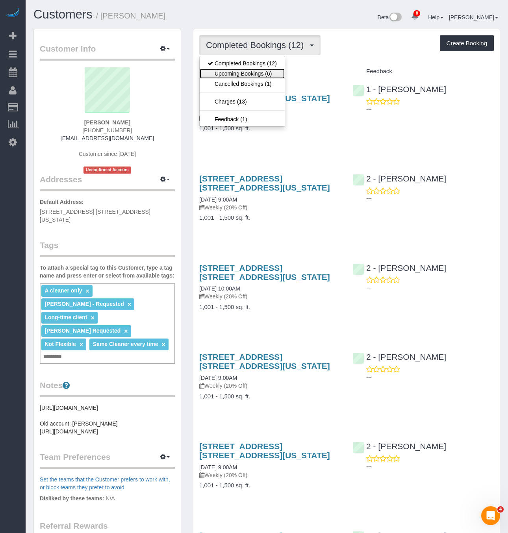
click at [257, 74] on link "Upcoming Bookings (6)" at bounding box center [241, 73] width 85 height 10
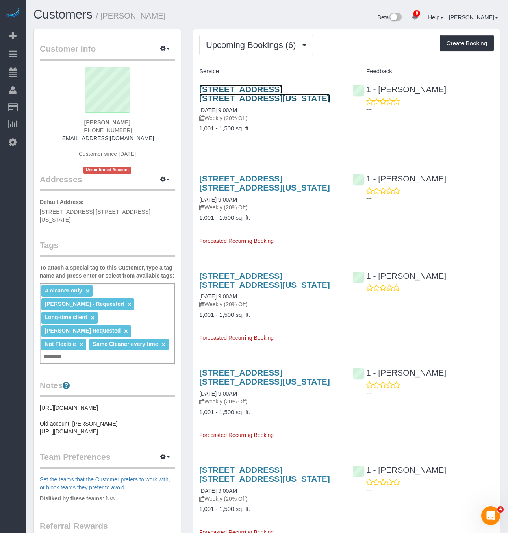
click at [248, 92] on link "[STREET_ADDRESS] [STREET_ADDRESS][US_STATE]" at bounding box center [264, 94] width 131 height 18
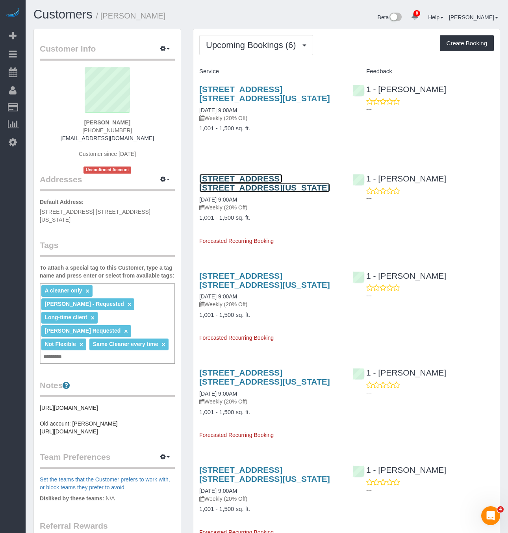
drag, startPoint x: 253, startPoint y: 188, endPoint x: 160, endPoint y: 0, distance: 209.6
click at [253, 188] on link "[STREET_ADDRESS] [STREET_ADDRESS][US_STATE]" at bounding box center [264, 183] width 131 height 18
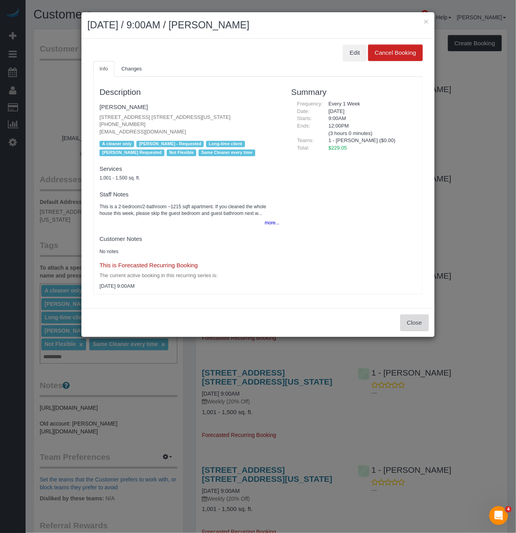
click at [408, 317] on button "Close" at bounding box center [415, 322] width 28 height 17
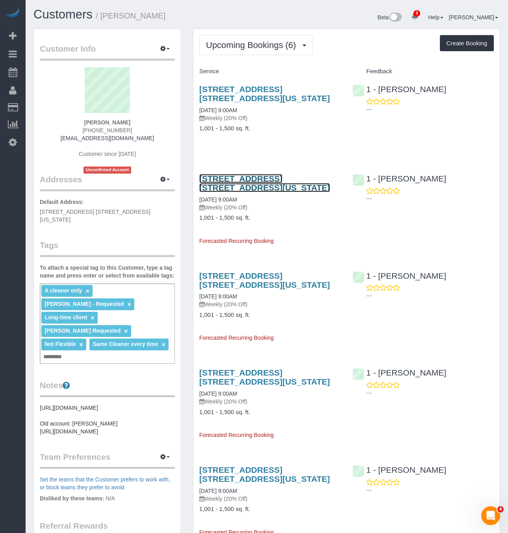
click at [241, 183] on link "[STREET_ADDRESS] [STREET_ADDRESS][US_STATE]" at bounding box center [264, 183] width 131 height 18
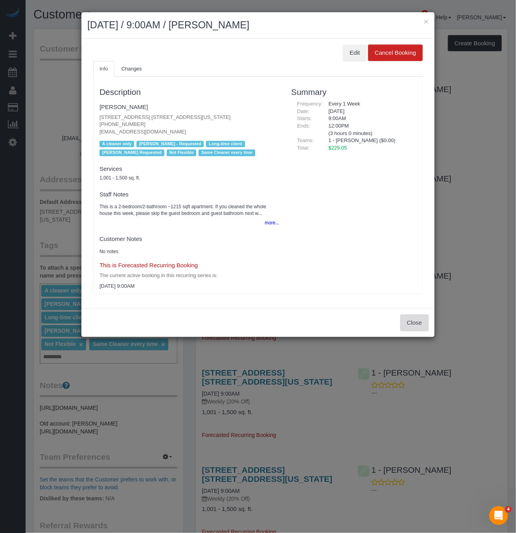
click at [407, 315] on button "Close" at bounding box center [415, 322] width 28 height 17
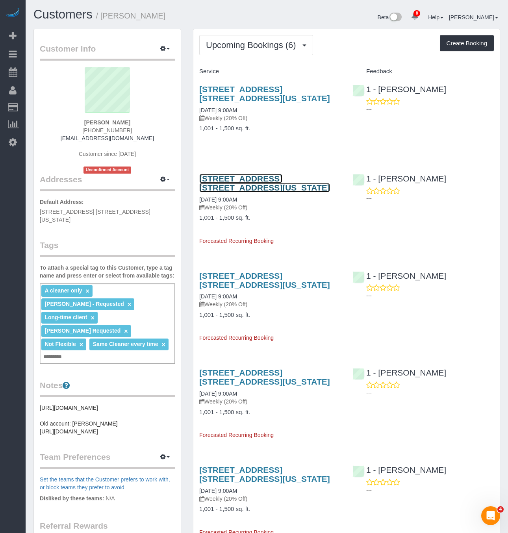
click at [203, 179] on link "[STREET_ADDRESS] [STREET_ADDRESS][US_STATE]" at bounding box center [264, 183] width 131 height 18
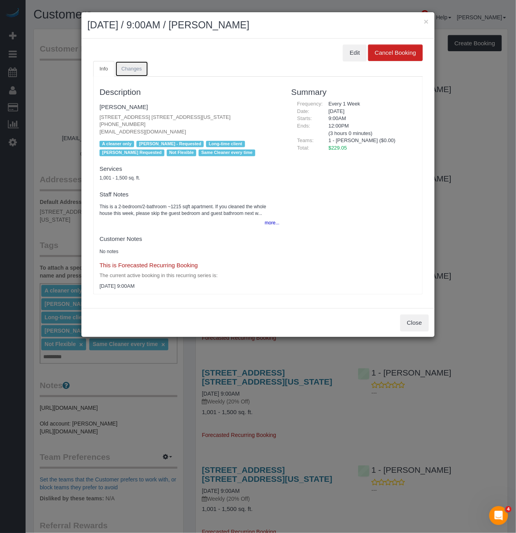
click at [128, 70] on span "Changes" at bounding box center [132, 69] width 20 height 6
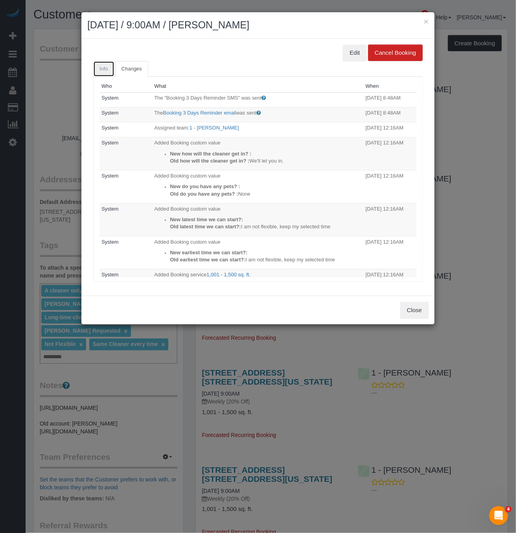
click at [105, 65] on link "Info" at bounding box center [103, 69] width 21 height 16
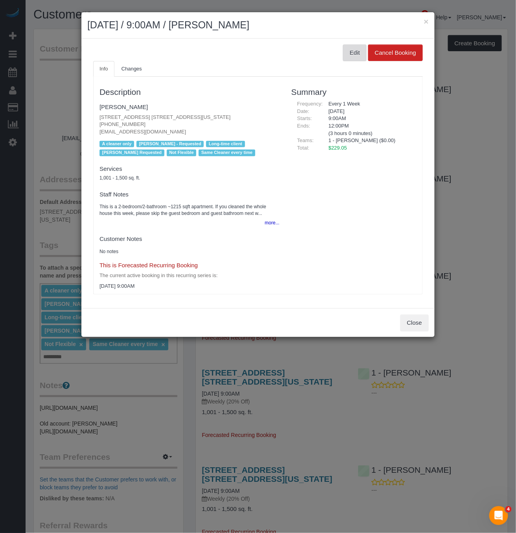
click at [359, 57] on button "Edit" at bounding box center [355, 52] width 24 height 17
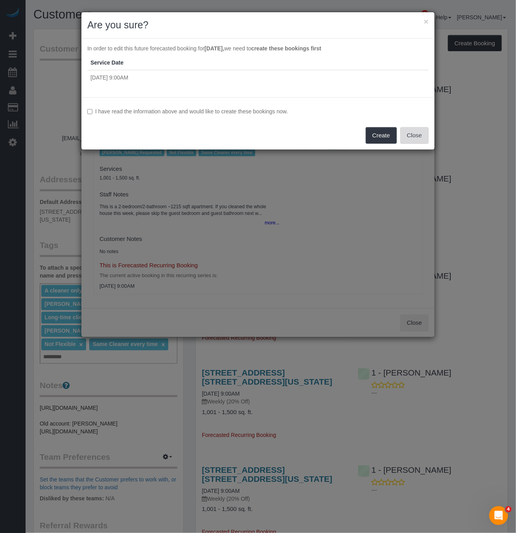
click at [421, 138] on button "Close" at bounding box center [415, 135] width 28 height 17
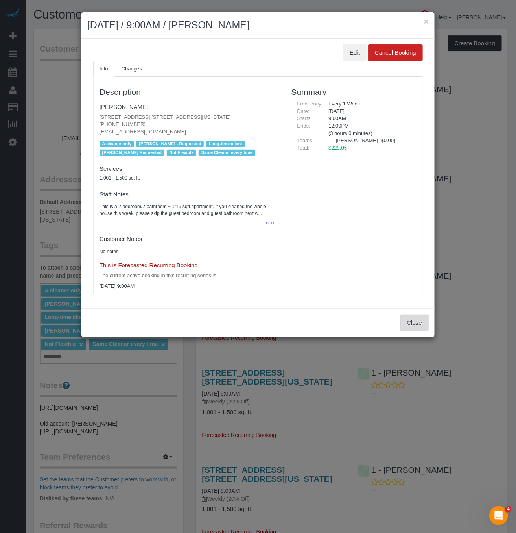
click at [413, 321] on button "Close" at bounding box center [415, 322] width 28 height 17
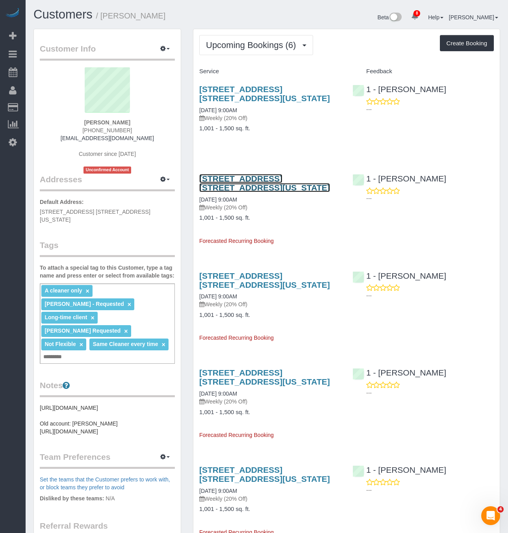
click at [245, 182] on link "[STREET_ADDRESS] [STREET_ADDRESS][US_STATE]" at bounding box center [264, 183] width 131 height 18
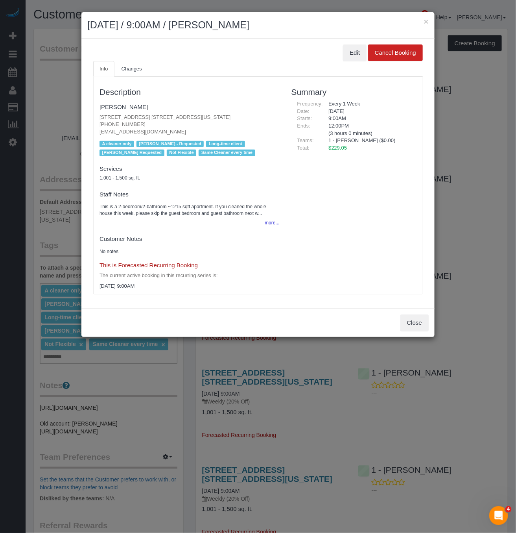
drag, startPoint x: 294, startPoint y: 24, endPoint x: 88, endPoint y: 20, distance: 206.2
click at [88, 20] on h2 "[DATE] / 9:00AM / [PERSON_NAME]" at bounding box center [257, 25] width 341 height 14
copy h2 "[DATE] / 9:00AM / [PERSON_NAME]"
click at [408, 321] on button "Close" at bounding box center [415, 322] width 28 height 17
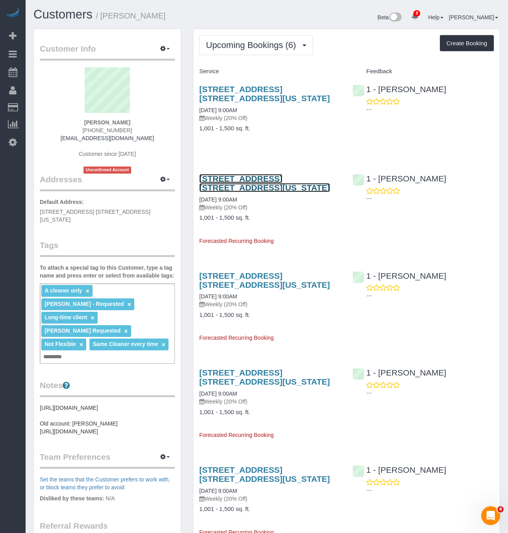
click at [222, 182] on link "[STREET_ADDRESS] [STREET_ADDRESS][US_STATE]" at bounding box center [264, 183] width 131 height 18
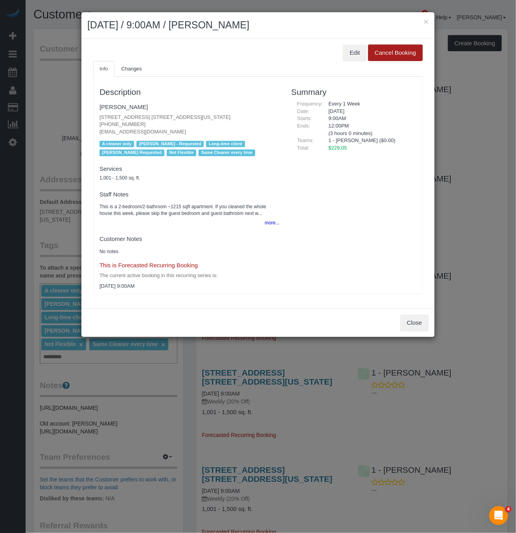
click at [394, 54] on button "Cancel Booking" at bounding box center [395, 52] width 55 height 17
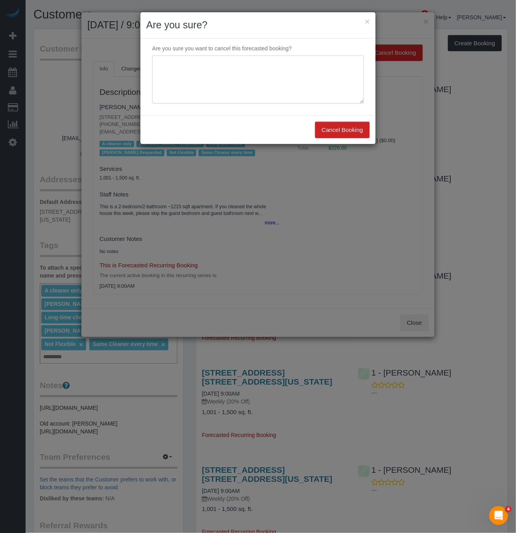
click at [212, 71] on textarea at bounding box center [258, 79] width 212 height 48
paste textarea "Mustafa Safdar Hi, can you cancel cleaning for this Friday (9/5) and Friday (9/…"
type textarea "Mustafa Safdar Hi, can you cancel cleaning for this Friday (9/5) and Friday (9/…"
type textarea "Customer request, continue services on 9/19"
click at [352, 135] on button "Cancel Booking" at bounding box center [342, 130] width 55 height 17
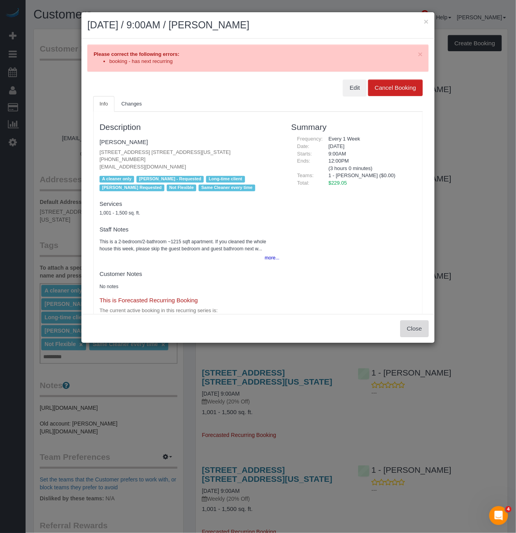
click at [408, 329] on button "Close" at bounding box center [415, 328] width 28 height 17
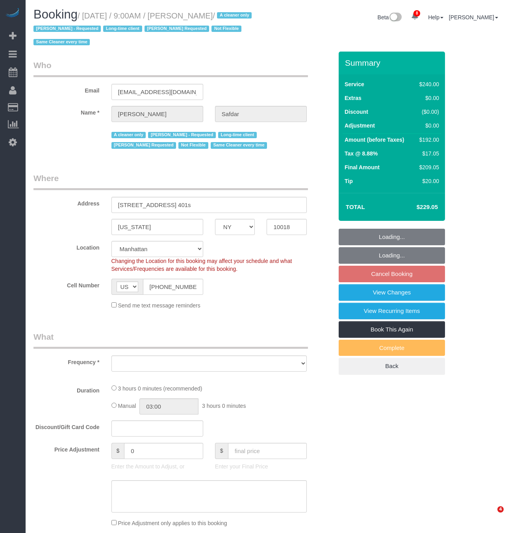
select select "NY"
select select "string:stripe-pm_1RWHZs4VGloSiKo7Wqx9KSVj"
select select "object:716"
select select "number:89"
select select "number:90"
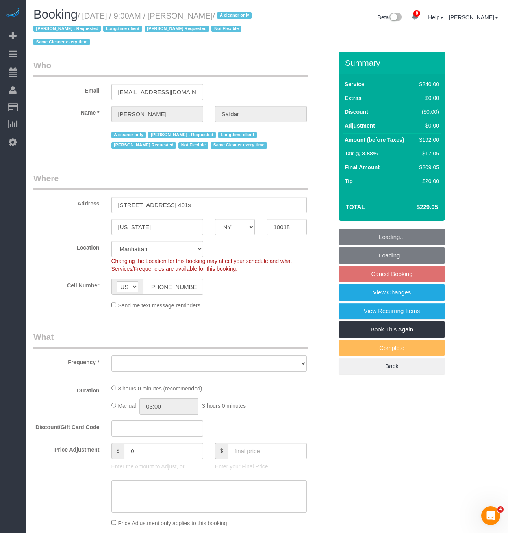
select select "number:15"
select select "number:5"
select select "180"
select select "spot2"
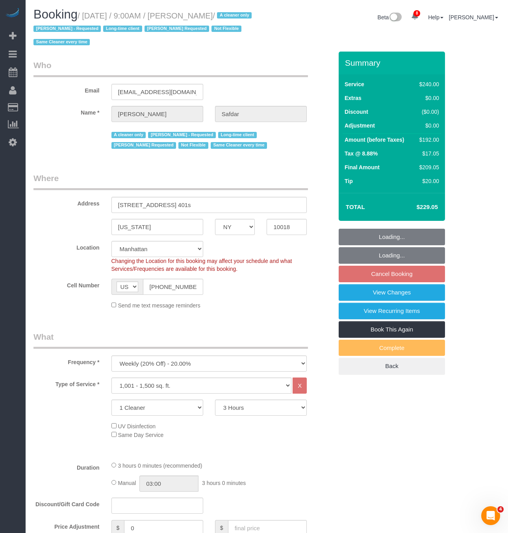
select select "object:1349"
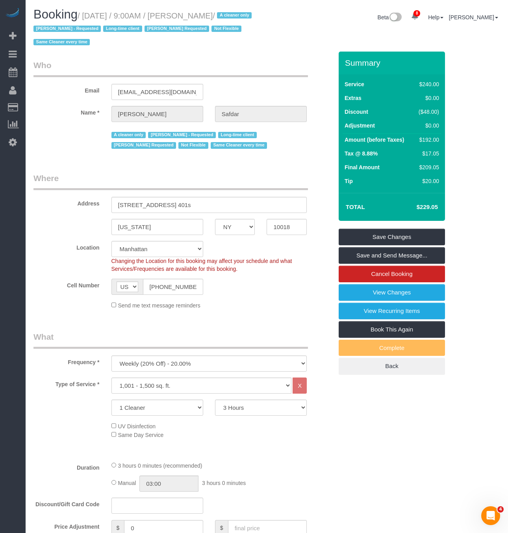
drag, startPoint x: 84, startPoint y: 14, endPoint x: 250, endPoint y: 16, distance: 166.0
click at [252, 16] on small "/ September 05, 2025 / 9:00AM / Mustafa Safdar / A cleaner only Eveling Mercado…" at bounding box center [143, 28] width 220 height 35
click at [249, 16] on small "/ September 05, 2025 / 9:00AM / Mustafa Safdar / A cleaner only Eveling Mercado…" at bounding box center [143, 28] width 220 height 35
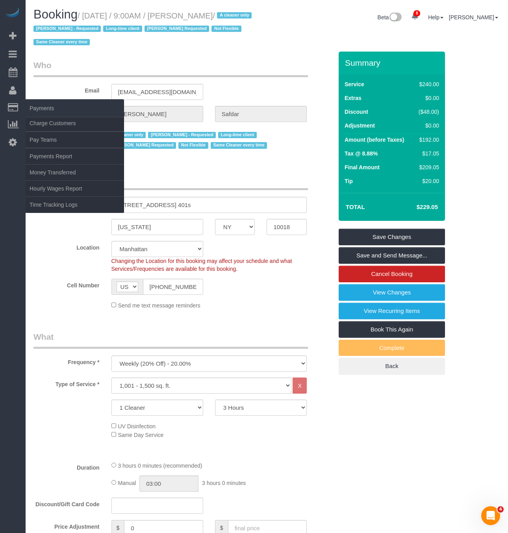
copy small "September 05, 2025 / 9:00AM / Mustafa Safdar"
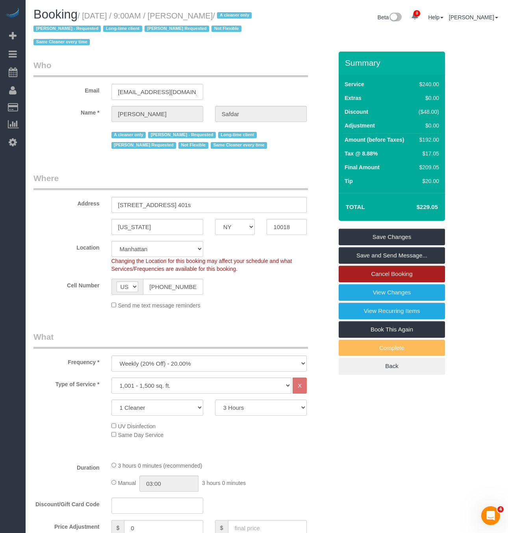
click at [416, 276] on link "Cancel Booking" at bounding box center [391, 274] width 106 height 17
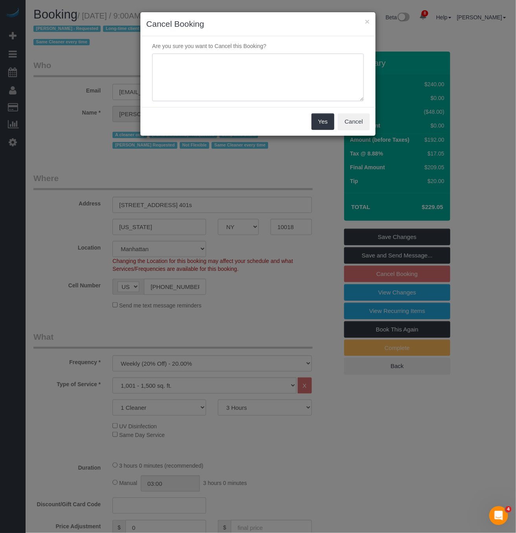
click at [266, 74] on textarea at bounding box center [258, 78] width 212 height 48
type textarea "Customer request, continue service on 9/19"
click at [323, 122] on button "Yes" at bounding box center [323, 121] width 23 height 17
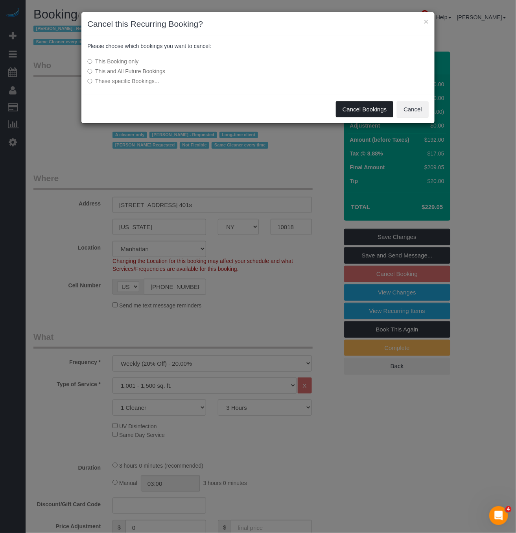
click at [371, 109] on button "Cancel Bookings" at bounding box center [365, 109] width 58 height 17
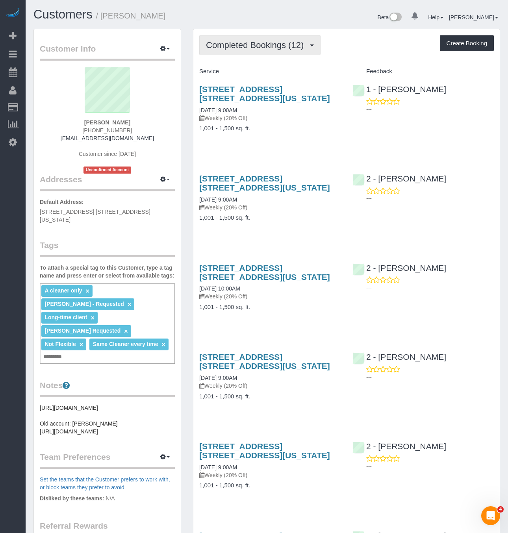
click at [267, 52] on button "Completed Bookings (12)" at bounding box center [259, 45] width 121 height 20
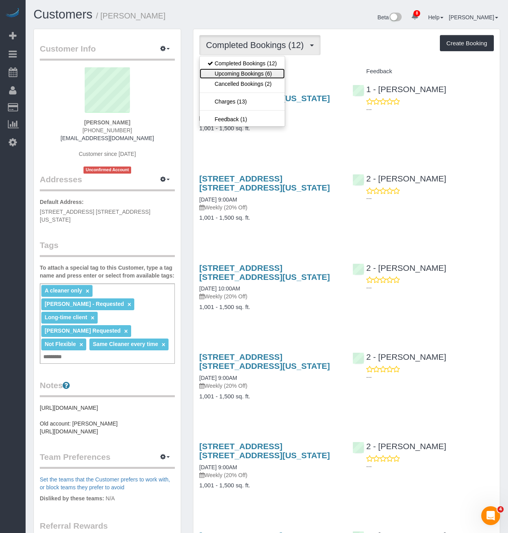
click at [263, 76] on link "Upcoming Bookings (6)" at bounding box center [241, 73] width 85 height 10
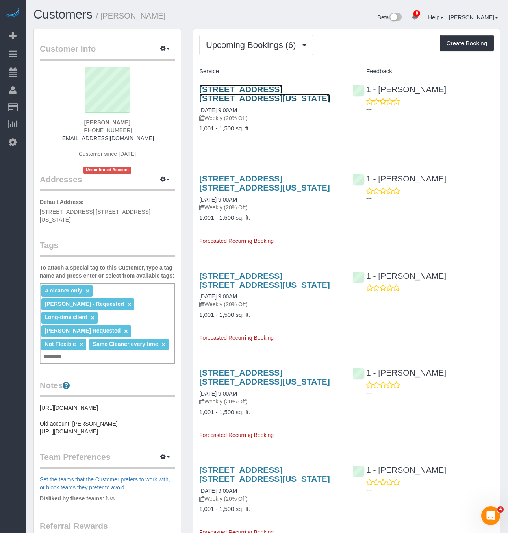
click at [247, 89] on link "[STREET_ADDRESS] [STREET_ADDRESS][US_STATE]" at bounding box center [264, 94] width 131 height 18
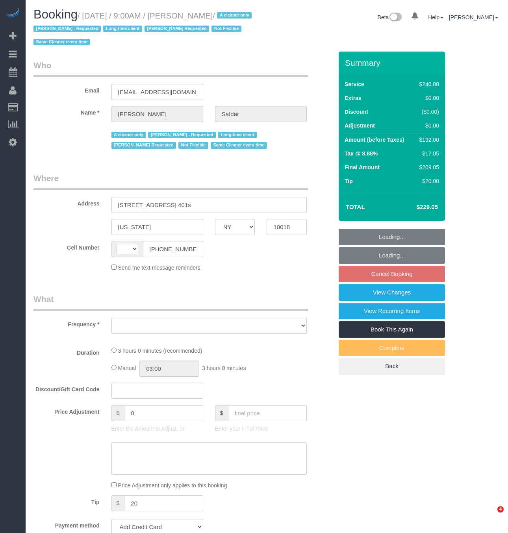
select select "NY"
select select "string:[GEOGRAPHIC_DATA]"
select select "object:714"
select select "string:stripe-pm_1RWHZs4VGloSiKo7Wqx9KSVj"
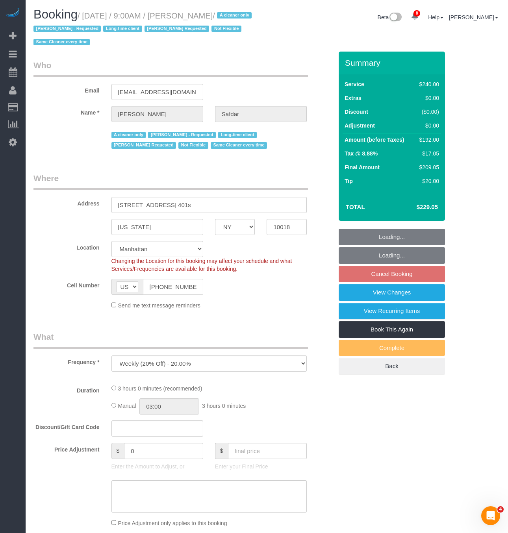
select select "object:951"
select select "180"
select select "spot2"
select select "number:89"
select select "number:90"
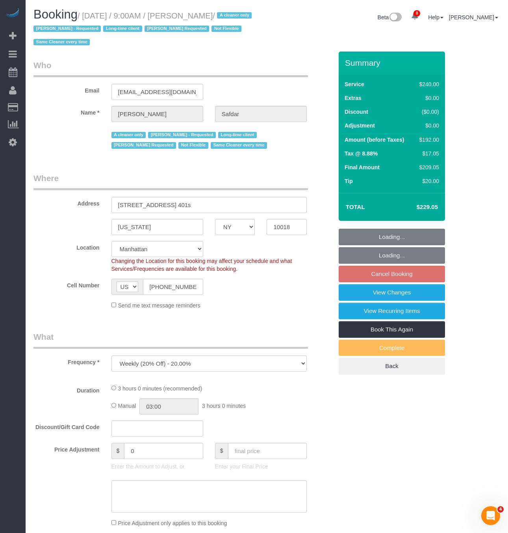
select select "number:15"
select select "number:5"
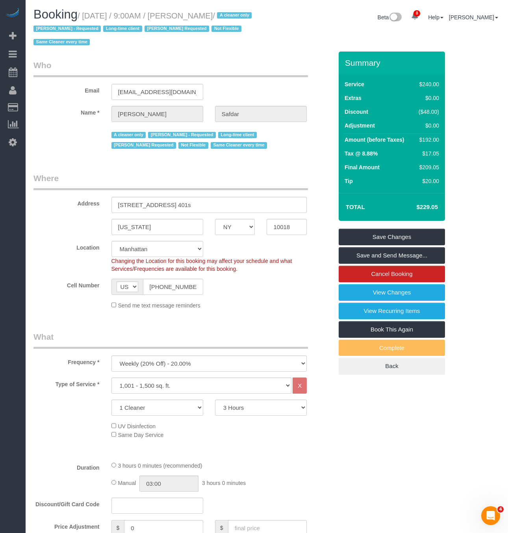
drag, startPoint x: 242, startPoint y: 15, endPoint x: 84, endPoint y: 12, distance: 158.2
click at [84, 12] on h1 "Booking / September 12, 2025 / 9:00AM / Mustafa Safdar / A cleaner only Eveling…" at bounding box center [146, 28] width 227 height 40
click at [278, 9] on div "Beta 8 Your Notifications You have 0 alerts × You have 1 to charge for 08/30/20…" at bounding box center [386, 18] width 239 height 21
drag, startPoint x: 250, startPoint y: 13, endPoint x: 85, endPoint y: 17, distance: 164.9
click at [85, 17] on small "/ September 12, 2025 / 9:00AM / Mustafa Safdar / A cleaner only Eveling Mercado…" at bounding box center [143, 28] width 220 height 35
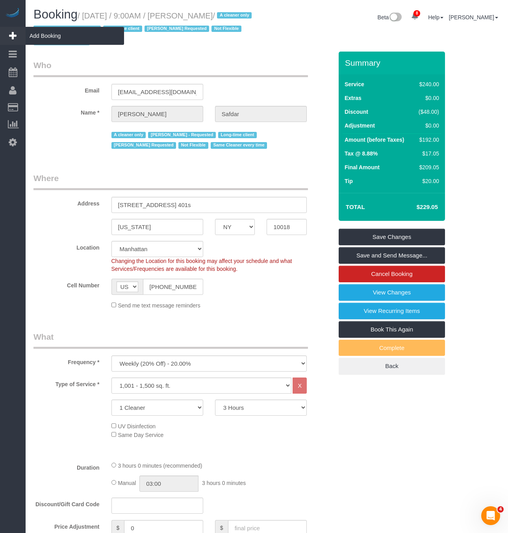
copy small "September 12, 2025 / 9:00AM / Mustafa Safdar"
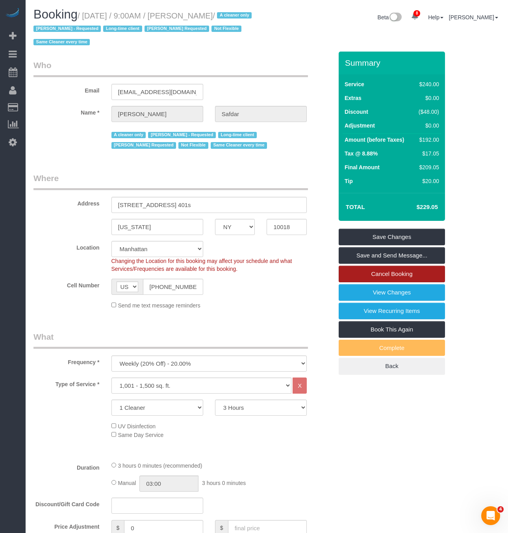
click at [408, 274] on link "Cancel Booking" at bounding box center [391, 274] width 106 height 17
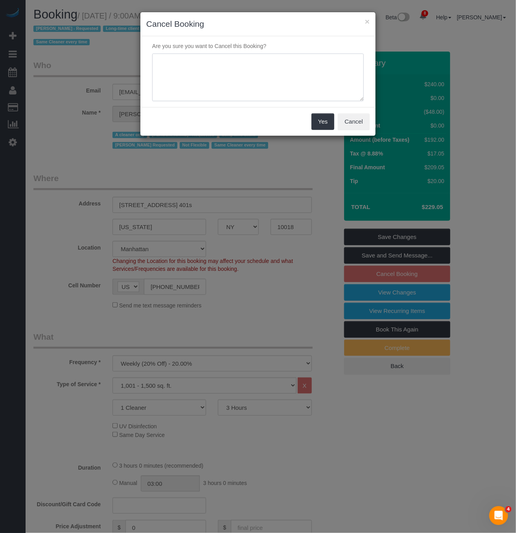
click at [228, 78] on textarea at bounding box center [258, 78] width 212 height 48
type textarea "c"
type textarea "Customer requested to cancel this and continue service on 9/19"
click at [318, 122] on button "Yes" at bounding box center [323, 121] width 23 height 17
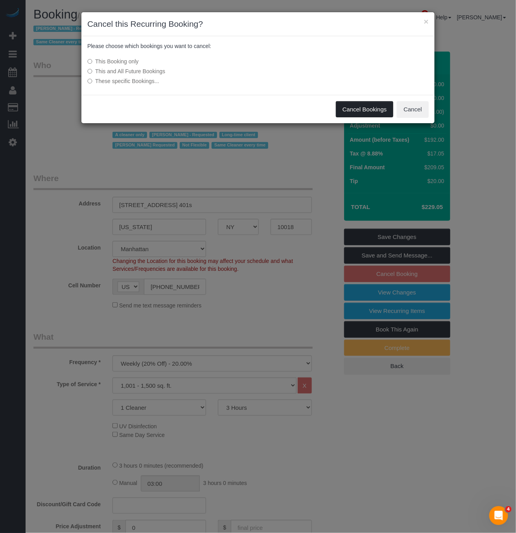
click at [339, 106] on button "Cancel Bookings" at bounding box center [365, 109] width 58 height 17
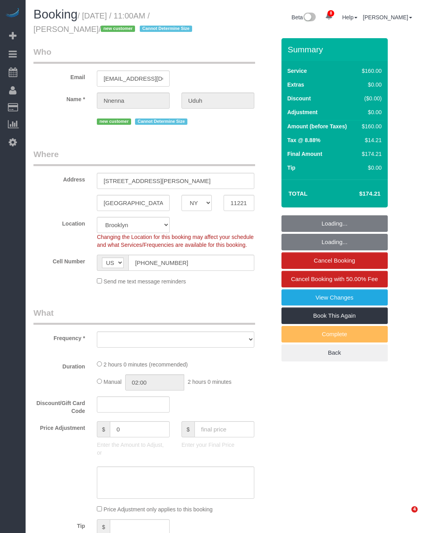
select select "NY"
select select "object:4620"
select select "string:stripe-pm_1S2jdK4VGloSiKo7cVBAs5ni"
select select "number:58"
select select "number:72"
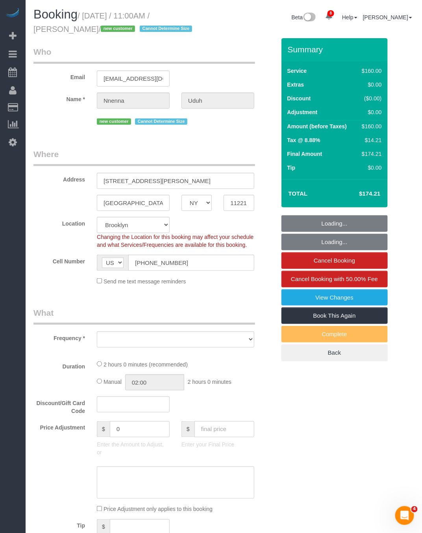
select select "number:15"
select select "number:5"
select select "spot91"
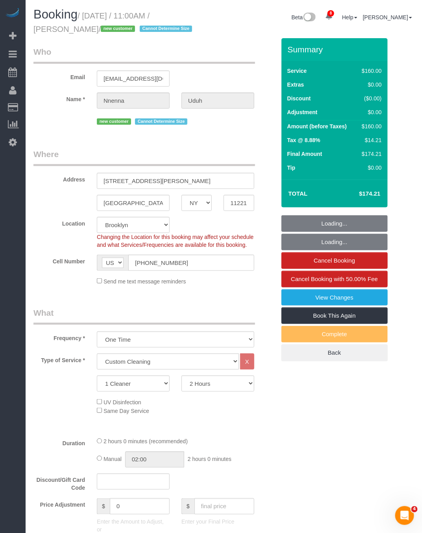
select select "object:5154"
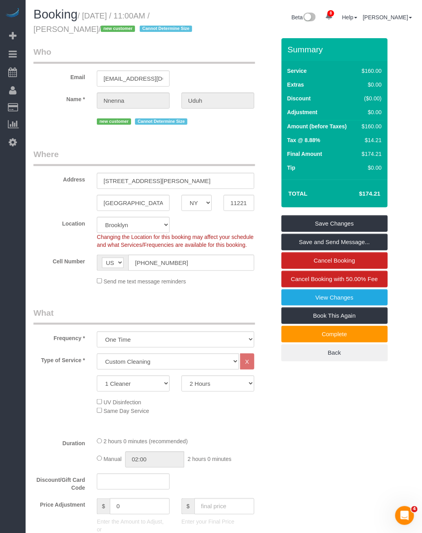
drag, startPoint x: 86, startPoint y: 14, endPoint x: 80, endPoint y: 31, distance: 17.9
click at [80, 31] on small "/ [DATE] / 11:00AM / [PERSON_NAME] / new customer Cannot Determine Size" at bounding box center [113, 22] width 161 height 22
copy small "[DATE] / 11:00AM / [PERSON_NAME]"
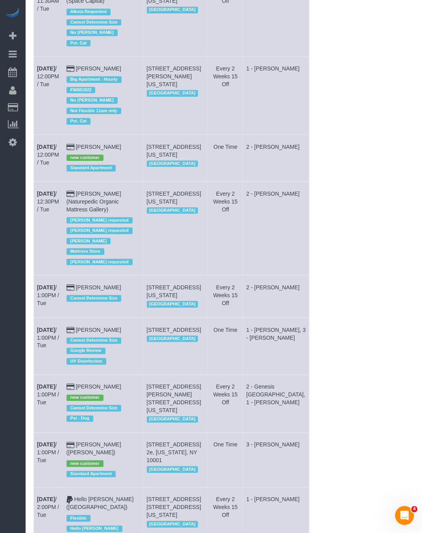
scroll to position [1947, 0]
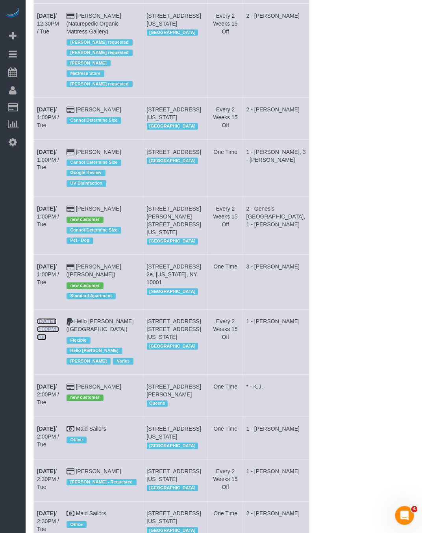
click at [53, 325] on b "Sep 2nd" at bounding box center [46, 321] width 18 height 6
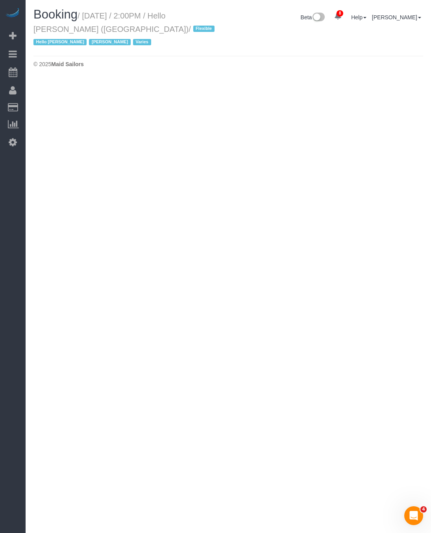
select select "NY"
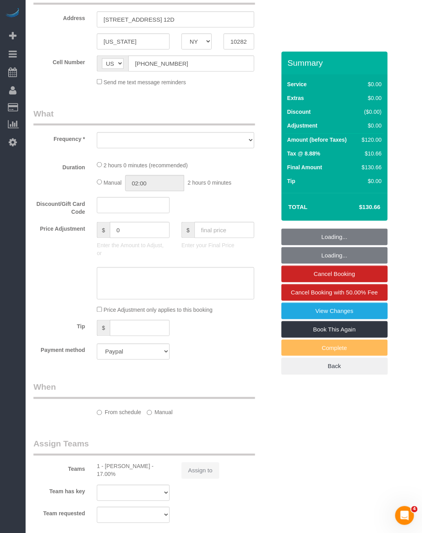
select select "1"
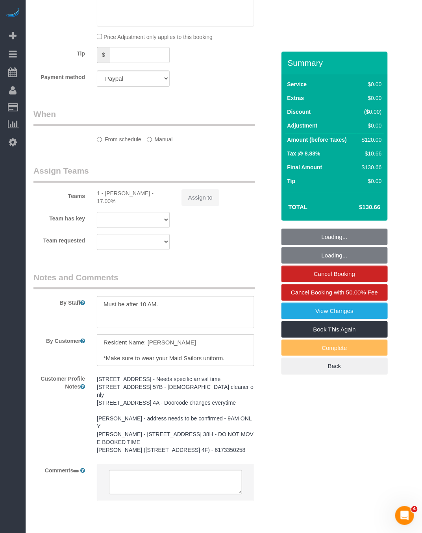
select select "object:7006"
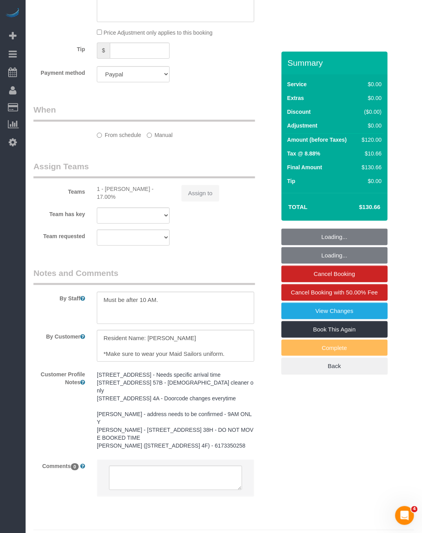
select select "spot135"
select select "number:89"
select select "number:90"
select select "number:15"
select select "number:6"
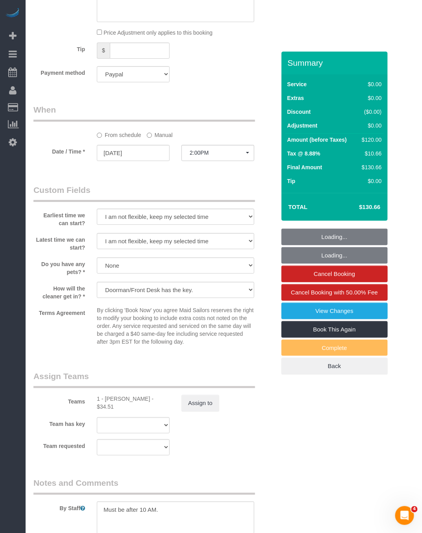
select select "object:7560"
select select "1"
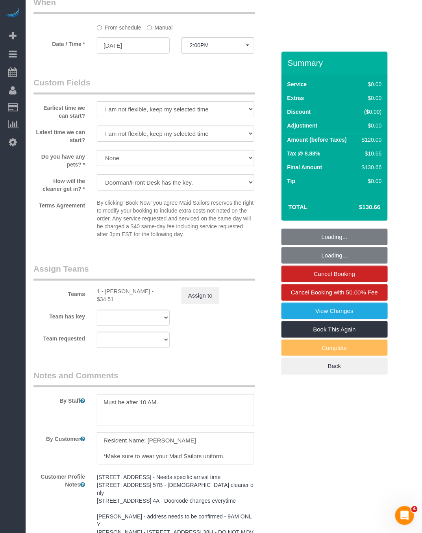
scroll to position [906, 0]
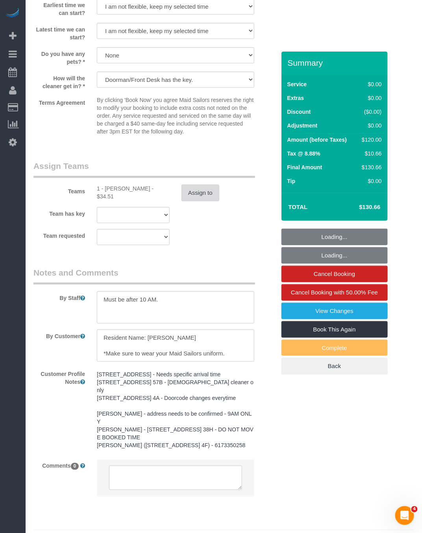
click at [196, 191] on button "Assign to" at bounding box center [200, 193] width 38 height 17
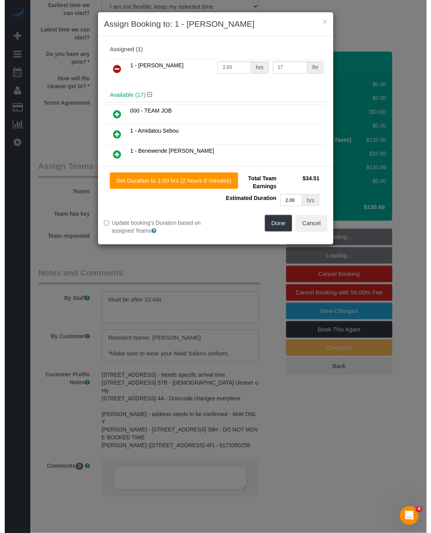
scroll to position [898, 0]
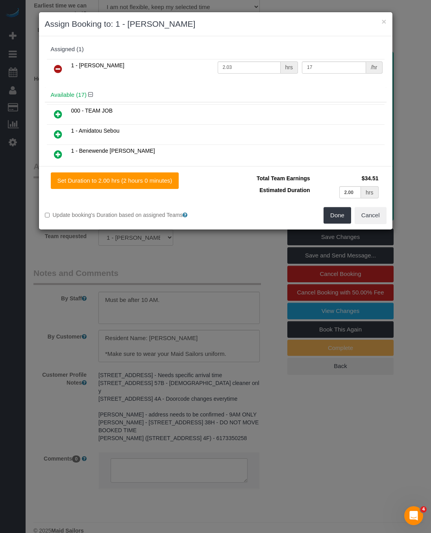
click at [63, 68] on link at bounding box center [58, 69] width 18 height 16
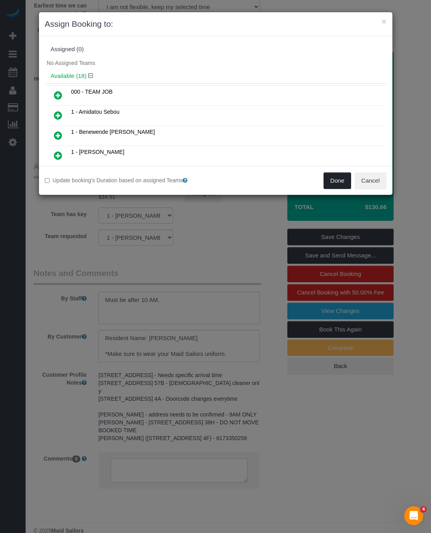
click at [333, 181] on button "Done" at bounding box center [337, 180] width 28 height 17
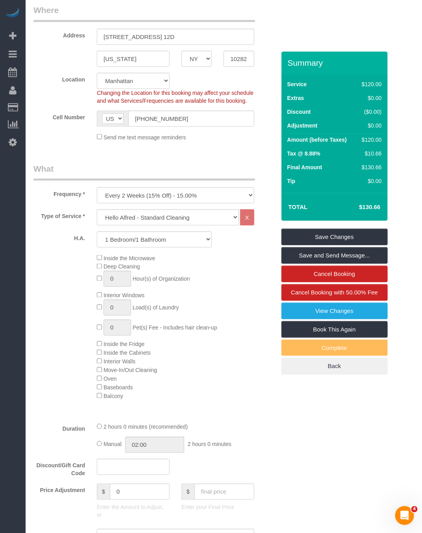
scroll to position [59, 0]
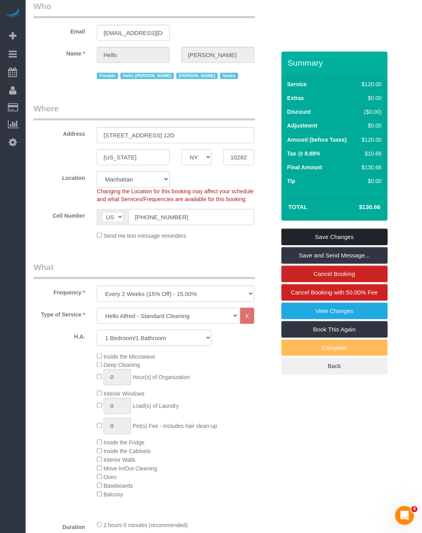
click at [312, 229] on link "Save Changes" at bounding box center [334, 237] width 106 height 17
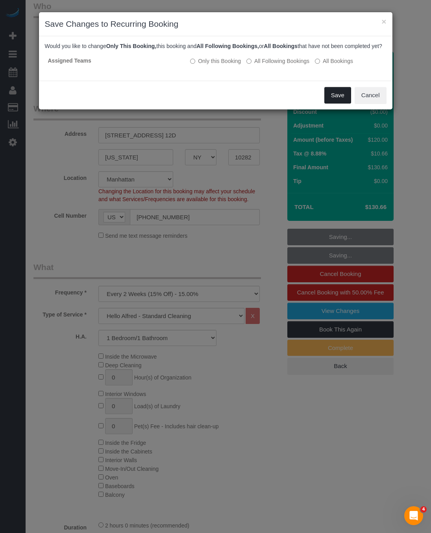
click at [333, 98] on button "Save" at bounding box center [337, 95] width 27 height 17
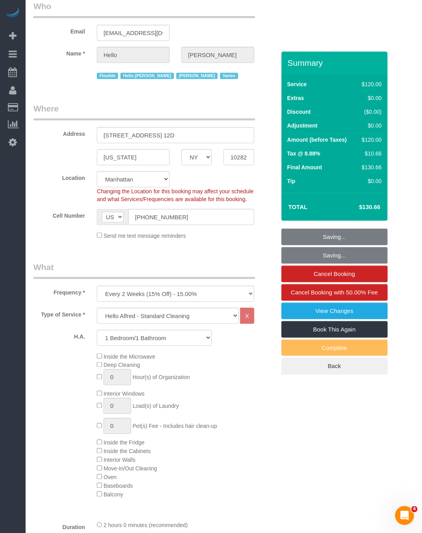
scroll to position [0, 0]
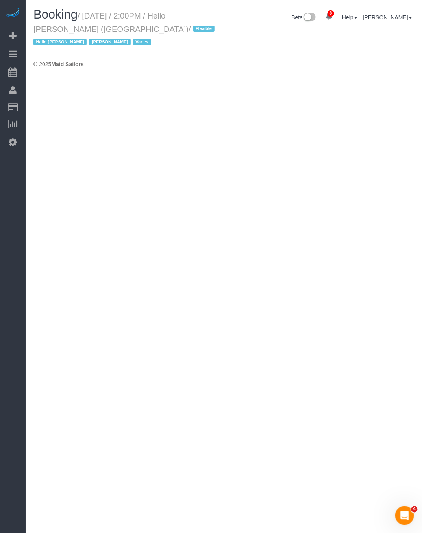
select select "NY"
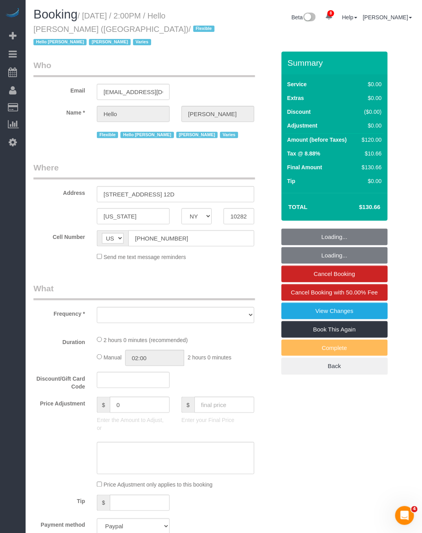
select select "number:89"
select select "number:90"
select select "number:15"
select select "number:6"
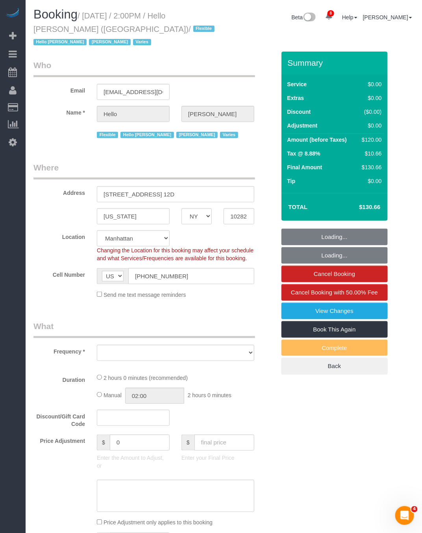
select select "object:10943"
select select "1"
select select "spot178"
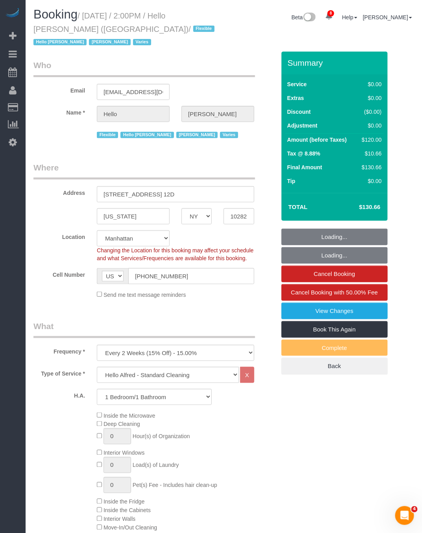
select select "object:11444"
select select "1"
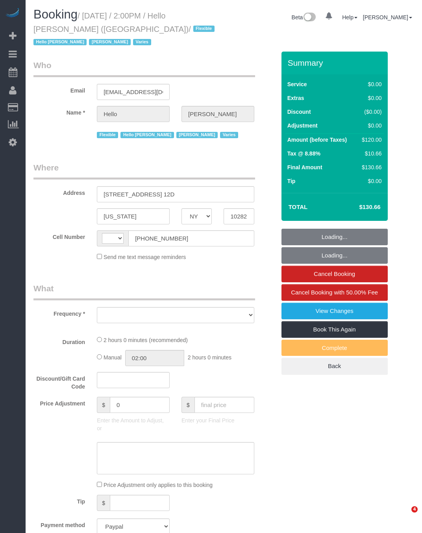
select select "NY"
select select "object:439"
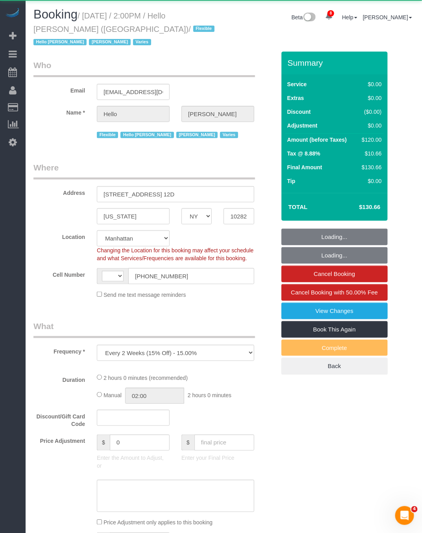
select select "string:[GEOGRAPHIC_DATA]"
select select "1"
select select "number:89"
select select "number:90"
select select "number:15"
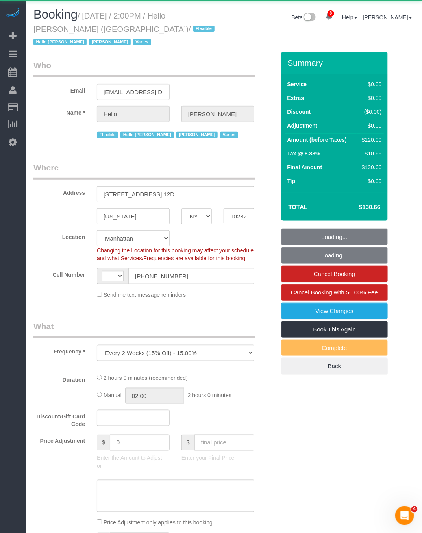
select select "number:6"
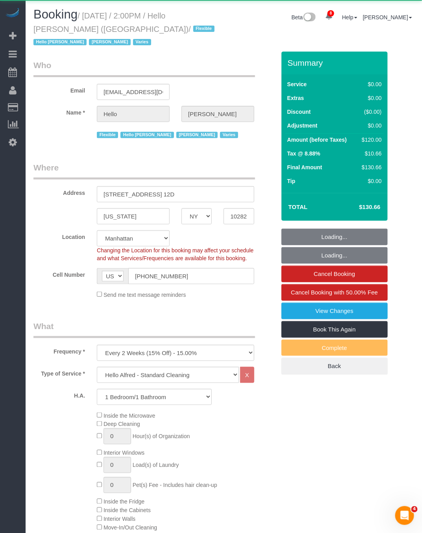
select select "object:934"
select select "spot1"
select select "1"
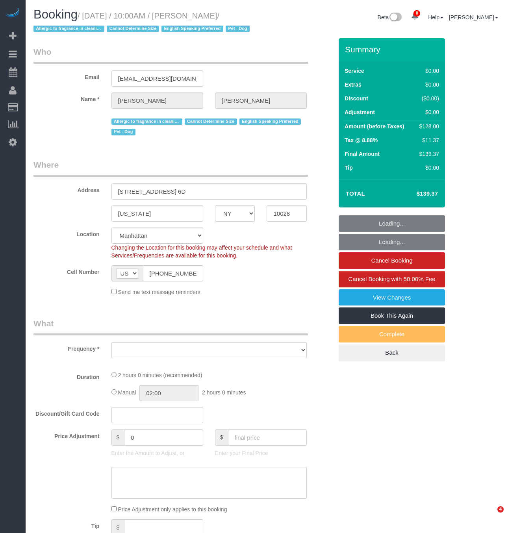
select select "NY"
select select "object:853"
select select "number:57"
select select "number:76"
select select "number:13"
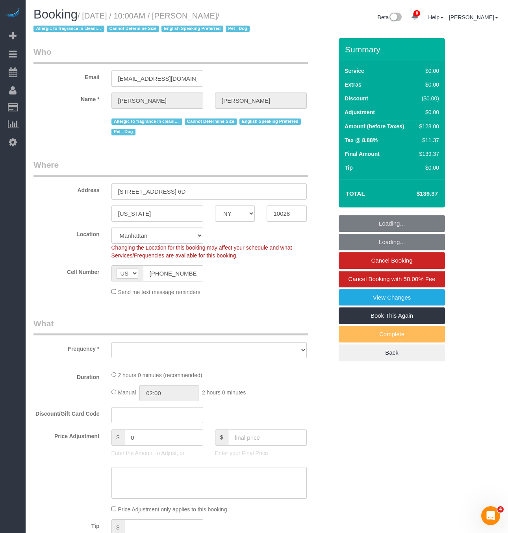
select select "number:5"
select select "spot1"
select select "string:stripe-pm_1RuITc4VGloSiKo7L867WxHG"
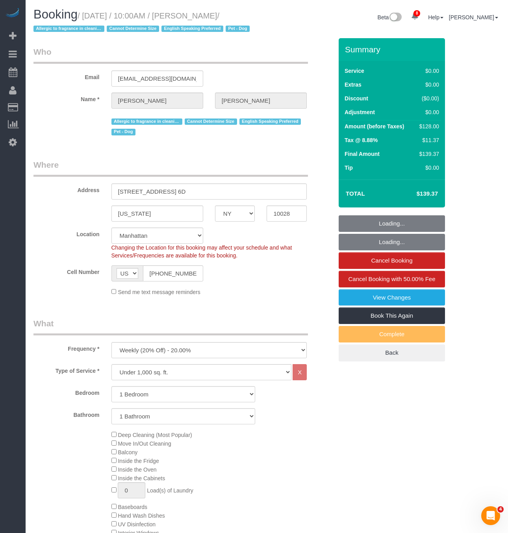
select select "object:1360"
select select "1"
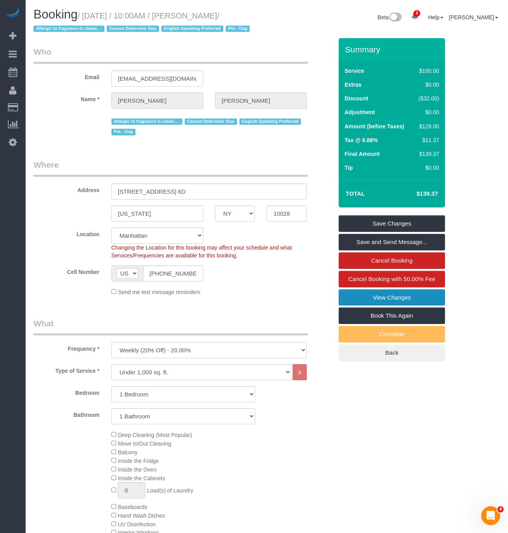
click at [409, 294] on link "View Changes" at bounding box center [391, 297] width 106 height 17
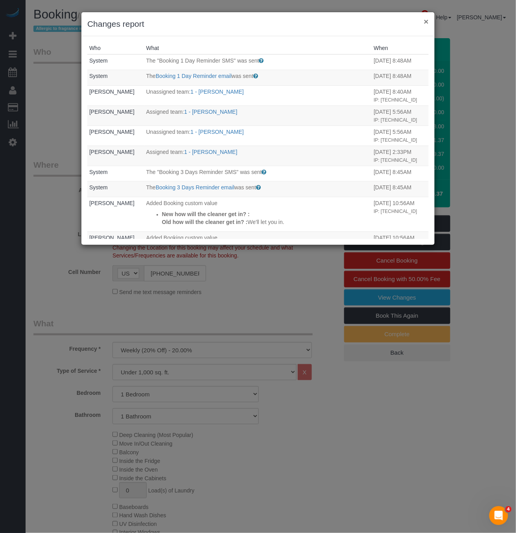
click at [425, 23] on button "×" at bounding box center [426, 21] width 5 height 8
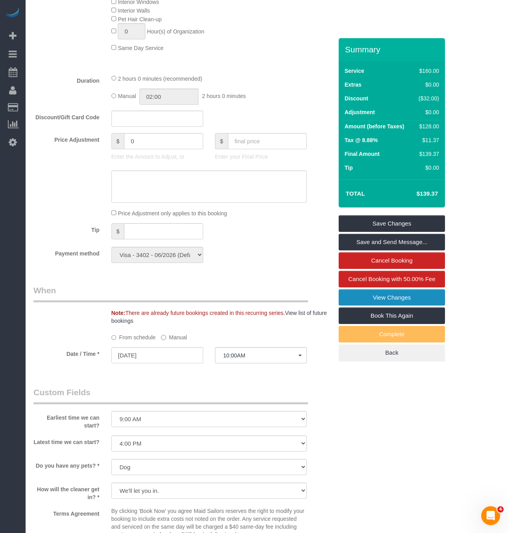
scroll to position [531, 0]
click at [176, 361] on input "09/03/2025" at bounding box center [157, 354] width 92 height 16
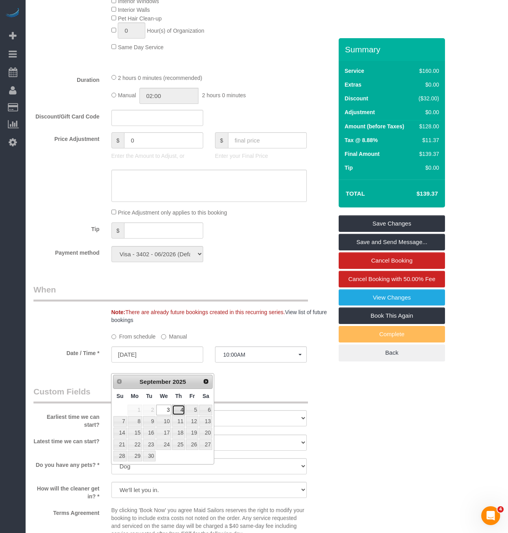
click at [177, 410] on link "4" at bounding box center [178, 409] width 13 height 11
type input "09/04/2025"
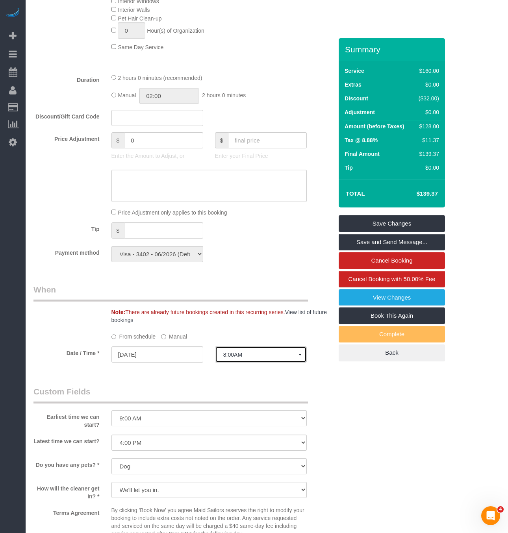
click at [261, 358] on span "8:00AM" at bounding box center [260, 354] width 75 height 6
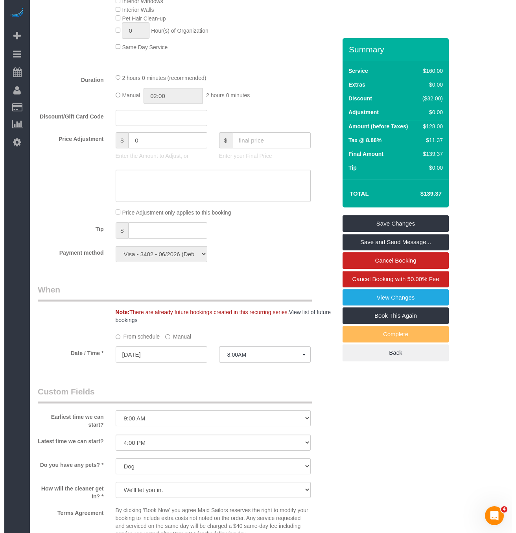
scroll to position [74, 0]
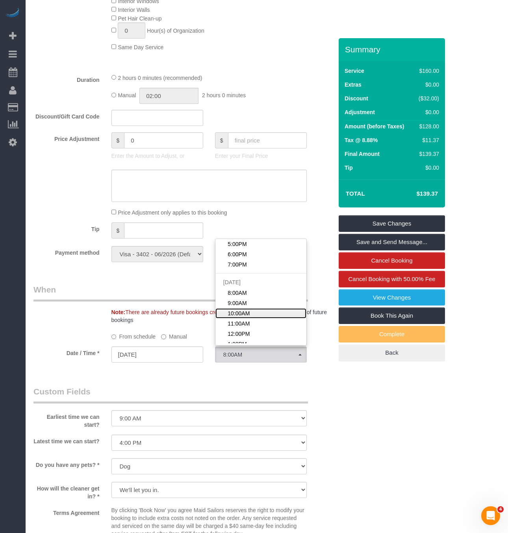
click at [248, 317] on span "10:00AM" at bounding box center [238, 313] width 22 height 8
select select "spot12"
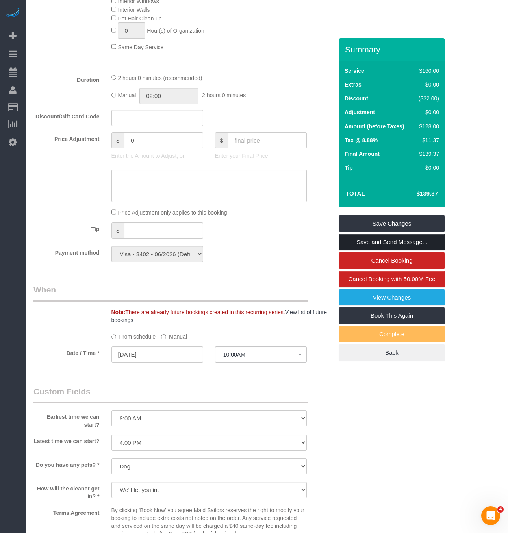
click at [399, 240] on link "Save and Send Message..." at bounding box center [391, 242] width 106 height 17
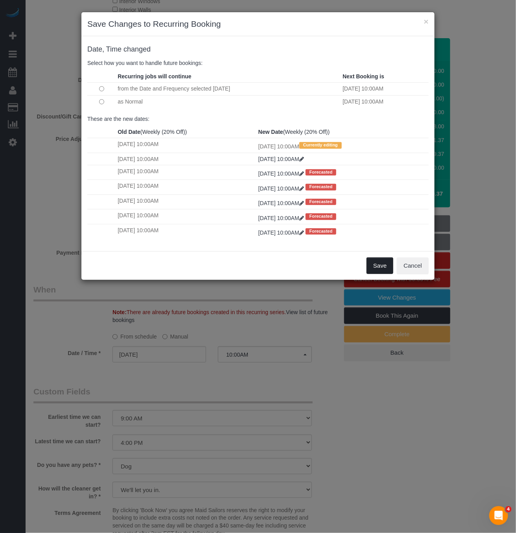
click at [377, 271] on button "Save" at bounding box center [380, 265] width 27 height 17
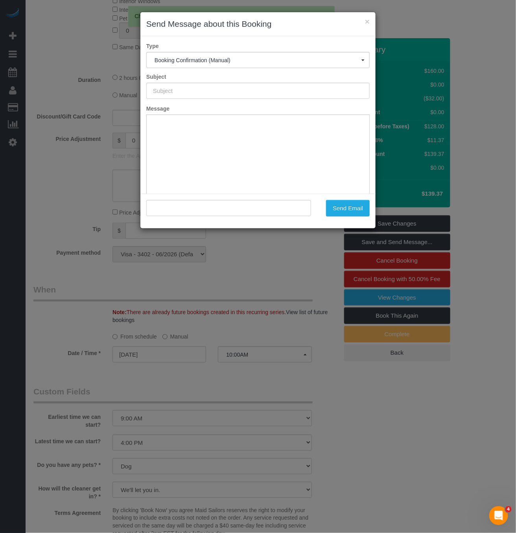
type input "Cleaning Confirmed for 09/04/2025 at 10:00am"
type input ""Kelly McKenna" <kellycarolinemckenna@gmail.com>"
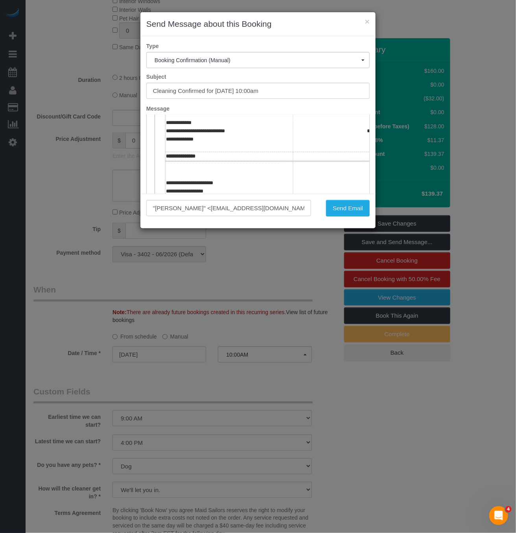
scroll to position [118, 0]
click at [351, 209] on button "Send Email" at bounding box center [348, 208] width 44 height 17
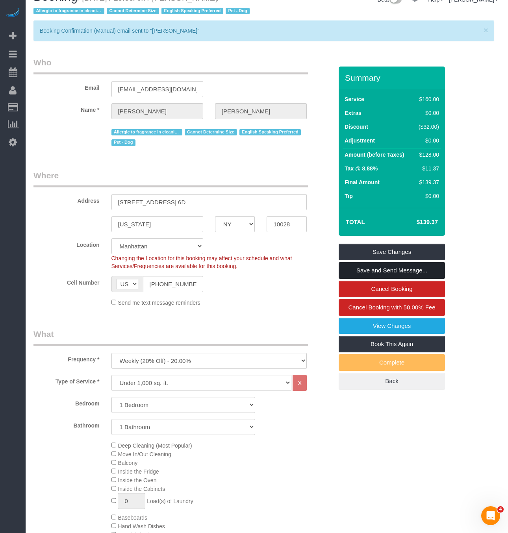
scroll to position [0, 0]
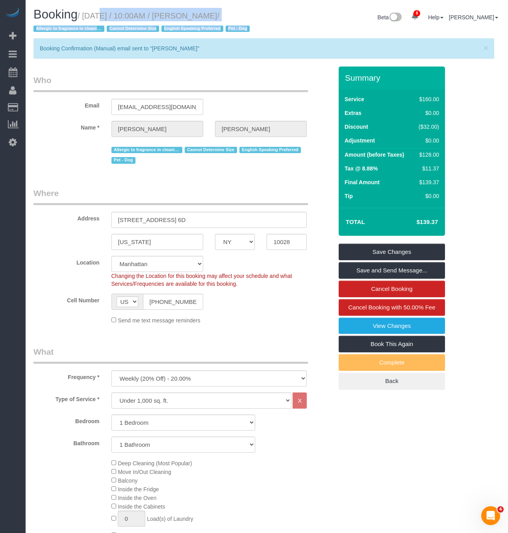
drag, startPoint x: 266, startPoint y: 14, endPoint x: 84, endPoint y: 13, distance: 181.8
click at [84, 13] on div "Booking / September 03, 2025 / 10:00AM / Kelly McKenna / Allergic to fragrance …" at bounding box center [267, 23] width 478 height 30
click at [105, 8] on h1 "Booking / September 03, 2025 / 10:00AM / Kelly McKenna / Allergic to fragrance …" at bounding box center [146, 21] width 227 height 27
drag, startPoint x: 87, startPoint y: 12, endPoint x: 254, endPoint y: 15, distance: 167.2
click at [252, 15] on small "/ September 03, 2025 / 10:00AM / Kelly McKenna / Allergic to fragrance in clean…" at bounding box center [142, 22] width 218 height 22
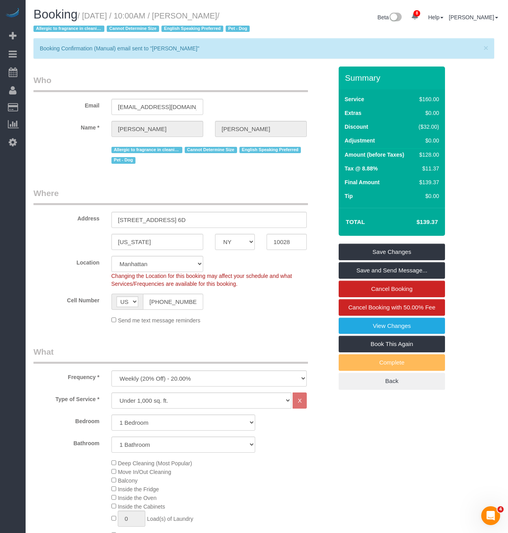
copy small "September 03, 2025 / 10:00AM / Kelly McKenna"
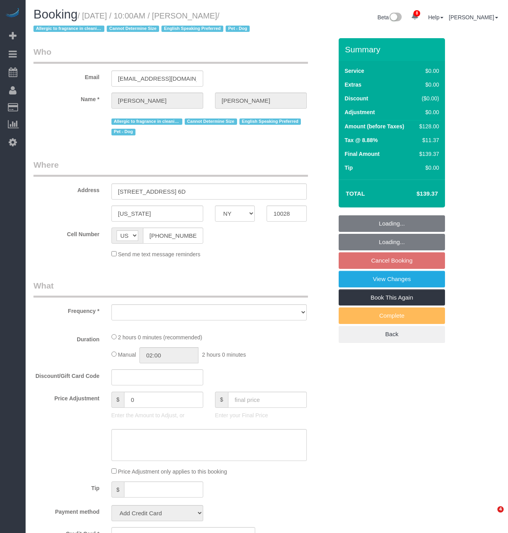
select select "NY"
select select "object:698"
select select "string:stripe-pm_1RuITc4VGloSiKo7L867WxHG"
select select "number:57"
select select "number:76"
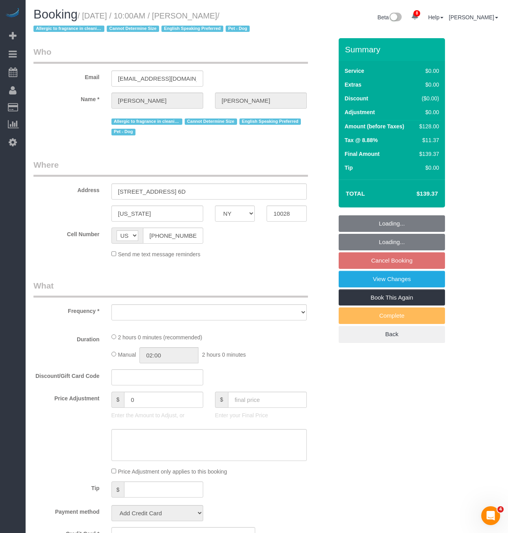
select select "number:13"
select select "number:5"
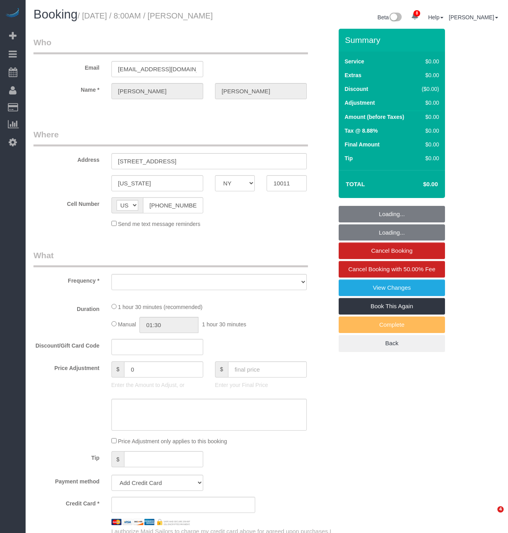
select select "NY"
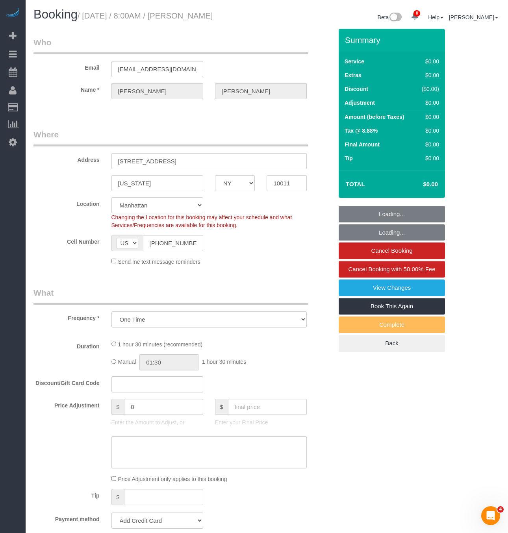
select select "object:693"
select select "string:stripe-pm_1LQzKG4VGloSiKo7xG3na7rl"
click at [257, 20] on h1 "Booking / [DATE] / 8:00AM / [PERSON_NAME]" at bounding box center [146, 14] width 227 height 13
select select "spot1"
select select "number:89"
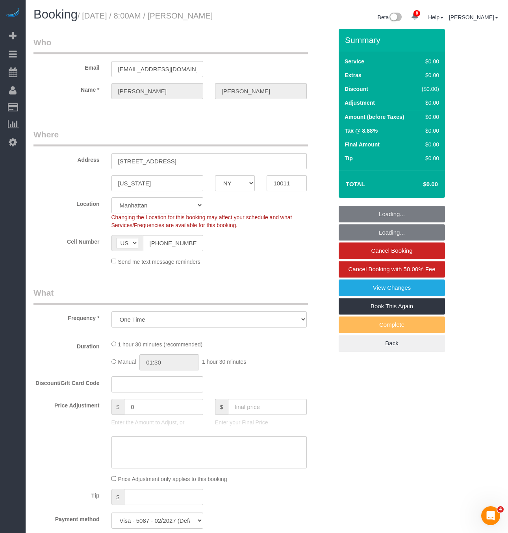
select select "number:90"
select select "number:15"
select select "number:5"
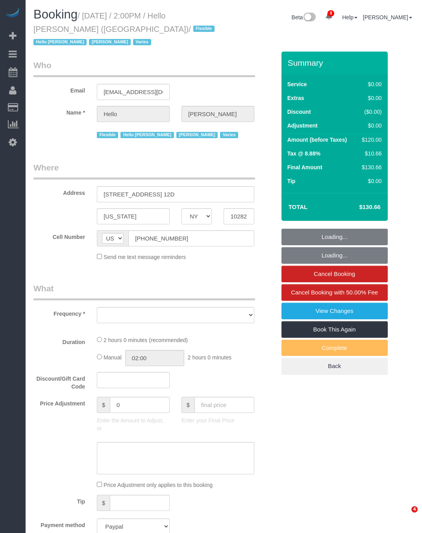
select select "NY"
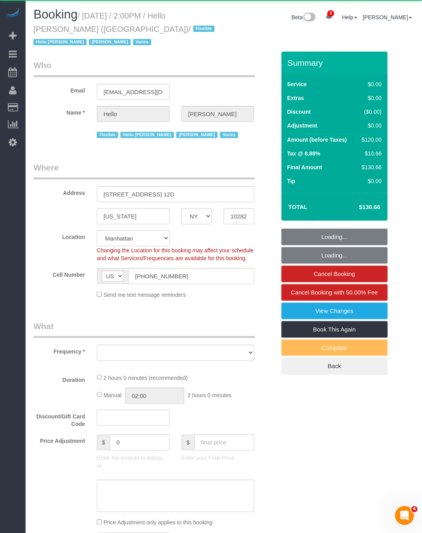
select select "object:4414"
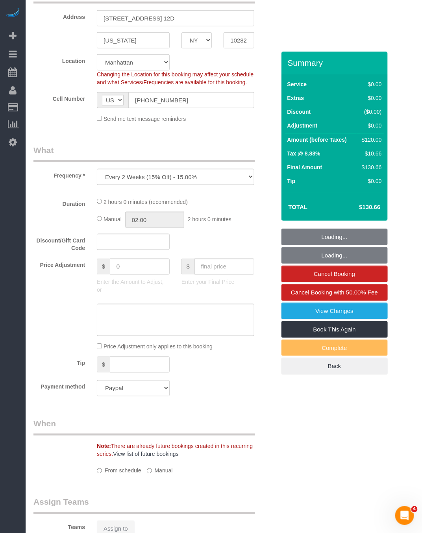
select select "1"
select select "spot1"
select select "number:89"
select select "number:90"
select select "number:15"
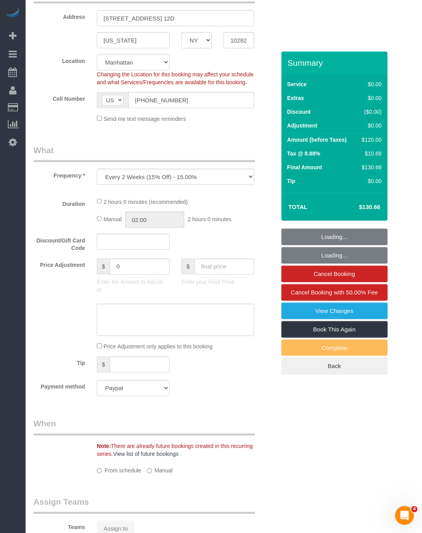
select select "number:6"
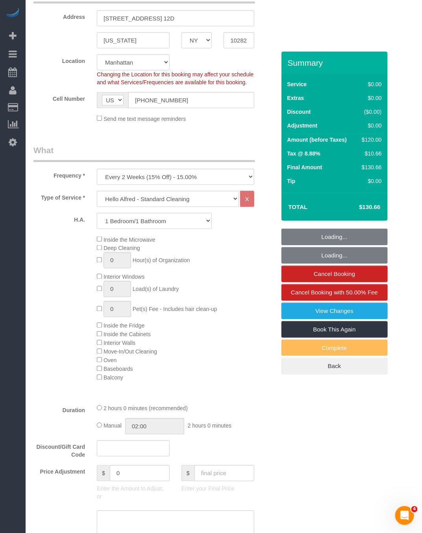
select select "object:4963"
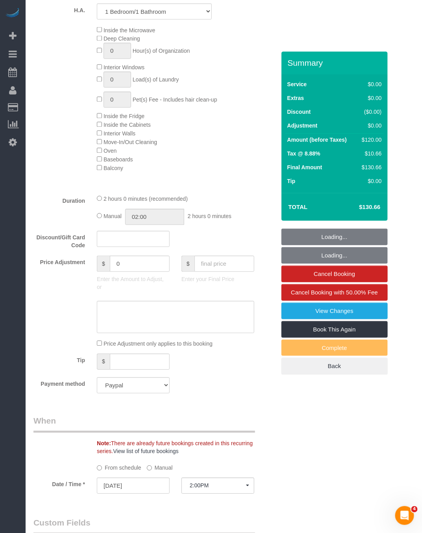
scroll to position [590, 0]
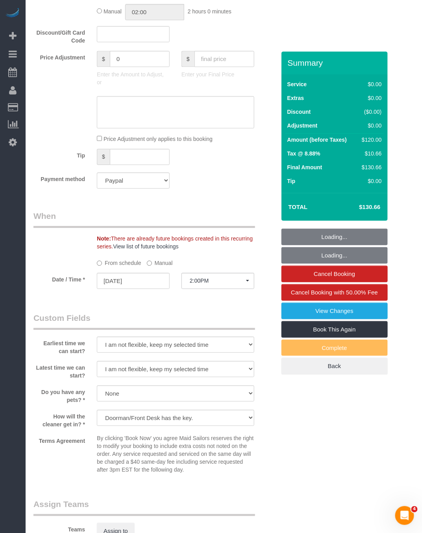
select select "1"
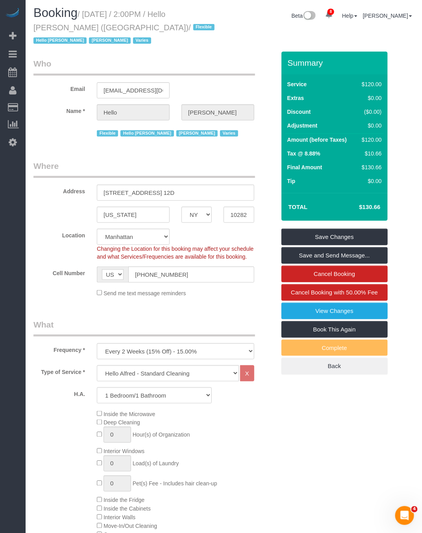
scroll to position [0, 0]
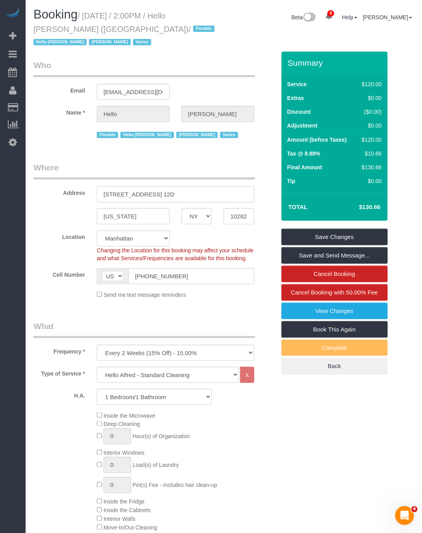
drag, startPoint x: 134, startPoint y: 180, endPoint x: 72, endPoint y: 182, distance: 61.8
click at [72, 182] on div "Address 325 North End Ave, Apt. 12D" at bounding box center [155, 182] width 254 height 41
click at [54, 230] on label "Location" at bounding box center [59, 235] width 63 height 11
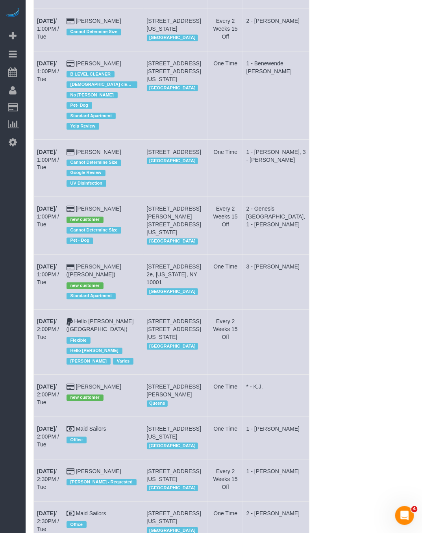
scroll to position [2006, 0]
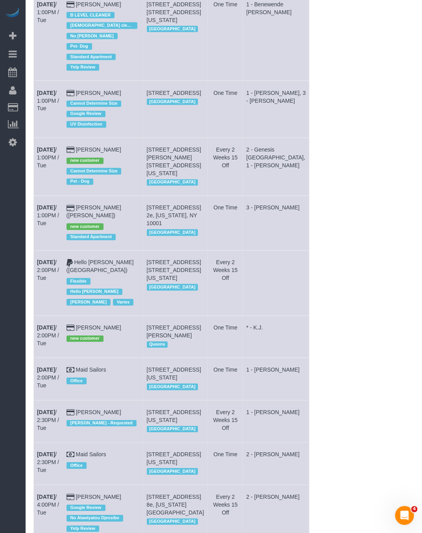
drag, startPoint x: 156, startPoint y: 294, endPoint x: 198, endPoint y: 313, distance: 45.6
click at [198, 314] on tr "Sep 2nd / 2:00PM / Tue Hello Alfred (NYC) Flexible Hello Alfred Jacky Xu Varies…" at bounding box center [171, 283] width 275 height 65
click at [192, 313] on td "325 North End Ave, Apt. 12d, New York, NY 10282 Manhattan" at bounding box center [175, 283] width 65 height 65
click at [190, 314] on td "325 North End Ave, Apt. 12d, New York, NY 10282 Manhattan" at bounding box center [175, 283] width 65 height 65
click at [185, 313] on td "325 North End Ave, Apt. 12d, New York, NY 10282 Manhattan" at bounding box center [175, 283] width 65 height 65
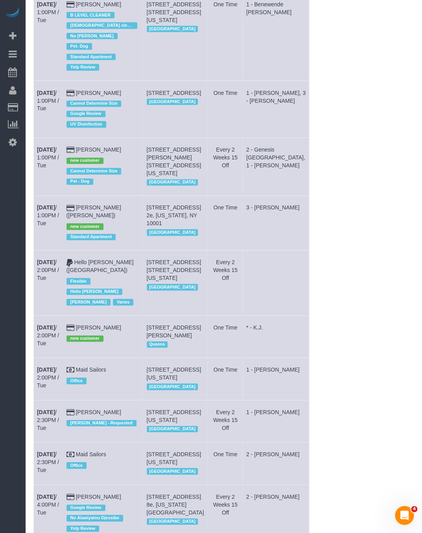
click at [182, 281] on span "325 North End Ave, Apt. 12d, New York, NY 10282" at bounding box center [174, 270] width 54 height 22
drag, startPoint x: 188, startPoint y: 312, endPoint x: 157, endPoint y: 295, distance: 34.5
click at [157, 295] on td "325 North End Ave, Apt. 12d, New York, NY 10282 Manhattan" at bounding box center [175, 283] width 65 height 65
copy span "325 North End Ave, Apt. 12d, New York, NY 10282"
drag, startPoint x: 52, startPoint y: 292, endPoint x: 50, endPoint y: 302, distance: 10.5
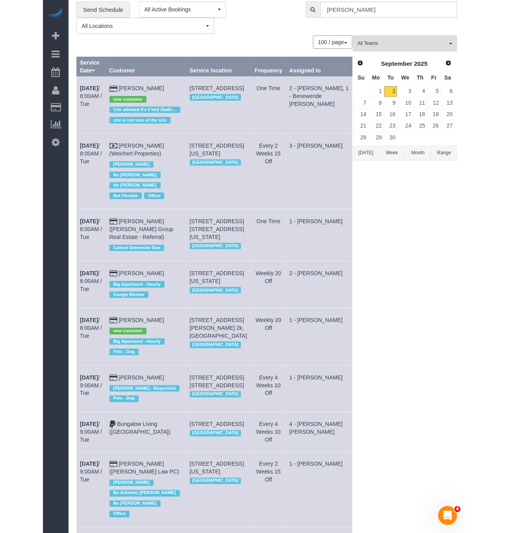
scroll to position [0, 0]
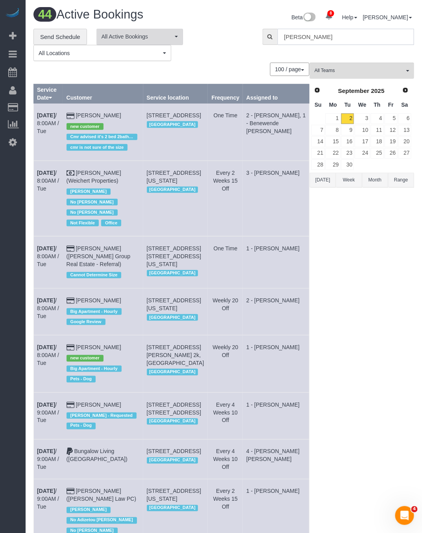
drag, startPoint x: 307, startPoint y: 33, endPoint x: 164, endPoint y: 40, distance: 143.4
click at [170, 35] on div "**********" at bounding box center [224, 45] width 392 height 33
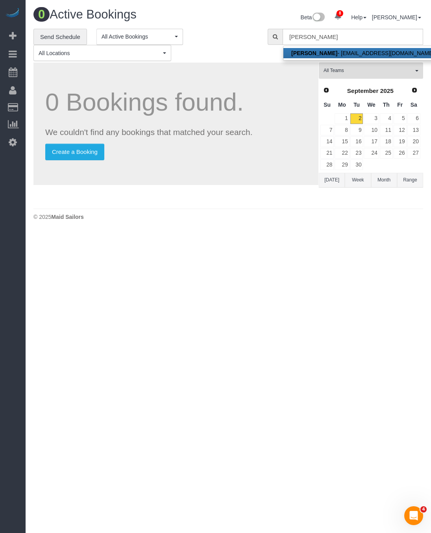
click at [329, 54] on link "Mark Mccourt - marktmccourt@yahoo.com" at bounding box center [362, 53] width 159 height 10
type input "[EMAIL_ADDRESS][DOMAIN_NAME]"
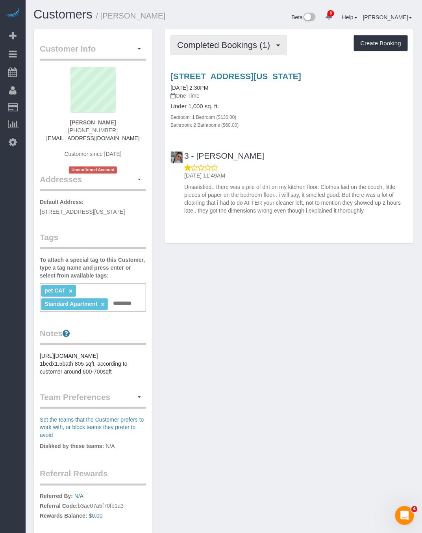
click at [213, 45] on span "Completed Bookings (1)" at bounding box center [225, 45] width 97 height 10
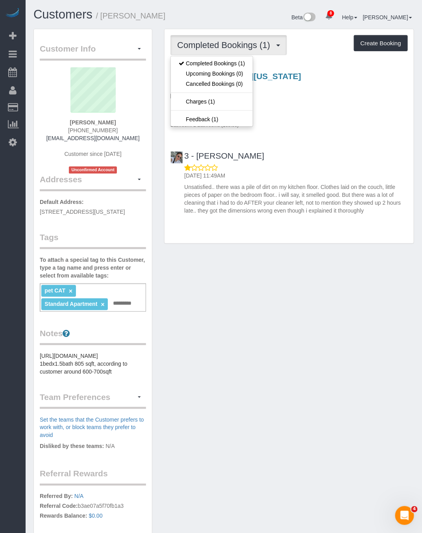
click at [277, 268] on div "Customer Info Edit Contact Info Send Message Email Preferences Special Sales Ta…" at bounding box center [224, 316] width 392 height 574
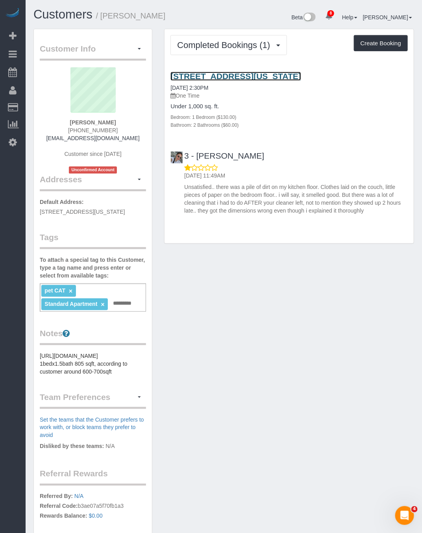
click at [207, 79] on link "300 East 93rd Street, Apt 26a, New York, NY 10128" at bounding box center [235, 76] width 131 height 9
click at [186, 76] on link "300 East 93rd Street, Apt 26a, New York, NY 10128" at bounding box center [235, 76] width 131 height 9
click at [197, 89] on link "[DATE] 2:30PM" at bounding box center [189, 88] width 38 height 6
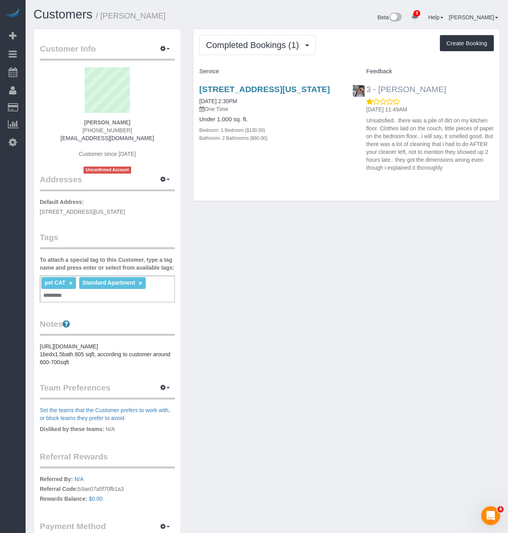
drag, startPoint x: 440, startPoint y: 91, endPoint x: 378, endPoint y: 87, distance: 62.7
click at [378, 87] on div "3 - [PERSON_NAME]" at bounding box center [401, 89] width 98 height 9
copy link "Maribel Campos"
click at [237, 92] on link "300 East 93rd Street, Apt 26a, New York, NY 10128" at bounding box center [264, 89] width 131 height 9
click at [241, 52] on button "Completed Bookings (1)" at bounding box center [257, 45] width 116 height 20
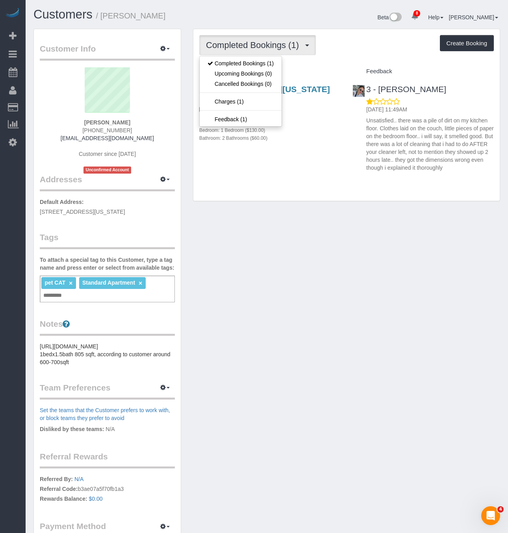
click at [207, 27] on div "Customers / Mark Mccourt Beta 8 Your Notifications You have 0 alerts × You have…" at bounding box center [267, 18] width 478 height 21
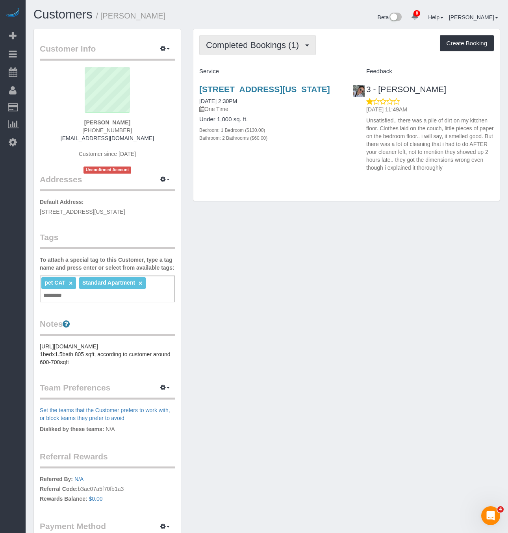
click at [244, 42] on span "Completed Bookings (1)" at bounding box center [254, 45] width 97 height 10
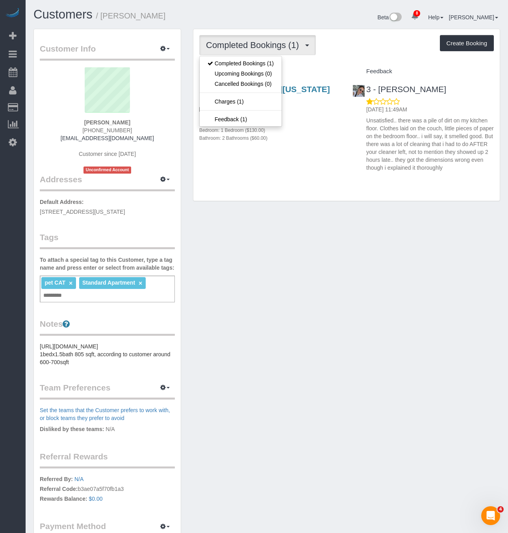
click at [308, 179] on div "Completed Bookings (1) Completed Bookings (1) Upcoming Bookings (0) Cancelled B…" at bounding box center [346, 115] width 306 height 172
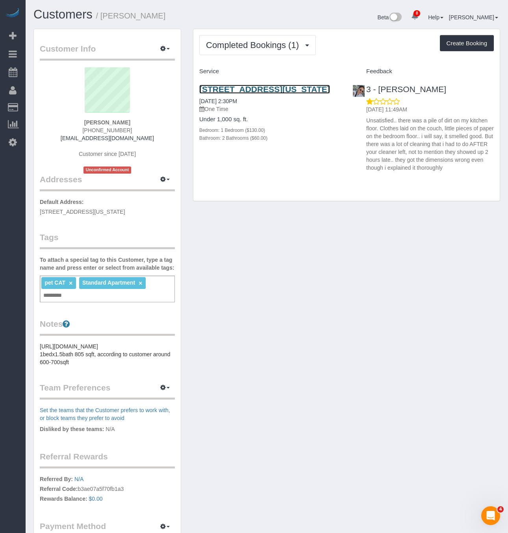
click at [234, 92] on link "300 East 93rd Street, Apt 26a, New York, NY 10128" at bounding box center [264, 89] width 131 height 9
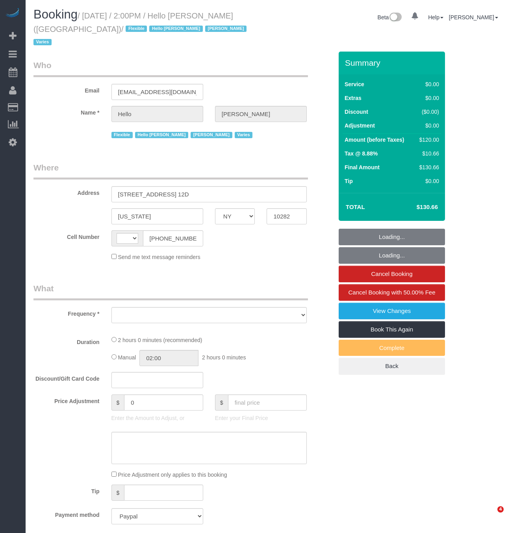
select select "NY"
select select "number:89"
select select "number:90"
select select "number:15"
select select "number:6"
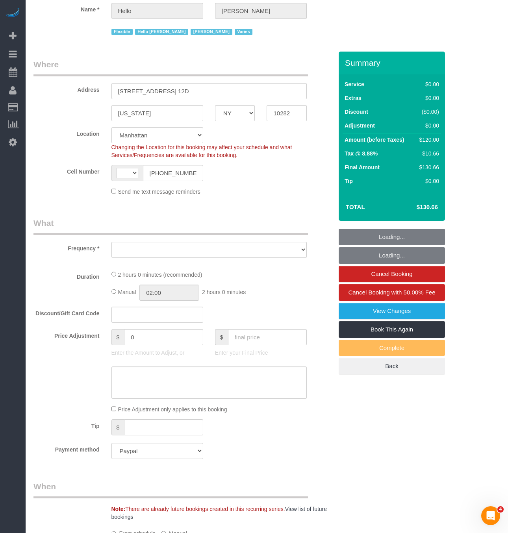
select select "string:[GEOGRAPHIC_DATA]"
select select "object:837"
select select "spot1"
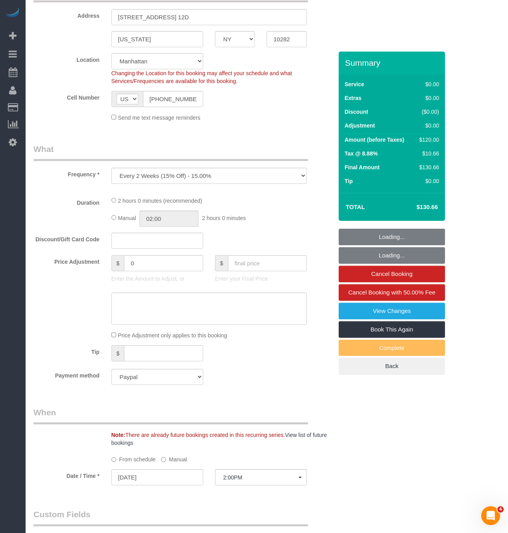
select select "1"
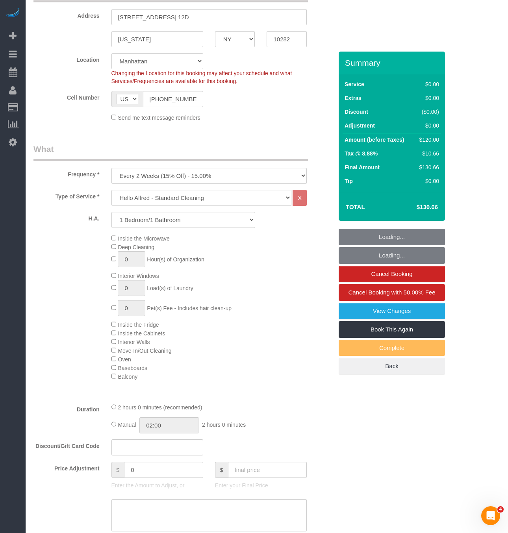
select select "object:1334"
select select "1"
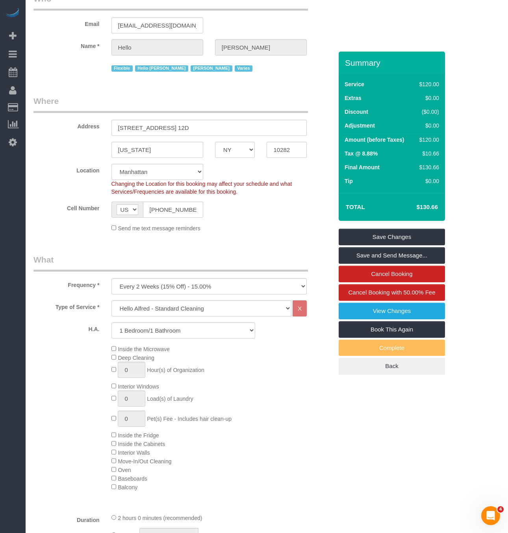
scroll to position [0, 0]
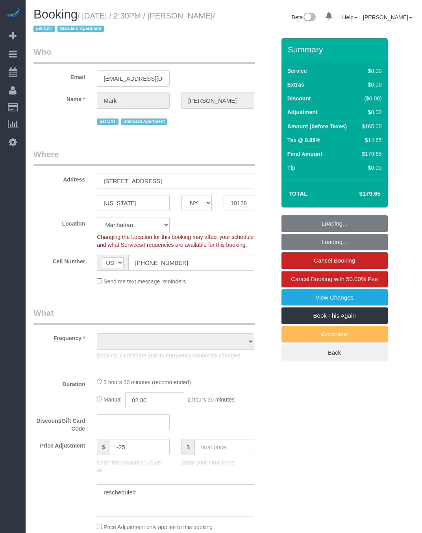
select select "NY"
select select "string:stripe-pm_1S2Der4VGloSiKo7AofZJZrh"
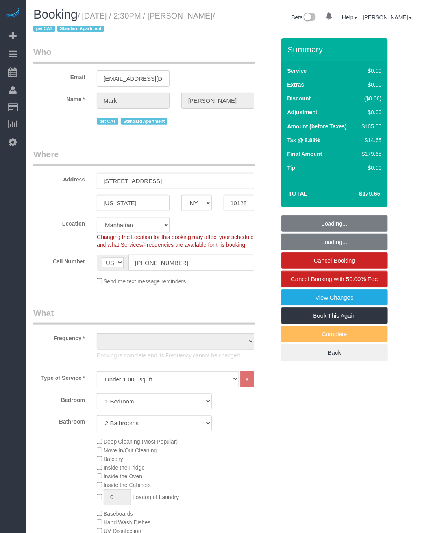
select select "number:60"
select select "number:77"
select select "number:14"
select select "number:6"
select select "1"
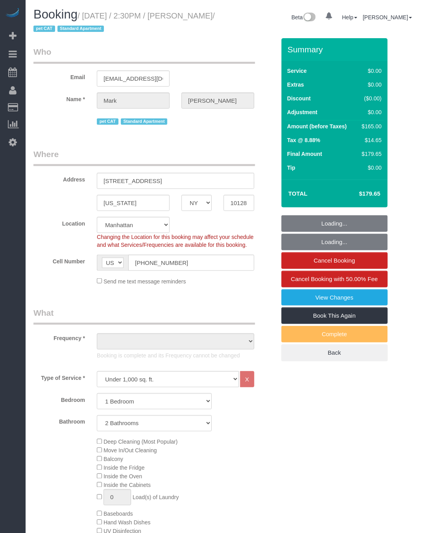
select select "2"
select select "object:1409"
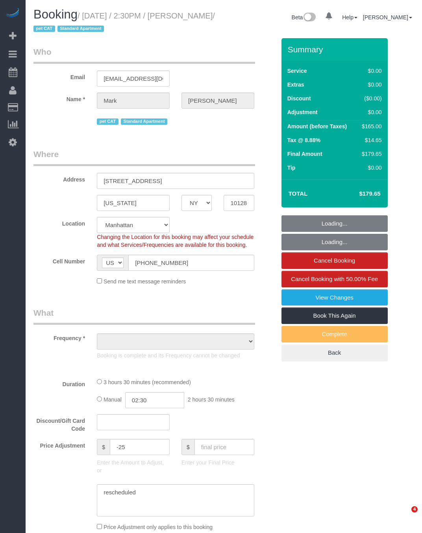
select select "NY"
select select "object:707"
select select "string:stripe-pm_1S2Der4VGloSiKo7AofZJZrh"
select select "number:60"
select select "number:77"
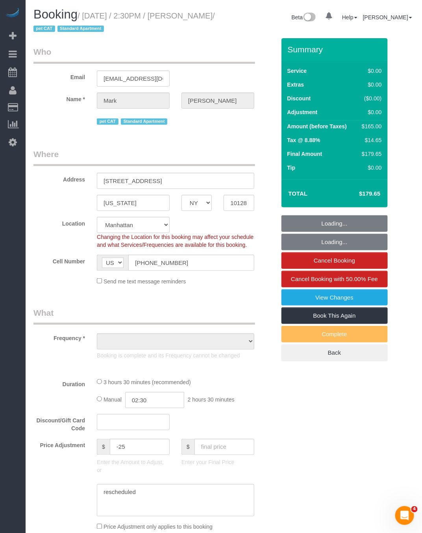
select select "number:14"
select select "number:6"
select select "object:959"
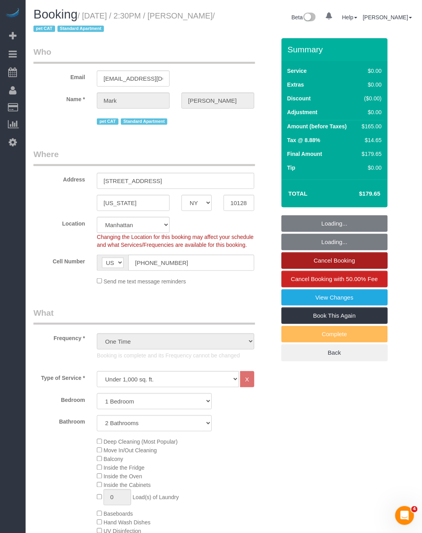
select select "1"
select select "2"
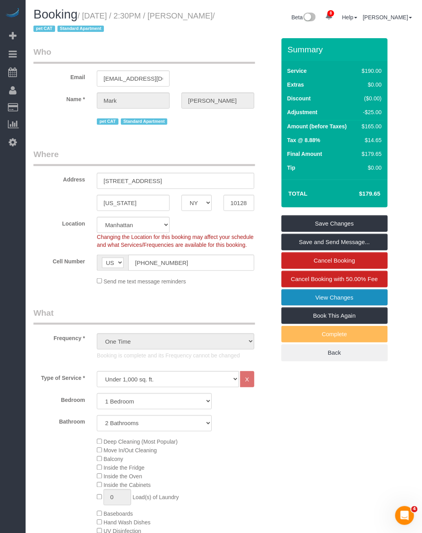
click at [324, 301] on link "View Changes" at bounding box center [334, 297] width 106 height 17
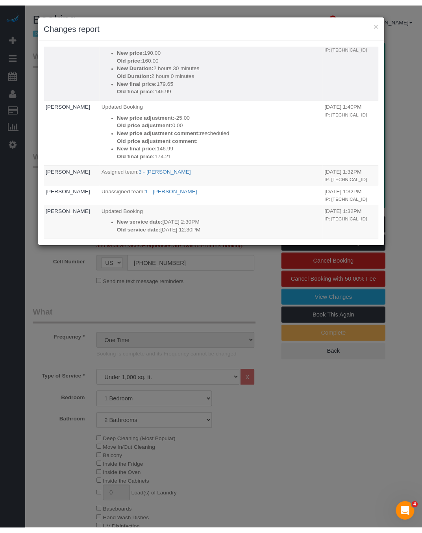
scroll to position [354, 0]
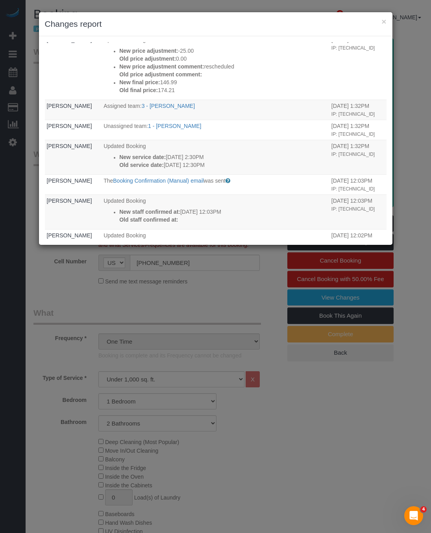
click at [63, 300] on div "× Changes report Who What When Visitor Updated Booking New rating comment: Old …" at bounding box center [215, 266] width 431 height 533
click at [382, 19] on button "×" at bounding box center [383, 21] width 5 height 8
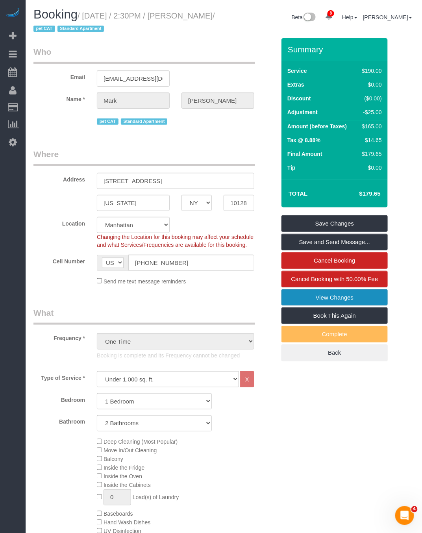
scroll to position [0, 0]
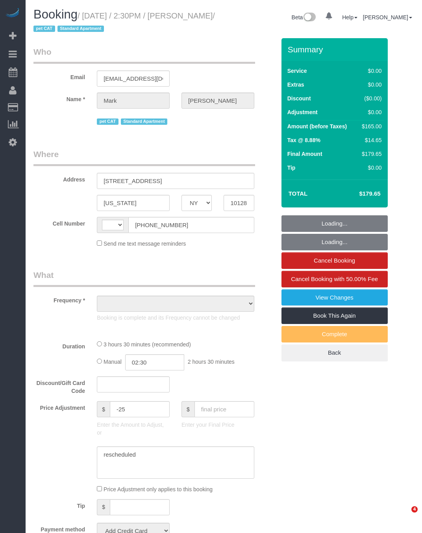
select select "NY"
select select "object:460"
select select "string:stripe-pm_1S2Der4VGloSiKo7AofZJZrh"
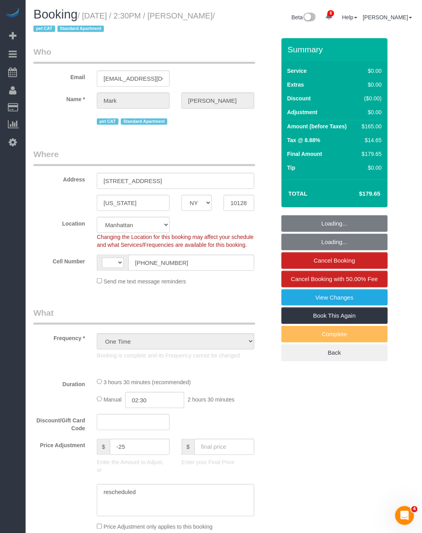
select select "object:711"
select select "string:[GEOGRAPHIC_DATA]"
select select "1"
select select "2"
select select "number:60"
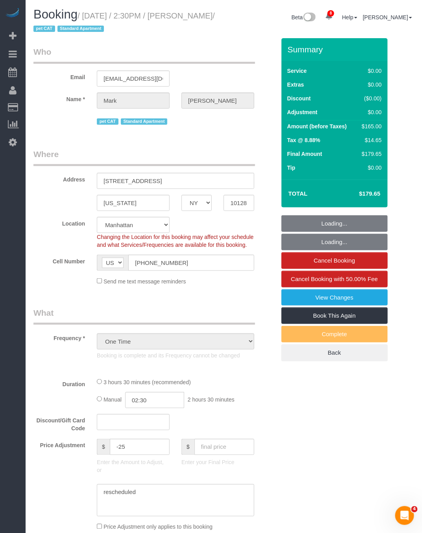
select select "number:77"
select select "number:14"
select select "number:6"
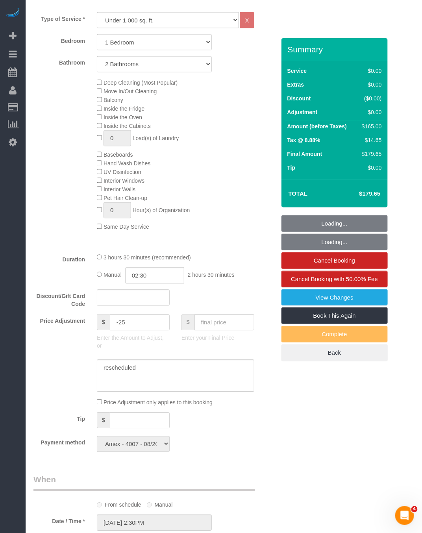
select select "1"
select select "2"
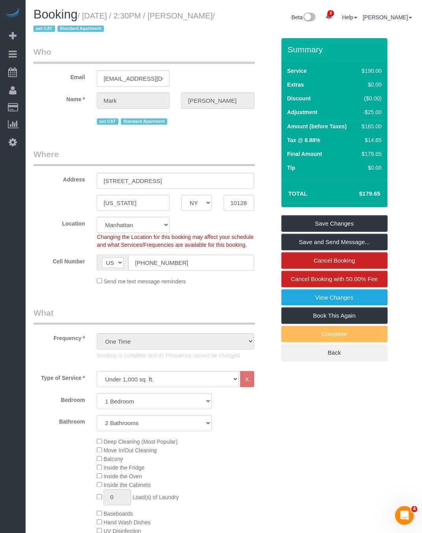
drag, startPoint x: 200, startPoint y: 13, endPoint x: 62, endPoint y: 26, distance: 138.7
click at [62, 26] on small "/ September 01, 2025 / 2:30PM / Mark Mccourt / pet CAT Standard Apartment" at bounding box center [123, 22] width 181 height 22
copy small "Mark Mccourt"
click at [314, 297] on link "View Changes" at bounding box center [334, 297] width 106 height 17
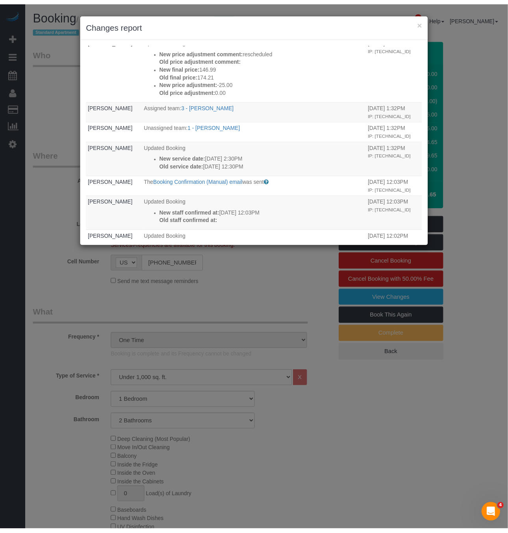
scroll to position [354, 0]
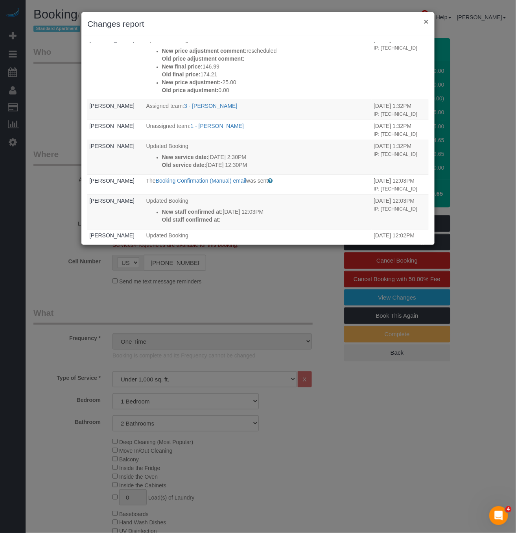
click at [421, 25] on button "×" at bounding box center [426, 21] width 5 height 8
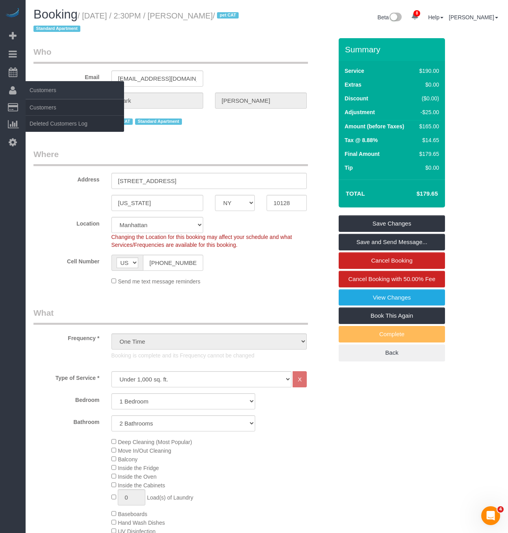
drag, startPoint x: 86, startPoint y: 16, endPoint x: 4, endPoint y: 82, distance: 105.8
click at [241, 15] on small "/ September 01, 2025 / 2:30PM / Mark Mccourt / pet CAT Standard Apartment" at bounding box center [136, 22] width 207 height 22
copy small "September 01, 2025 / 2:30PM / Mark Mccourt"
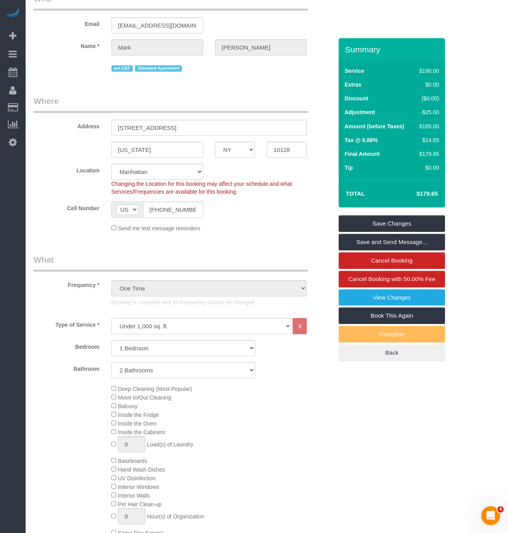
scroll to position [0, 0]
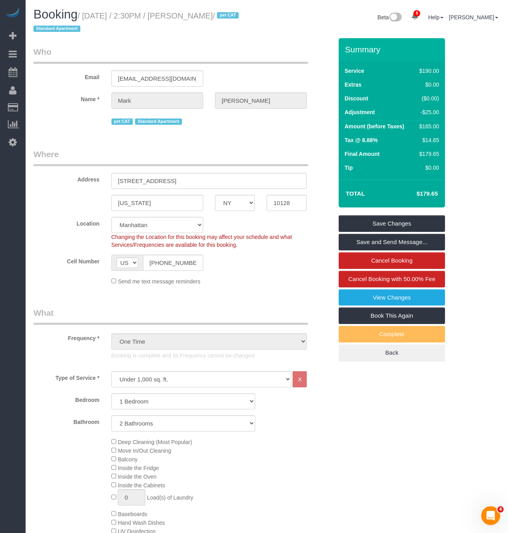
click at [241, 15] on small "/ September 01, 2025 / 2:30PM / Mark Mccourt / pet CAT Standard Apartment" at bounding box center [136, 22] width 207 height 22
drag, startPoint x: 246, startPoint y: 15, endPoint x: 85, endPoint y: 13, distance: 160.5
click at [85, 13] on small "/ September 01, 2025 / 2:30PM / Mark Mccourt / pet CAT Standard Apartment" at bounding box center [136, 22] width 207 height 22
click at [264, 46] on legend "Who" at bounding box center [170, 55] width 274 height 18
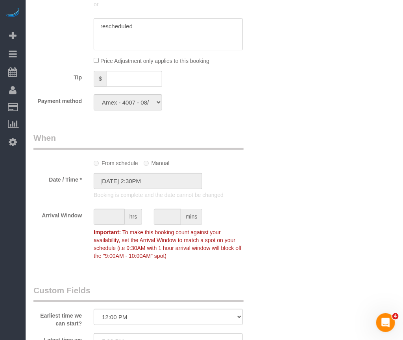
scroll to position [413, 0]
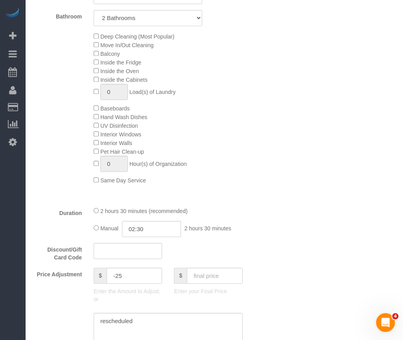
click at [129, 74] on span "Inside the Oven" at bounding box center [119, 71] width 39 height 6
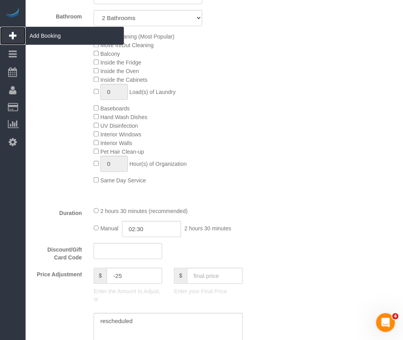
click at [4, 29] on link "Add Booking" at bounding box center [13, 36] width 26 height 18
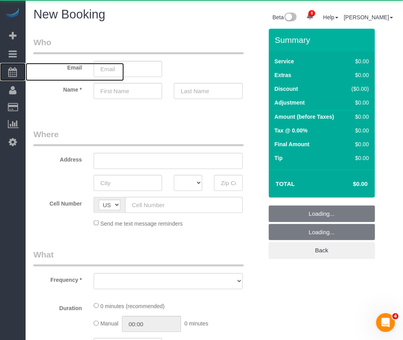
select select "object:2562"
select select "number:89"
select select "number:90"
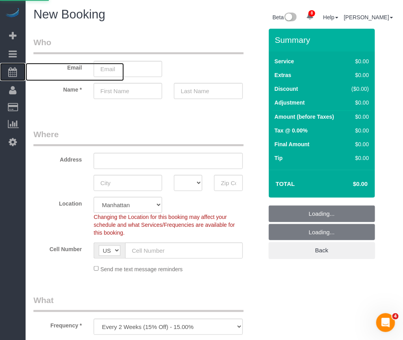
select select "object:3065"
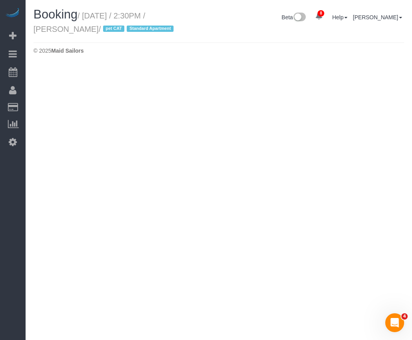
select select "NY"
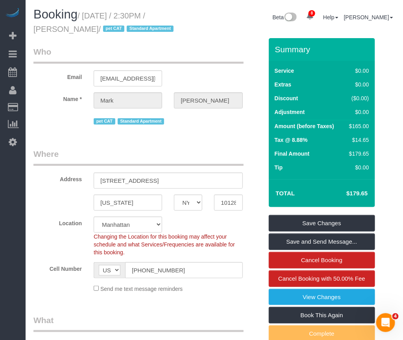
select select "number:60"
select select "number:77"
select select "number:14"
select select "number:6"
select select "string:stripe-pm_1S2Der4VGloSiKo7AofZJZrh"
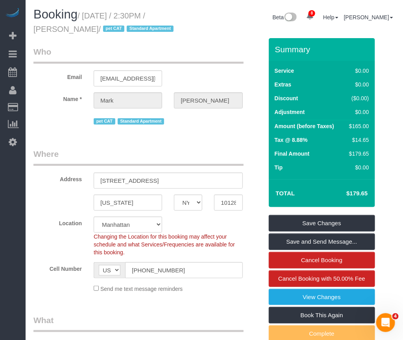
select select "object:3949"
select select "1"
select select "2"
select select "object:4072"
select select "1"
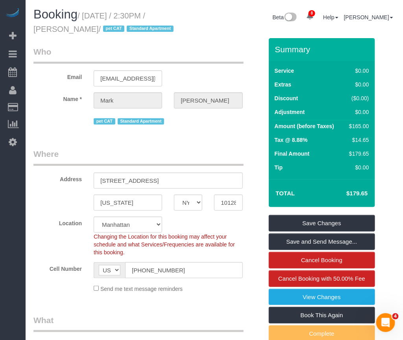
select select "2"
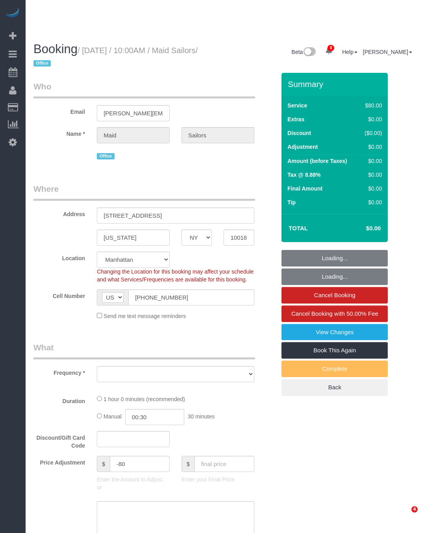
select select "NY"
select select "object:1800"
select select "number:89"
select select "number:90"
select select "number:15"
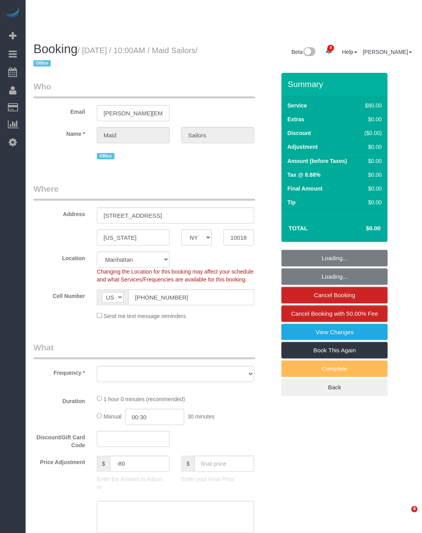
select select "number:5"
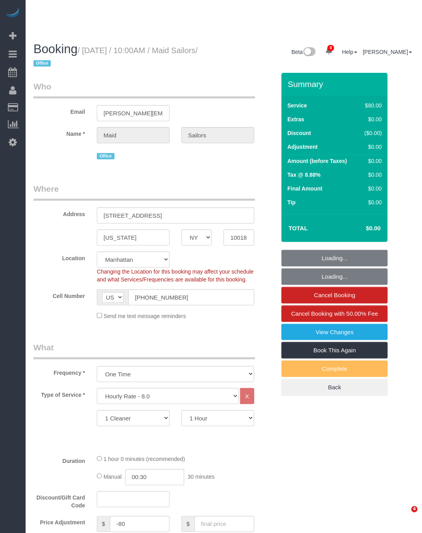
select select "spot1"
select select "object:2499"
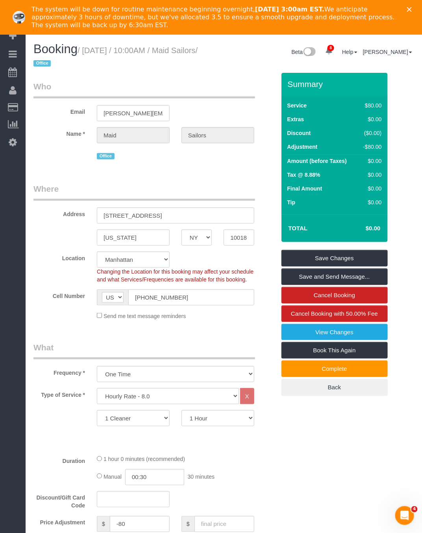
drag, startPoint x: 85, startPoint y: 50, endPoint x: 76, endPoint y: 65, distance: 18.4
click at [76, 65] on small "/ [DATE] / 10:00AM / Maid Sailors / Office" at bounding box center [115, 57] width 164 height 22
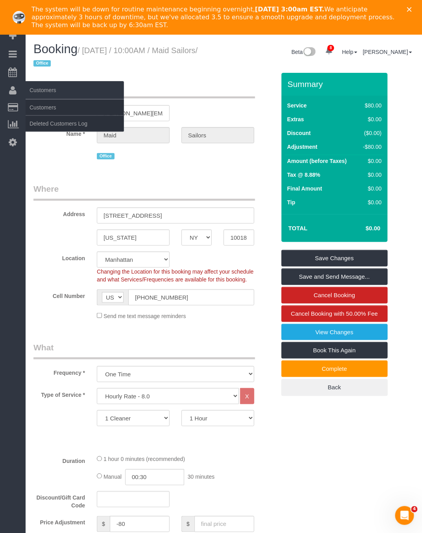
copy small "September 02, 2025 / 10:00AM / Maid Sailors"
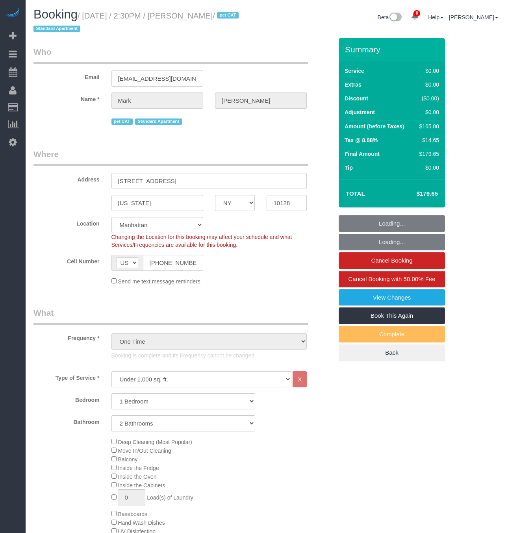
select select "NY"
select select "number:60"
select select "number:77"
select select "number:14"
select select "number:6"
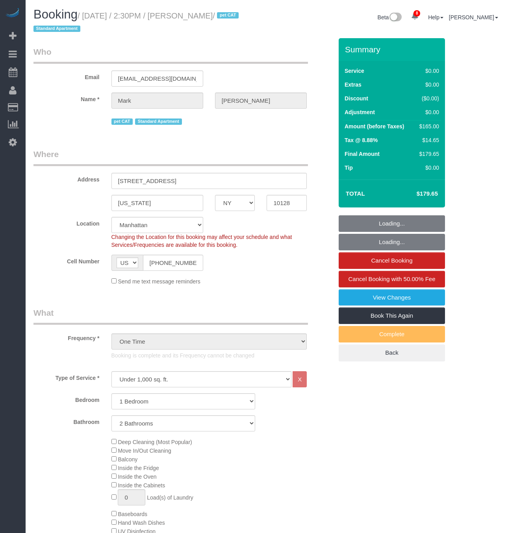
select select "1"
select select "2"
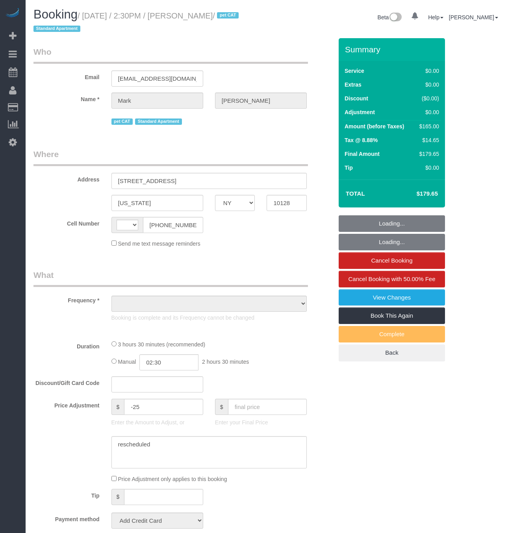
select select "NY"
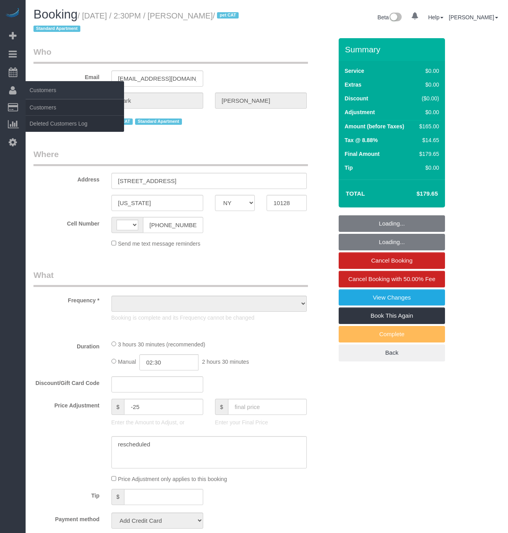
select select "object:458"
select select "string:stripe-pm_1S2Der4VGloSiKo7AofZJZrh"
select select "number:60"
select select "number:77"
select select "number:14"
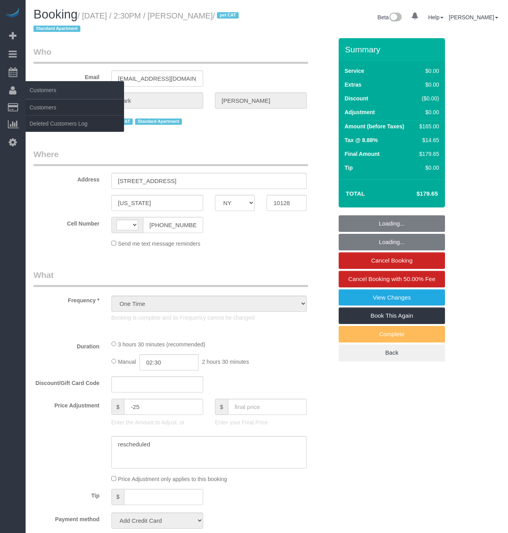
select select "number:6"
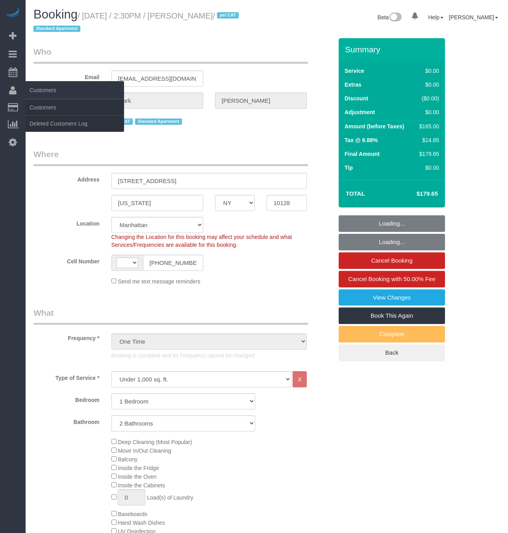
select select "string:[GEOGRAPHIC_DATA]"
select select "object:1373"
select select "1"
select select "2"
